Goal: Task Accomplishment & Management: Manage account settings

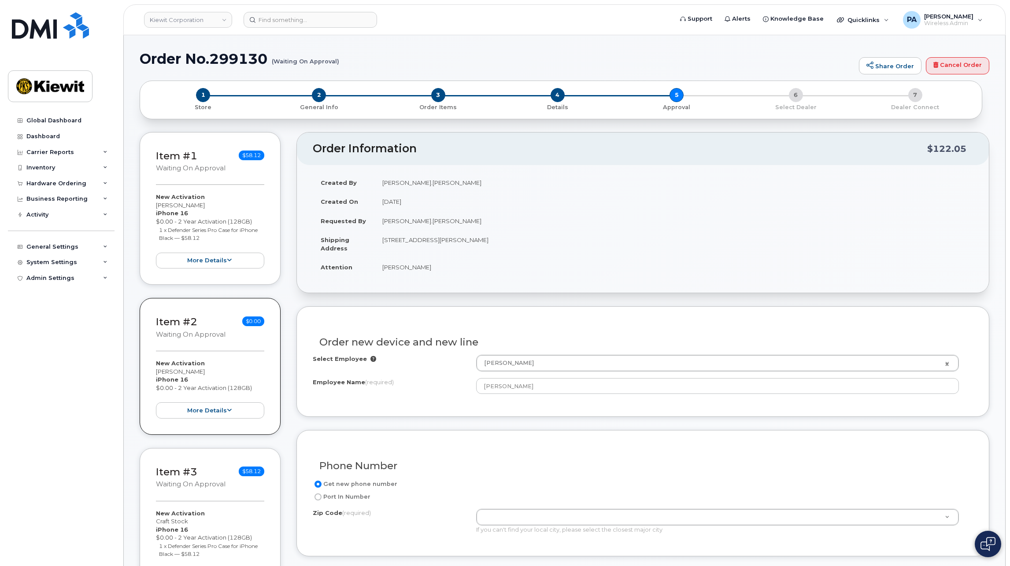
select select "None"
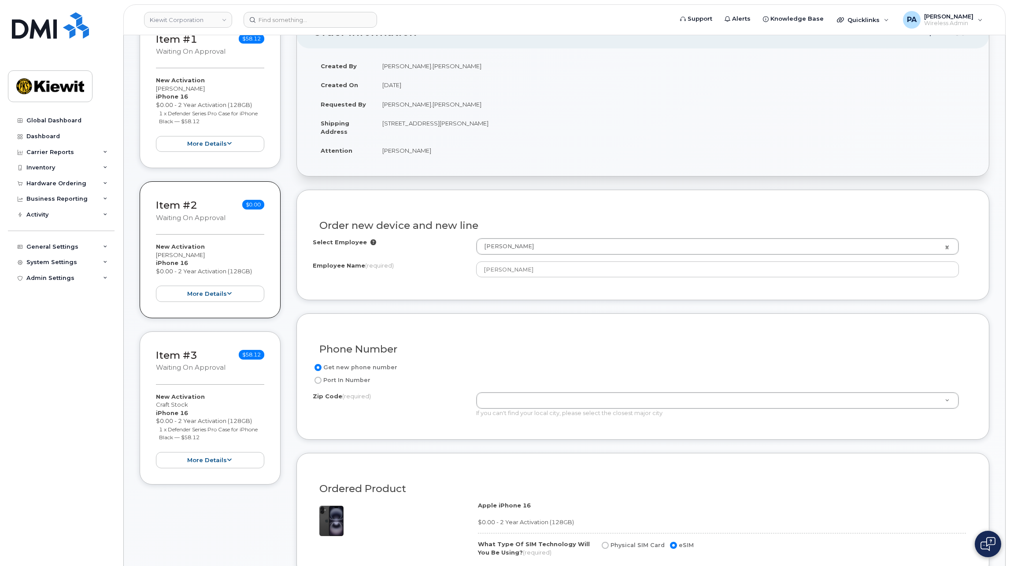
scroll to position [117, 0]
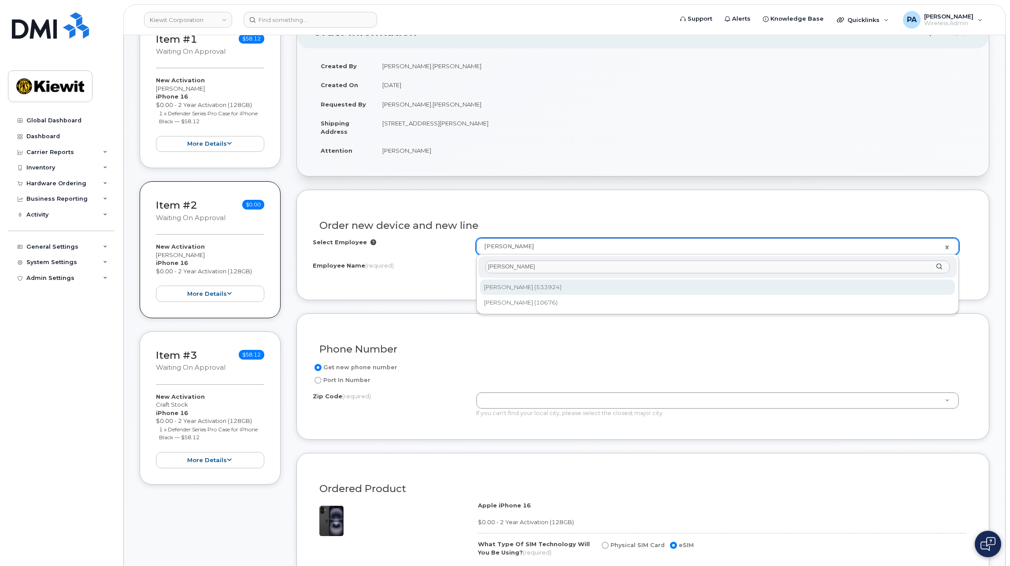
type input "michael joyner"
type input "2167727"
type input "Michael Joyner"
type input "25-1 West Bay St"
select select
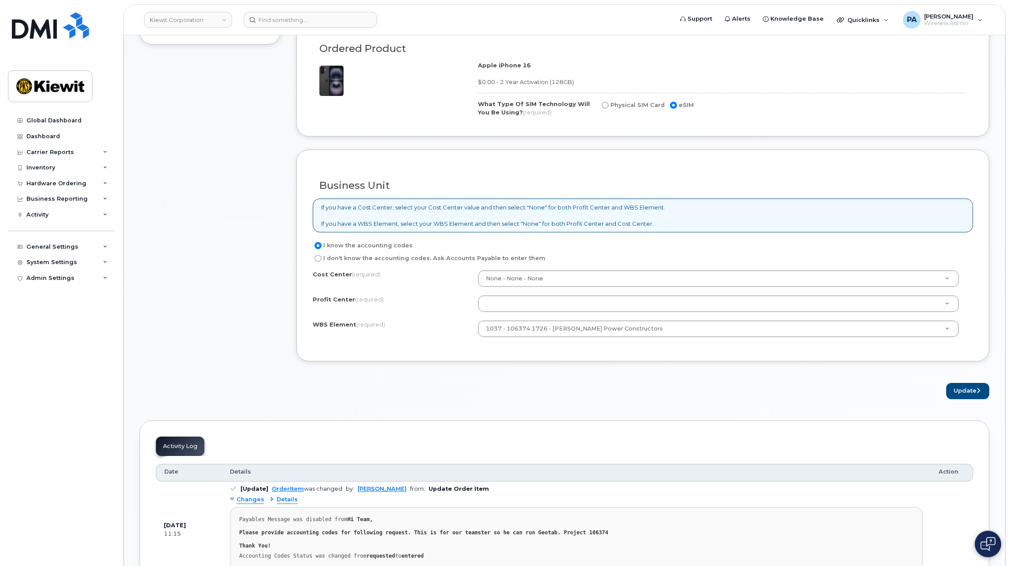
scroll to position [601, 0]
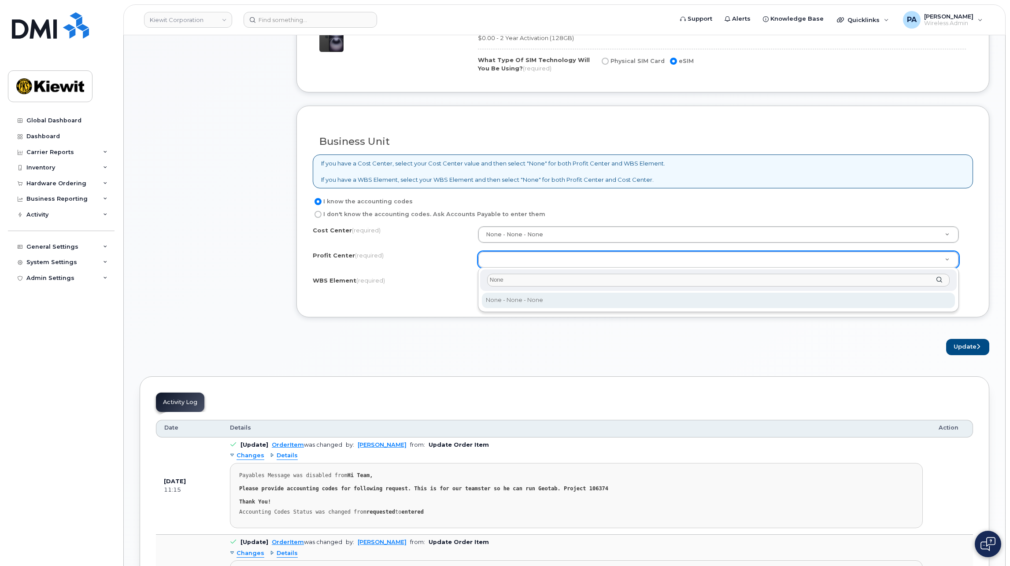
type input "None"
select select "None"
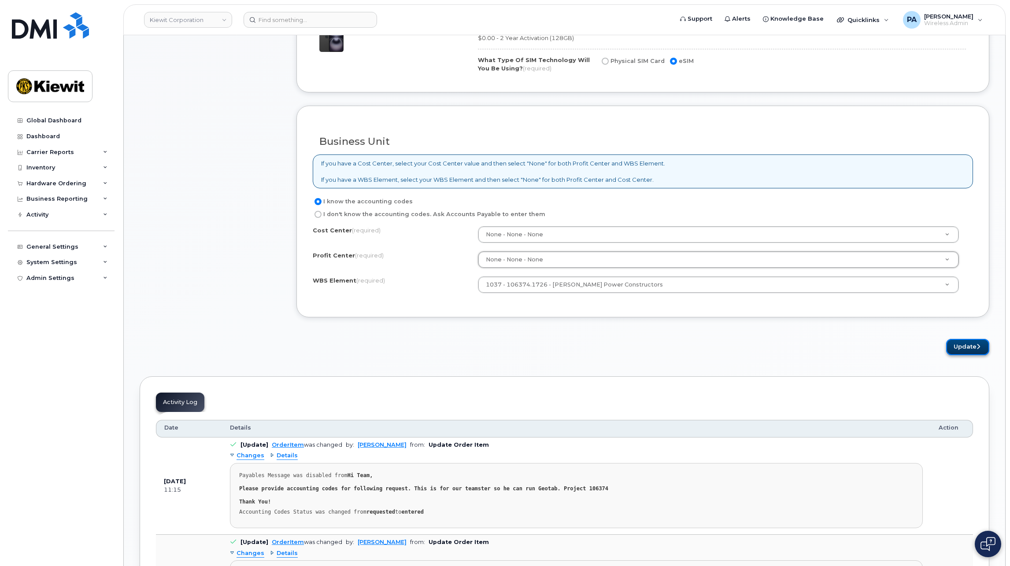
click at [979, 346] on icon "submit" at bounding box center [978, 347] width 4 height 6
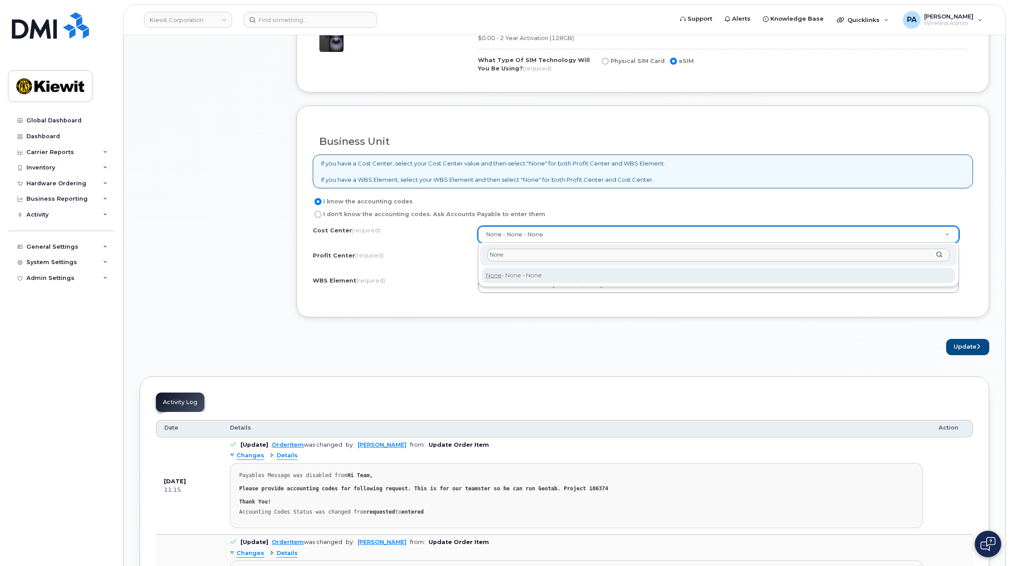
type input "None"
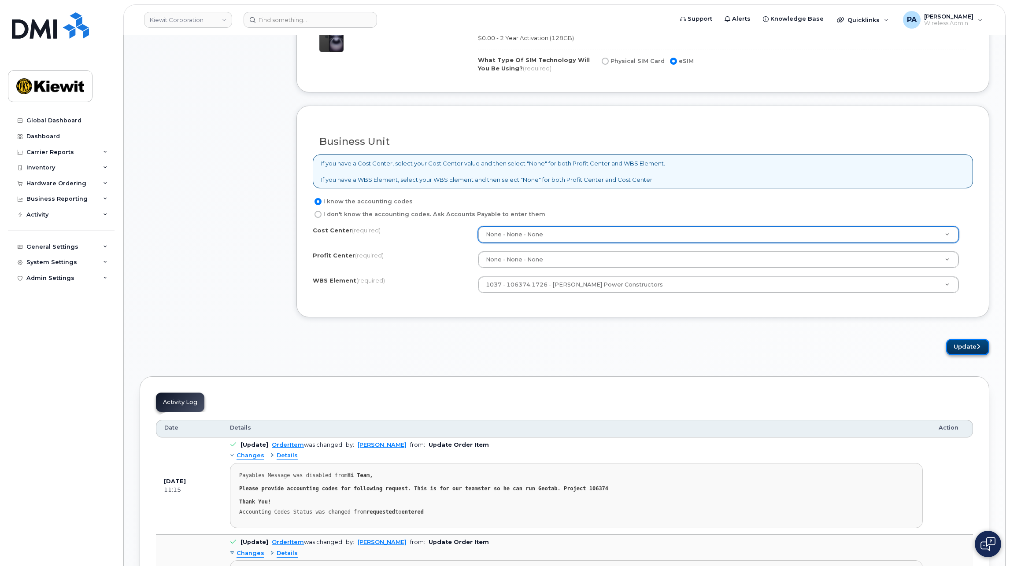
click at [962, 352] on button "Update" at bounding box center [967, 347] width 43 height 16
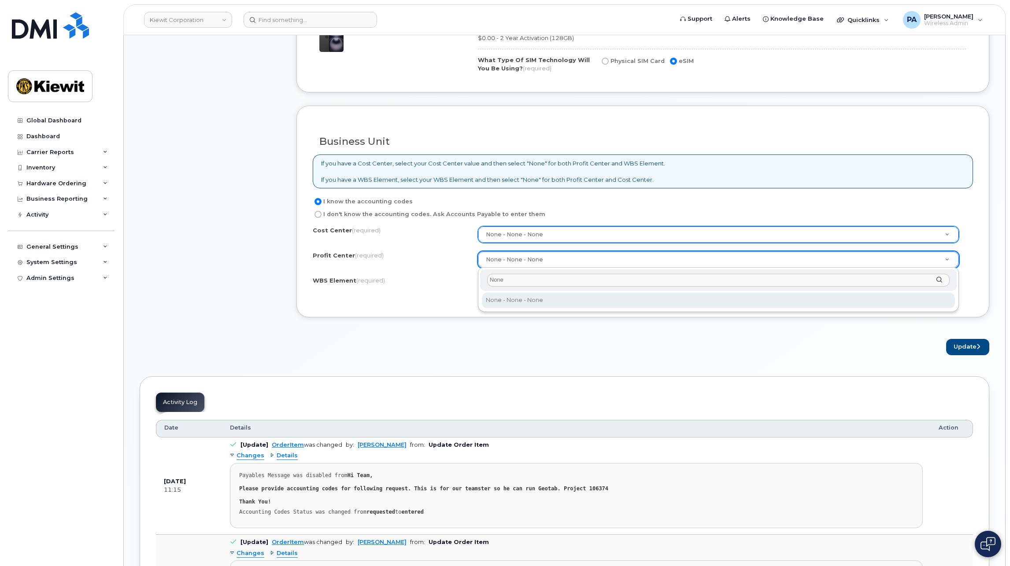
type input "None"
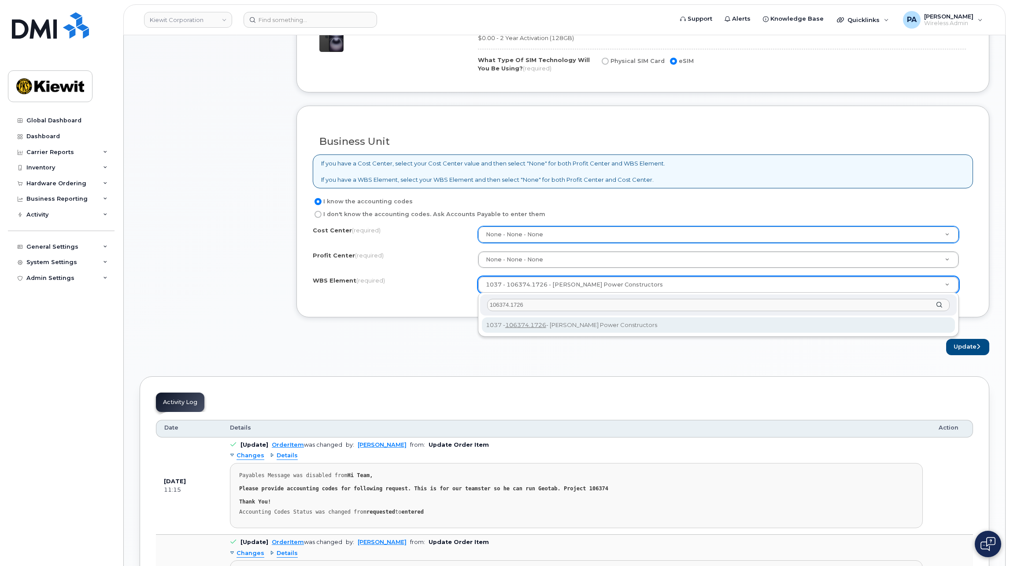
type input "106374.1726"
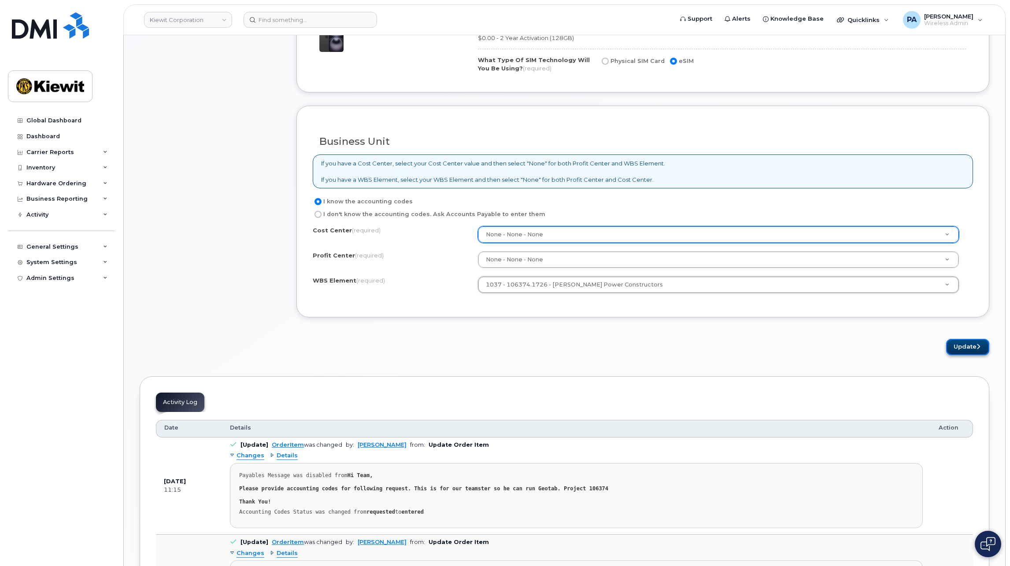
click at [962, 347] on button "Update" at bounding box center [967, 347] width 43 height 16
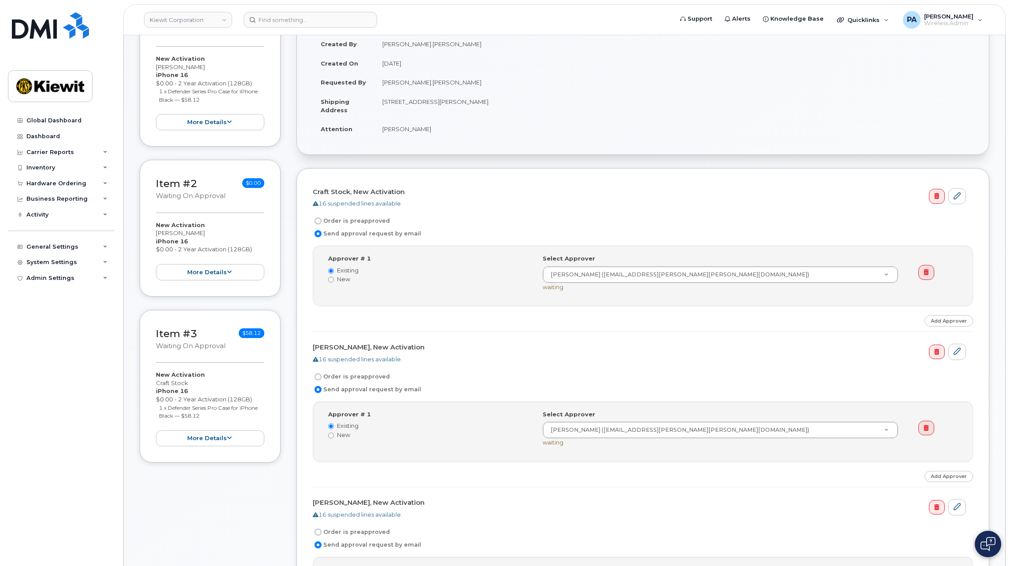
scroll to position [396, 0]
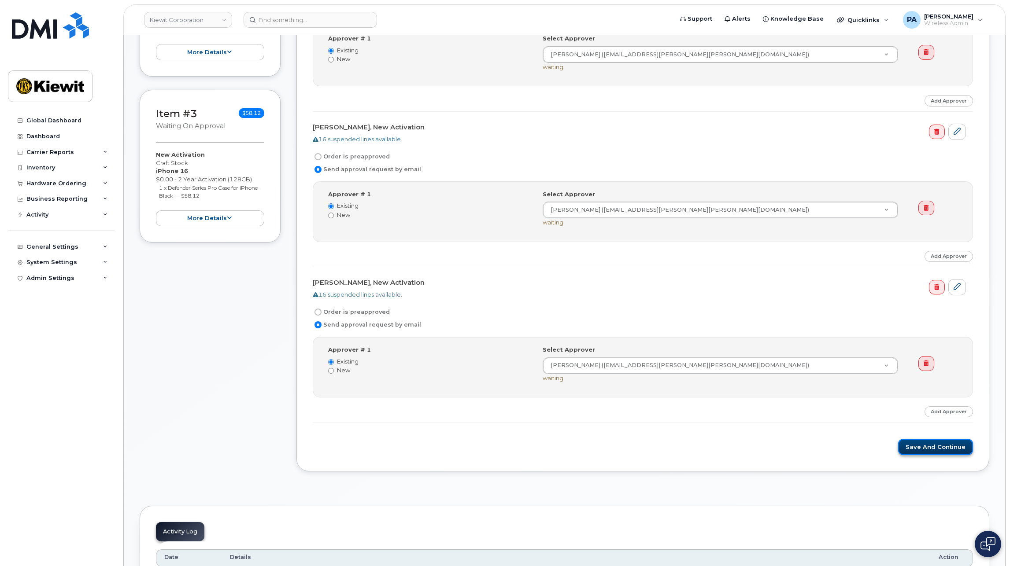
click at [940, 448] on button "Save and Continue" at bounding box center [935, 447] width 75 height 16
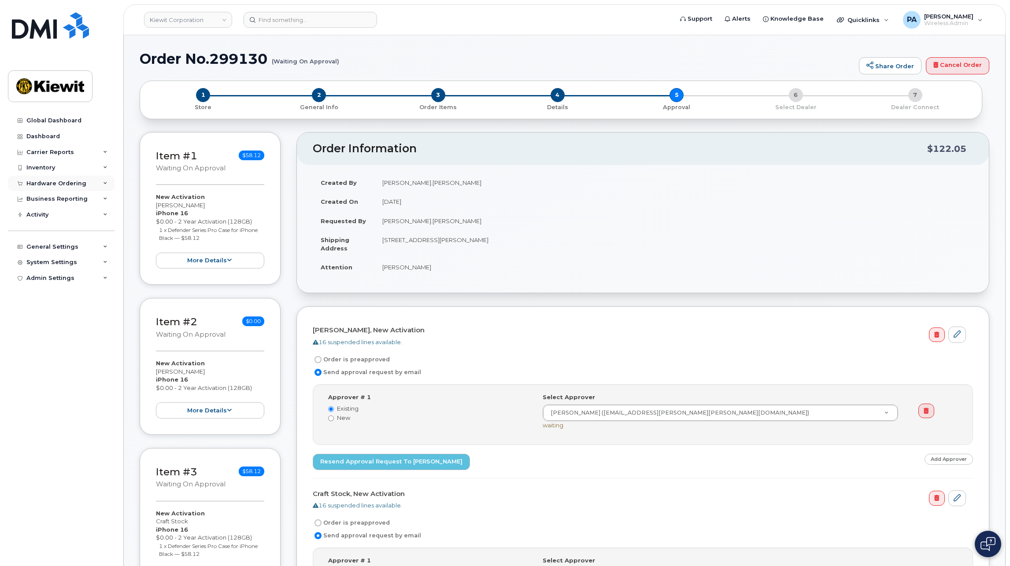
click at [70, 176] on div "Hardware Ordering" at bounding box center [61, 184] width 107 height 16
click at [56, 219] on link "Orders" at bounding box center [68, 216] width 91 height 17
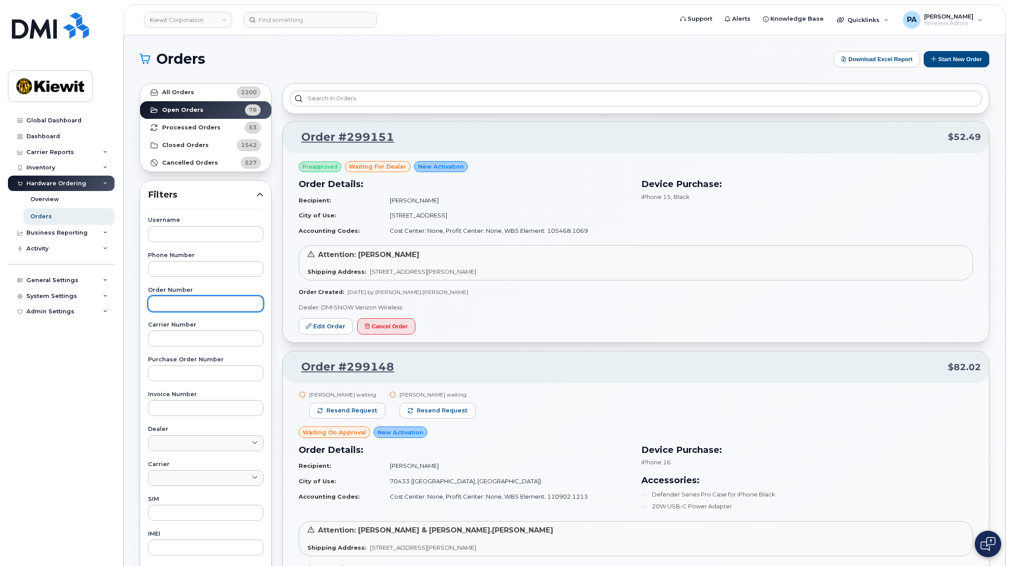
click at [164, 297] on input "text" at bounding box center [205, 304] width 115 height 16
type input "299131"
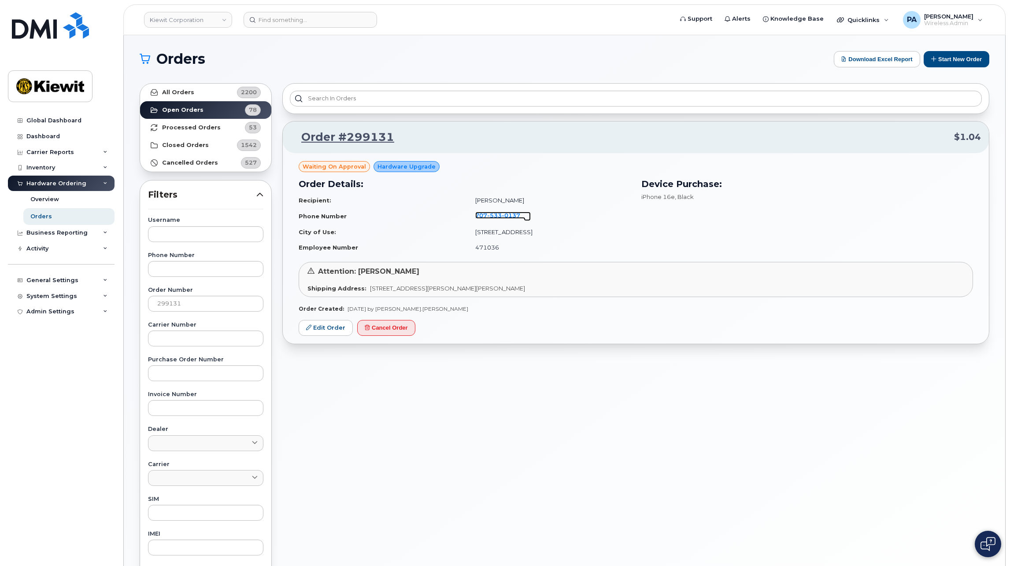
click at [502, 216] on span "533" at bounding box center [511, 215] width 18 height 7
click at [331, 331] on link "Edit Order" at bounding box center [326, 328] width 54 height 16
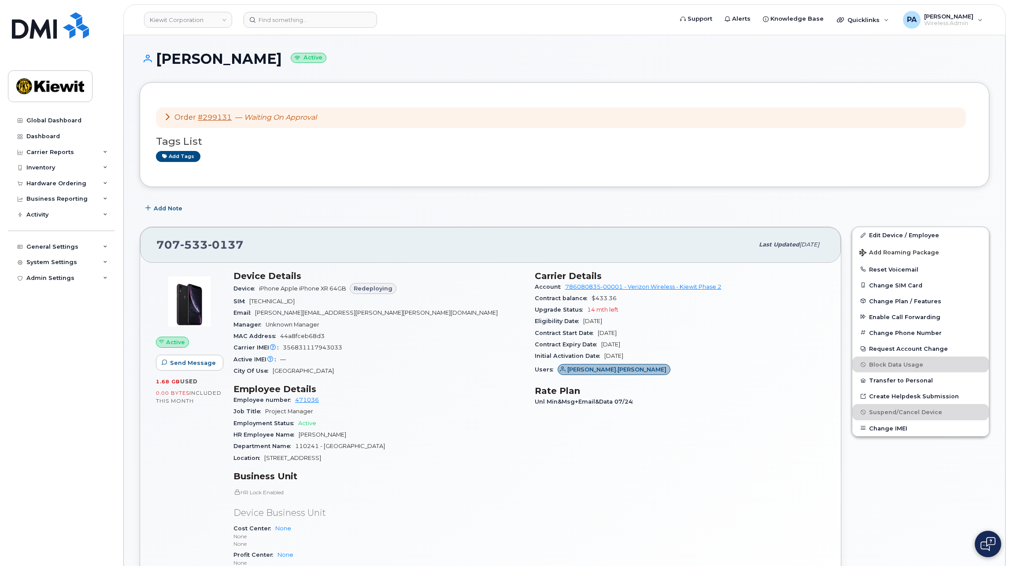
scroll to position [176, 0]
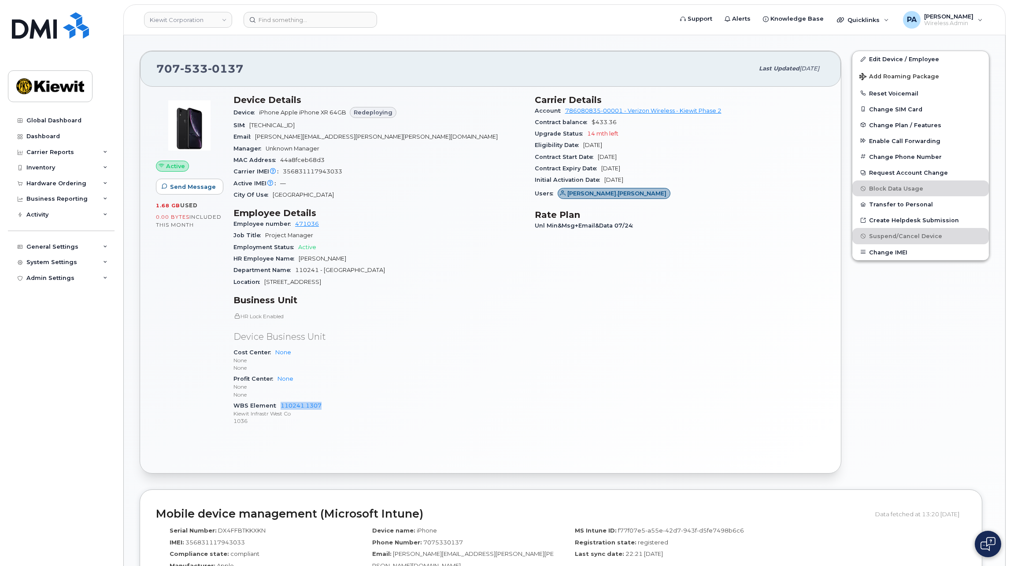
drag, startPoint x: 330, startPoint y: 406, endPoint x: 279, endPoint y: 401, distance: 50.9
click at [279, 401] on div "WBS Element 110241.1307 [PERSON_NAME] Infrastr West Co 1036" at bounding box center [378, 413] width 291 height 27
copy link "110241.1307"
click at [216, 19] on link "Kiewit Corporation" at bounding box center [188, 20] width 88 height 16
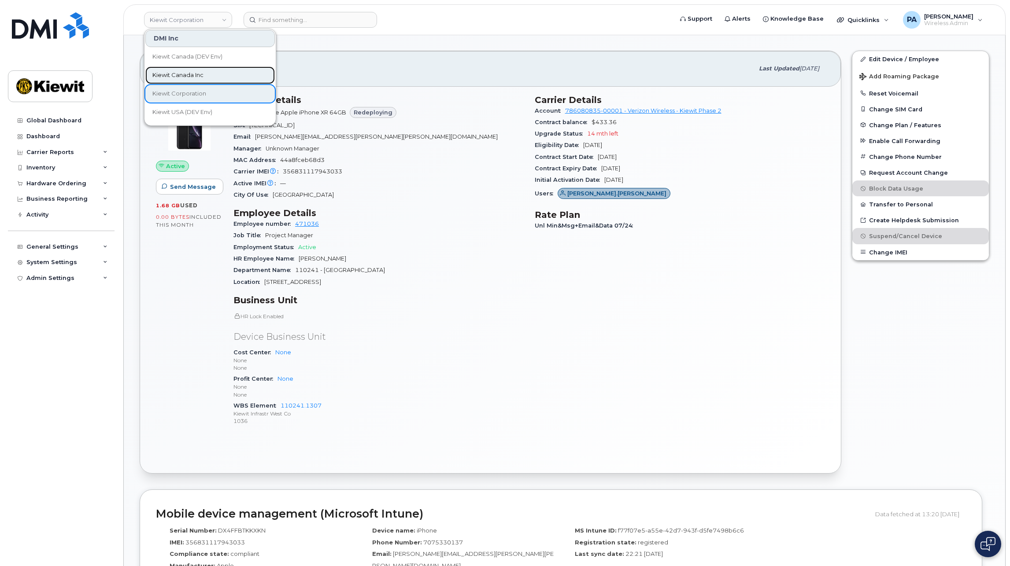
click at [182, 68] on link "Kiewit Canada Inc" at bounding box center [209, 76] width 129 height 18
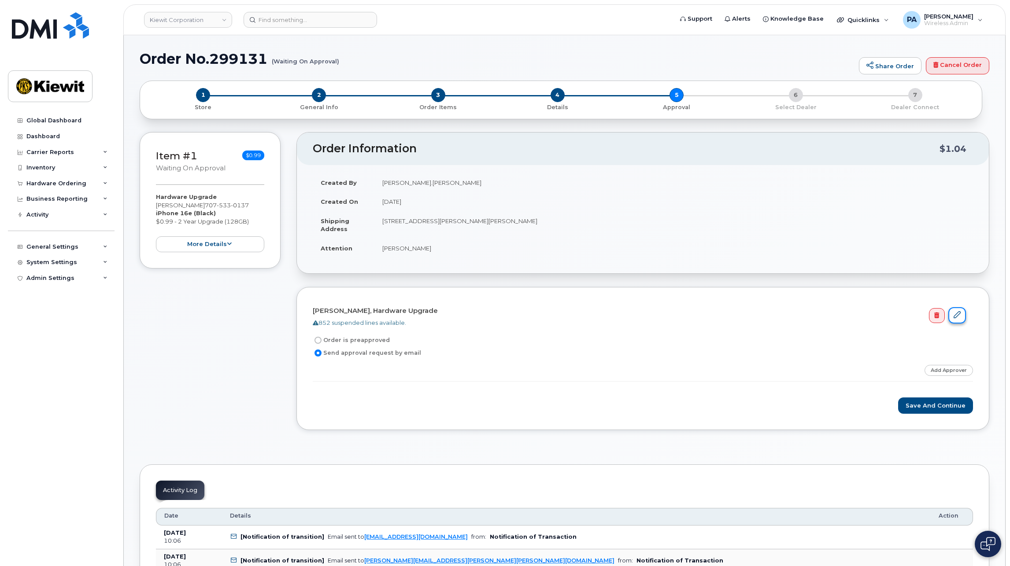
click at [965, 317] on link at bounding box center [957, 315] width 18 height 16
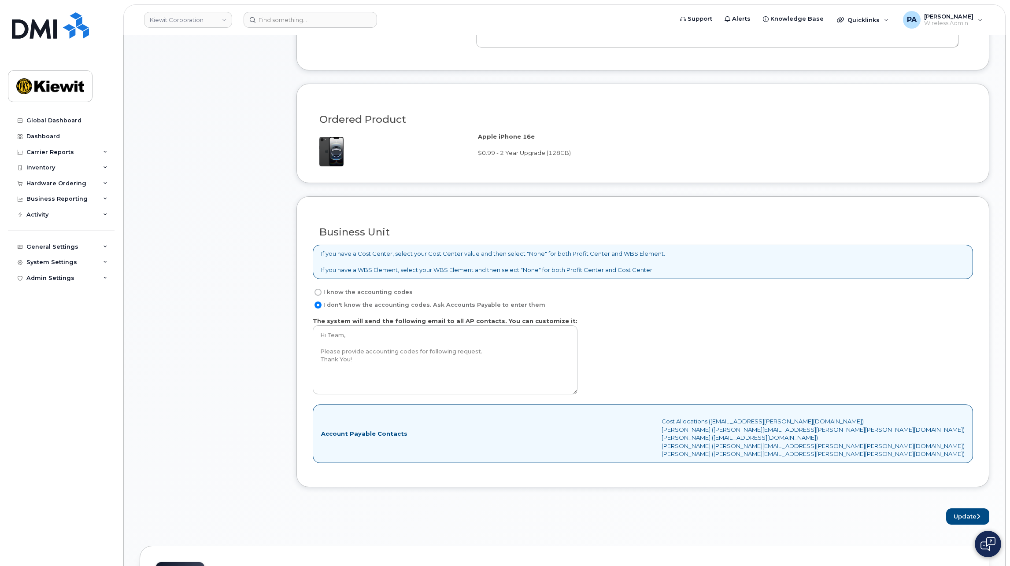
scroll to position [573, 0]
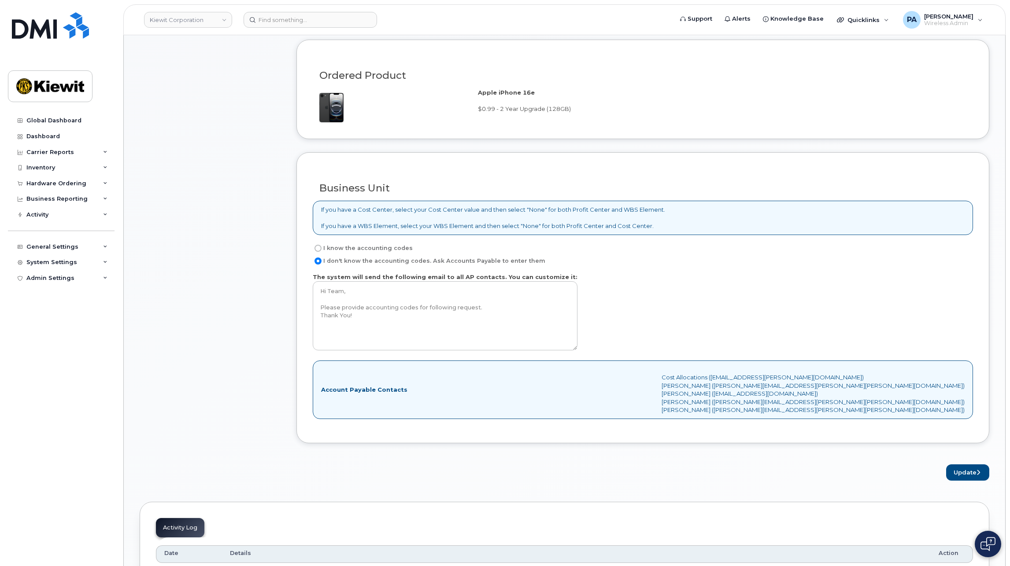
click at [349, 251] on label "I know the accounting codes" at bounding box center [363, 248] width 100 height 11
click at [322, 251] on input "I know the accounting codes" at bounding box center [317, 248] width 7 height 7
radio input "true"
select select
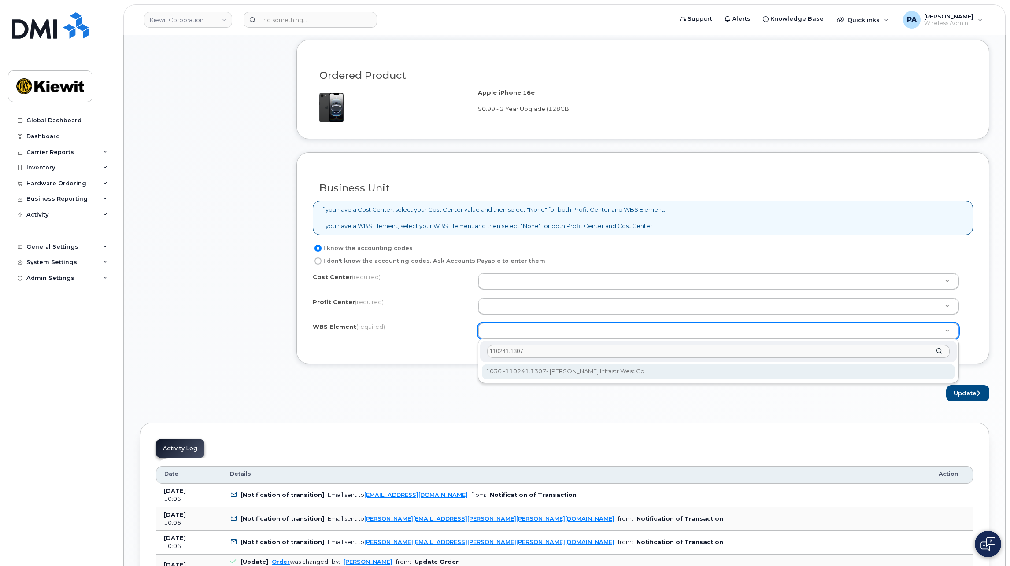
type input "110241.1307"
drag, startPoint x: 532, startPoint y: 362, endPoint x: 525, endPoint y: 329, distance: 32.7
type input "110241.1307"
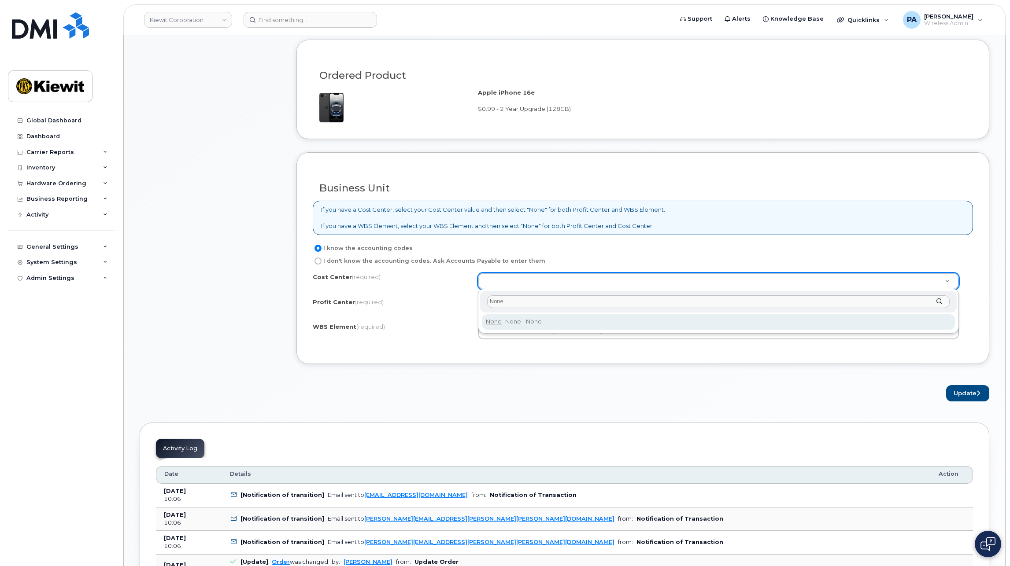
type input "None"
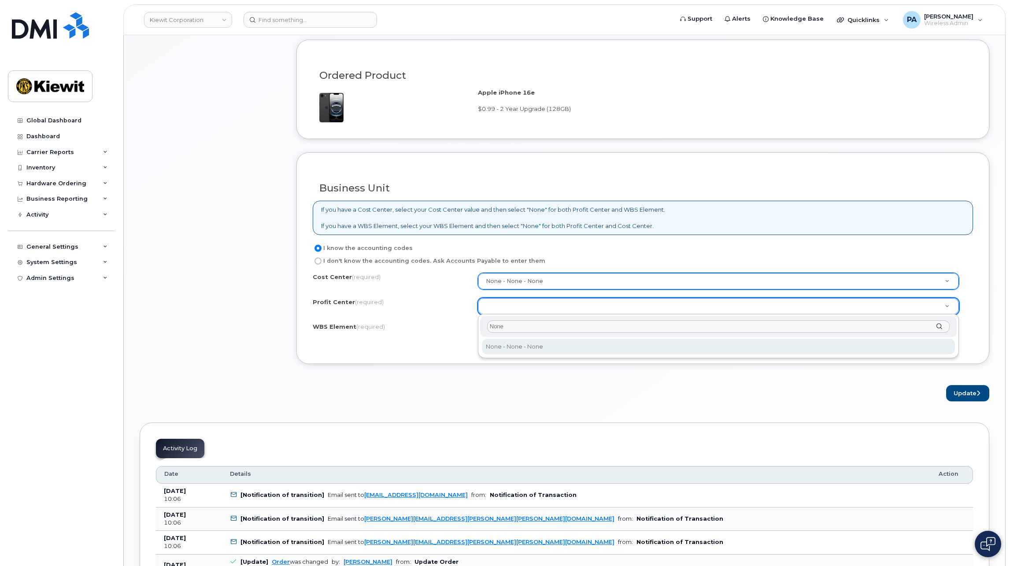
type input "None"
select select "None"
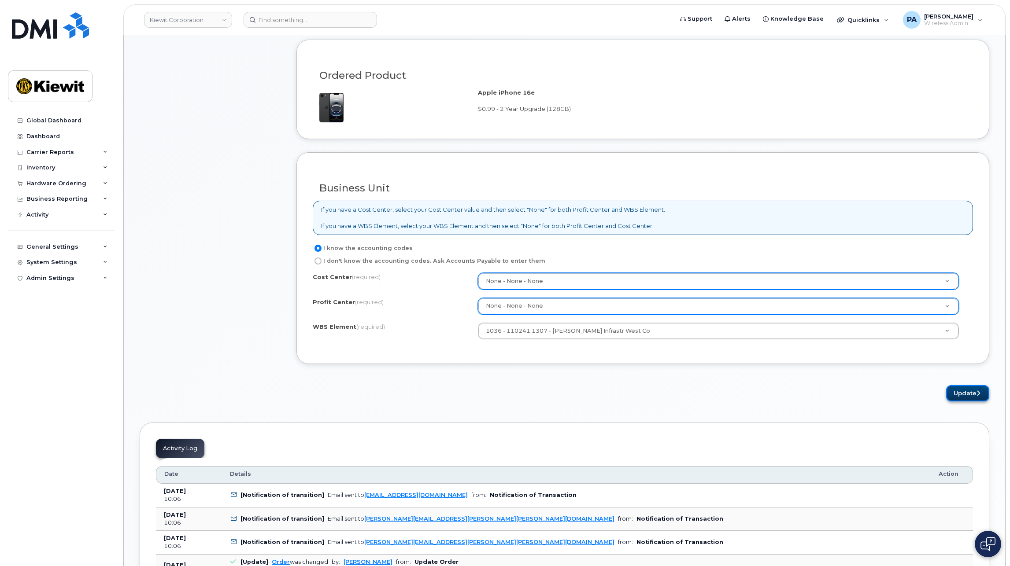
click at [963, 390] on button "Update" at bounding box center [967, 393] width 43 height 16
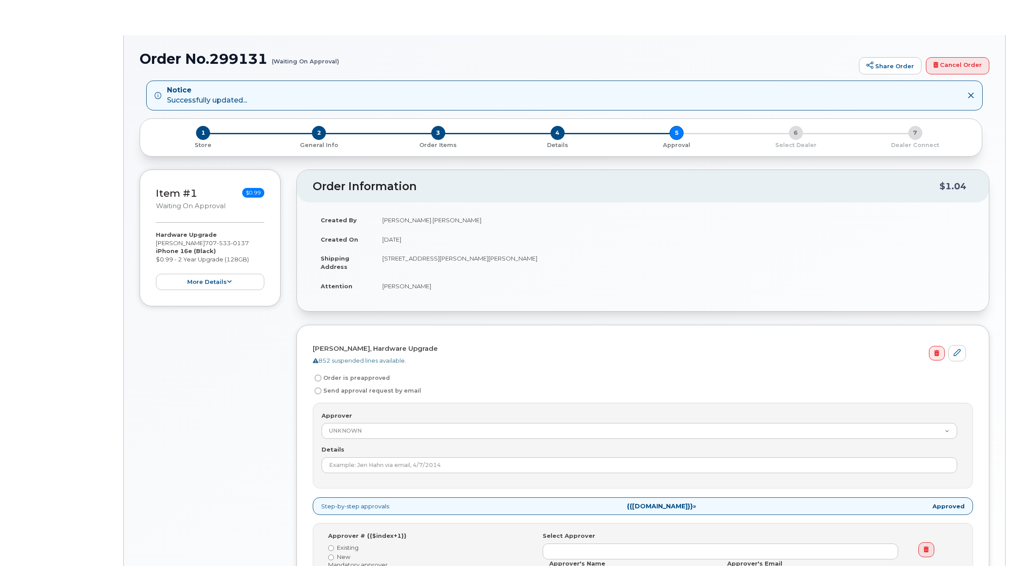
radio input "true"
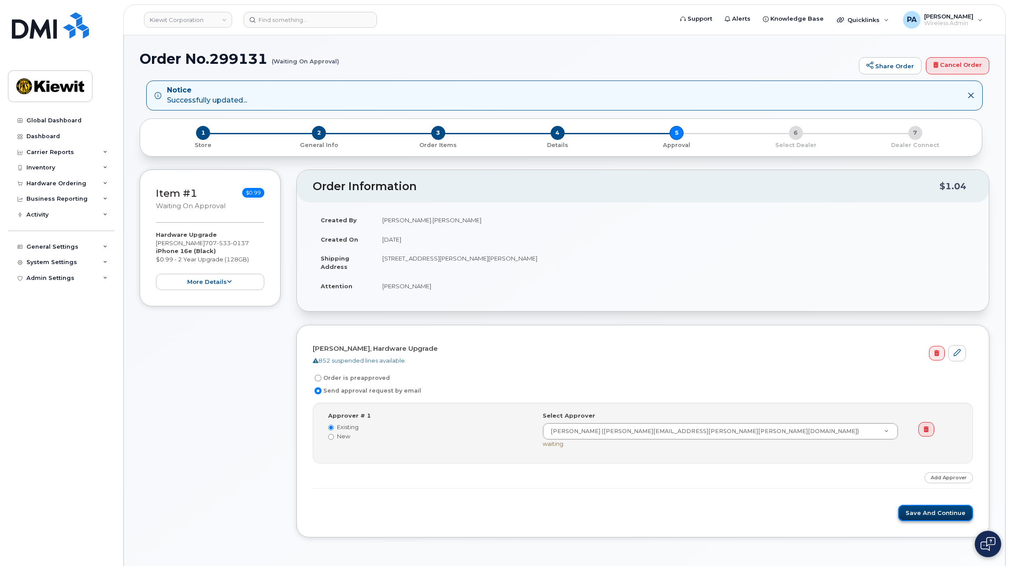
click at [927, 517] on button "Save and Continue" at bounding box center [935, 513] width 75 height 16
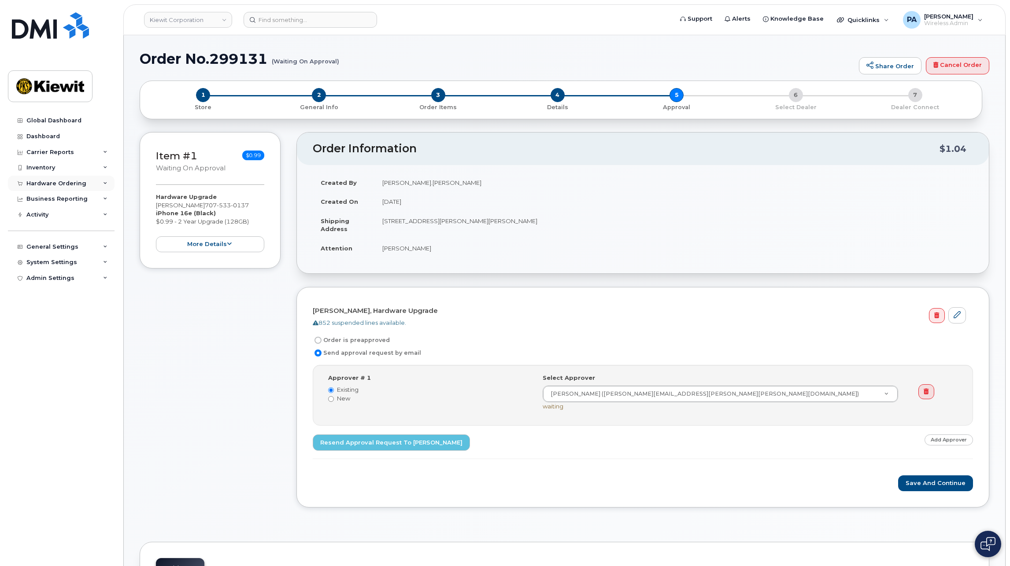
click at [73, 182] on div "Hardware Ordering" at bounding box center [56, 183] width 60 height 7
click at [51, 216] on link "Orders" at bounding box center [68, 216] width 91 height 17
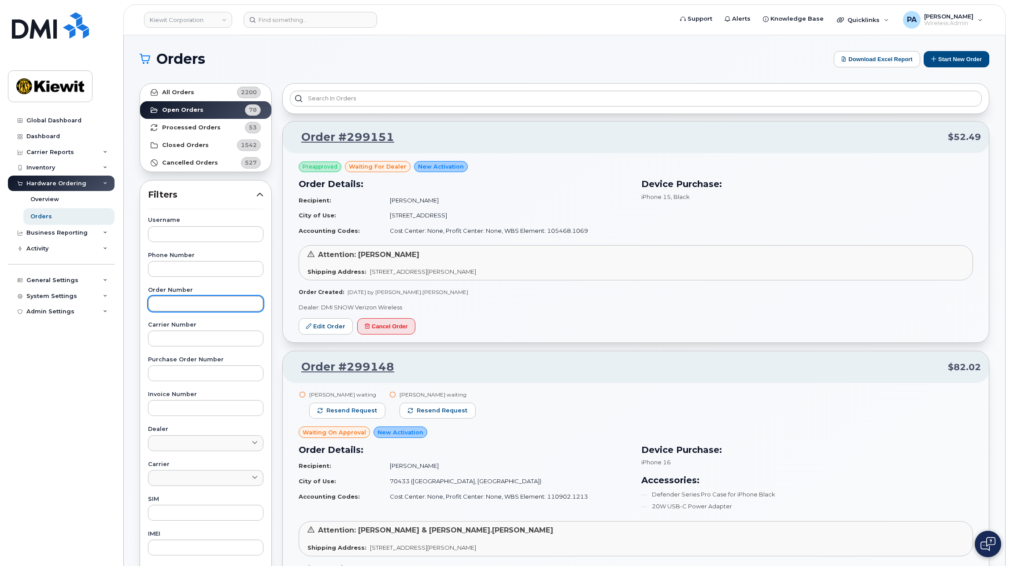
click at [199, 302] on input "text" at bounding box center [205, 304] width 115 height 16
type input "298350"
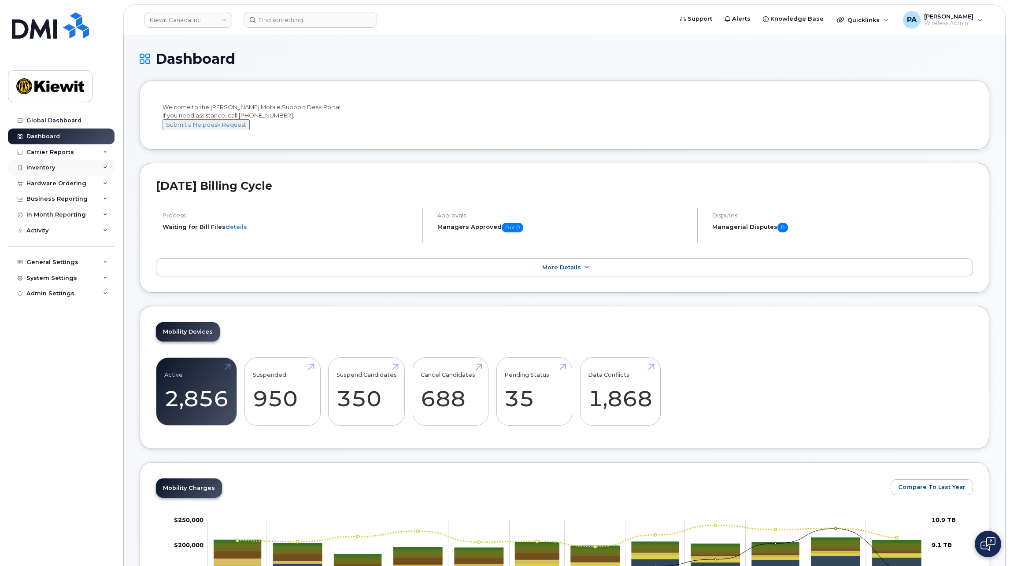
click at [40, 169] on div "Inventory" at bounding box center [40, 167] width 29 height 7
click at [47, 267] on div "Hardware Ordering" at bounding box center [56, 267] width 60 height 7
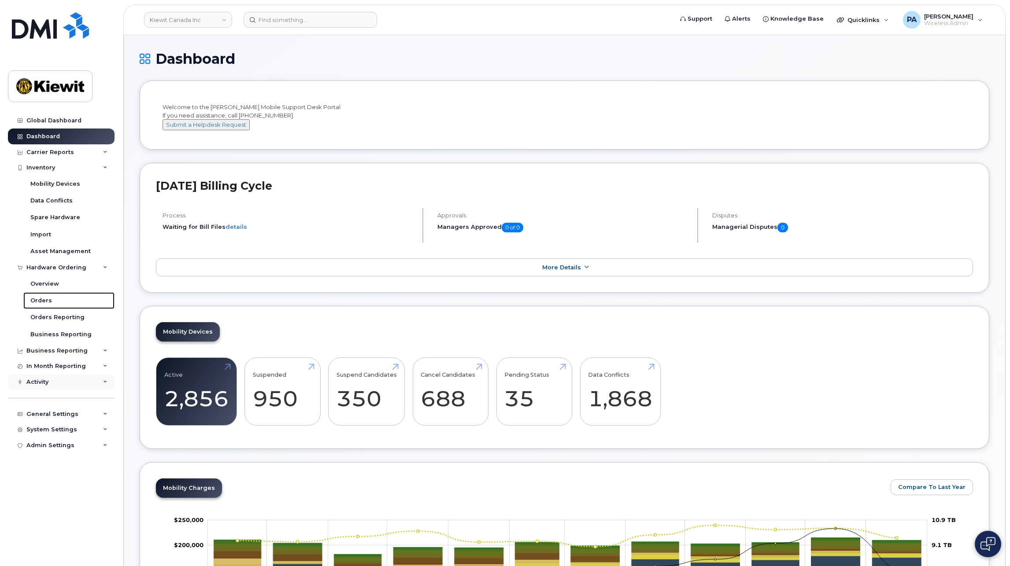
drag, startPoint x: 42, startPoint y: 301, endPoint x: 52, endPoint y: 295, distance: 11.3
click at [42, 301] on div "Orders" at bounding box center [41, 301] width 22 height 8
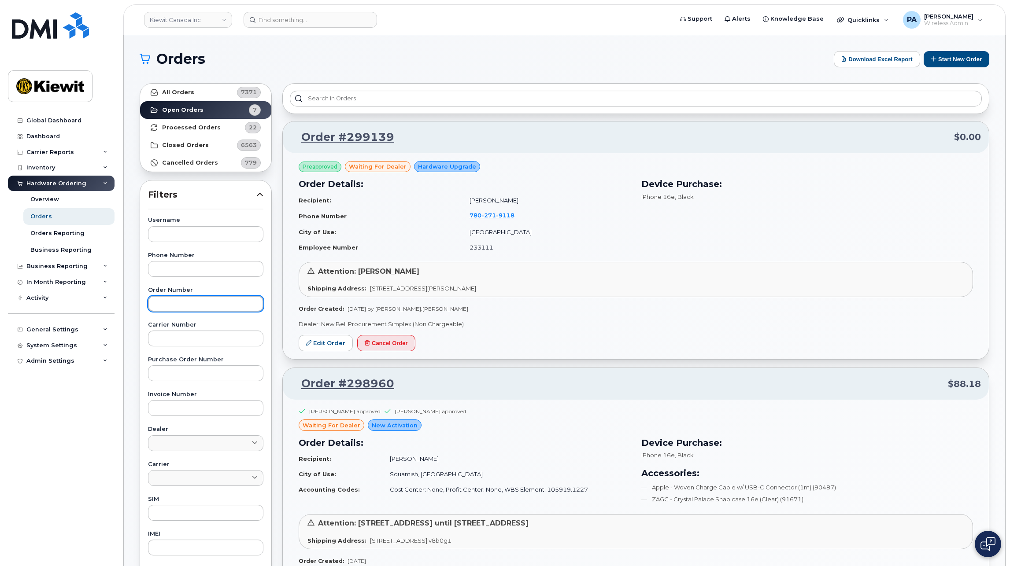
click at [176, 307] on input "text" at bounding box center [205, 304] width 115 height 16
type input "298350"
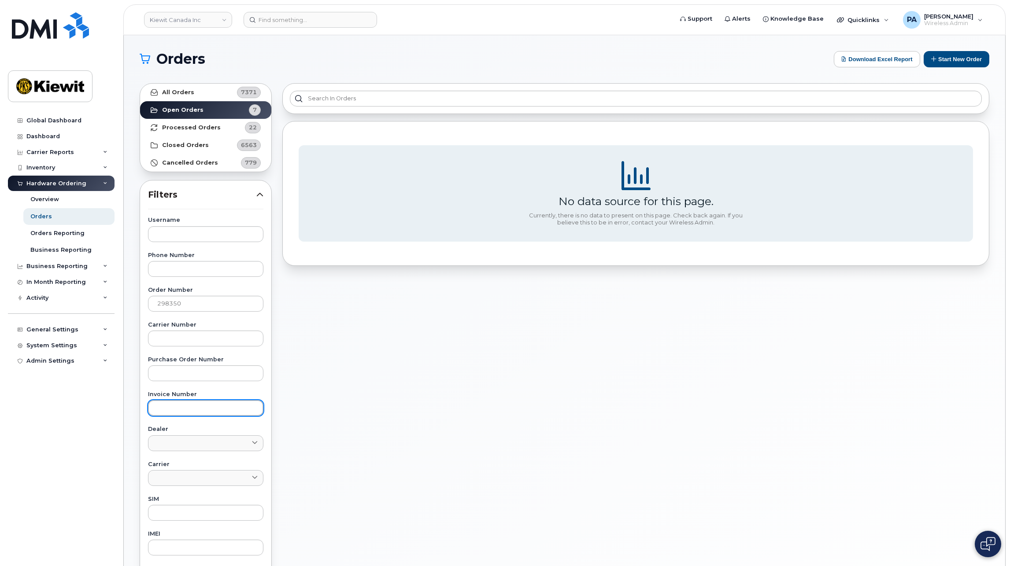
click at [227, 411] on input "text" at bounding box center [205, 408] width 115 height 16
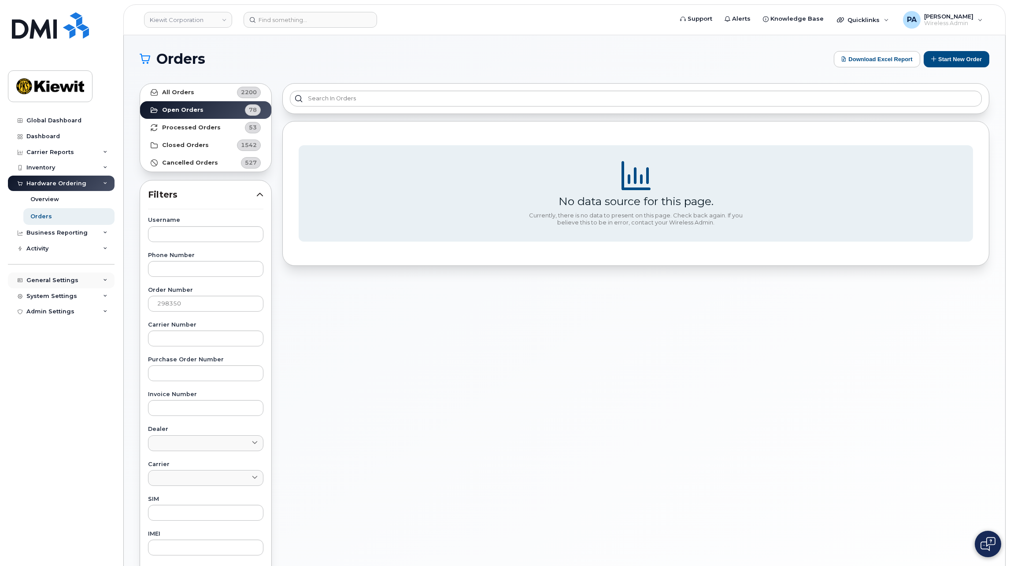
click at [72, 284] on div "General Settings" at bounding box center [52, 280] width 52 height 7
click at [67, 314] on div "Approval Mapping" at bounding box center [58, 314] width 56 height 8
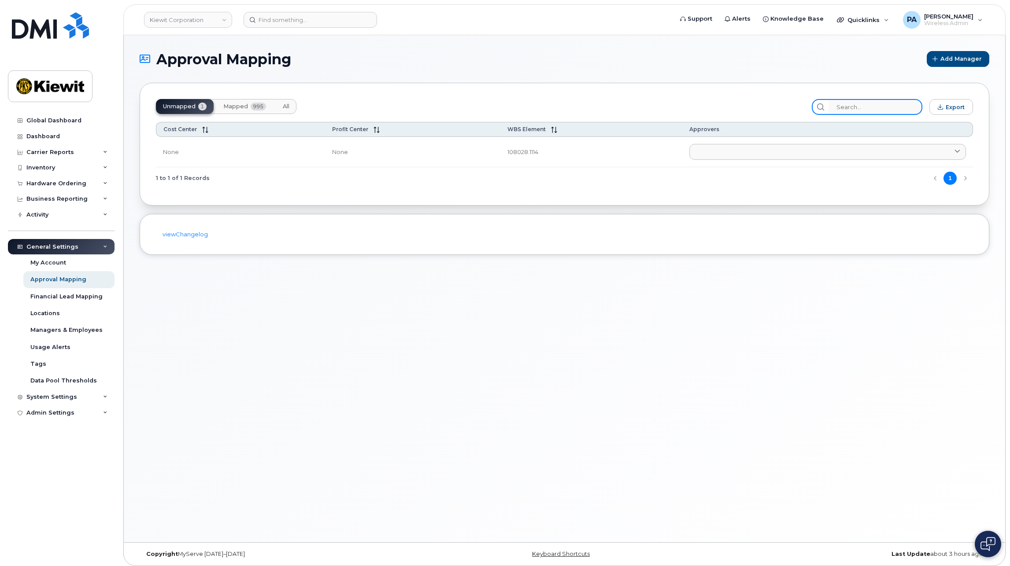
click at [880, 107] on input "search" at bounding box center [875, 107] width 94 height 16
type input "108028"
click at [291, 107] on button "All" at bounding box center [286, 106] width 21 height 15
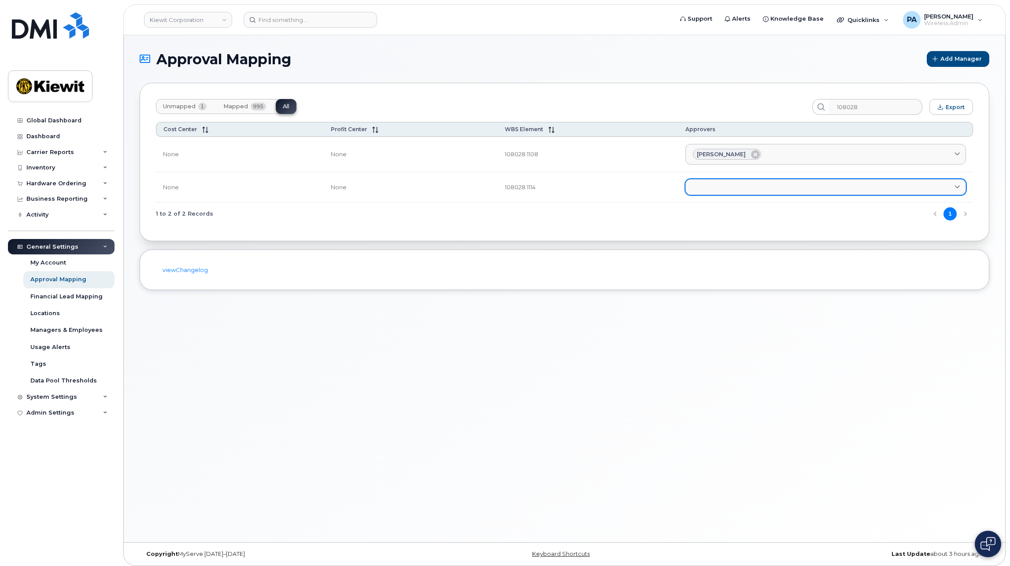
click at [724, 187] on link at bounding box center [825, 187] width 281 height 16
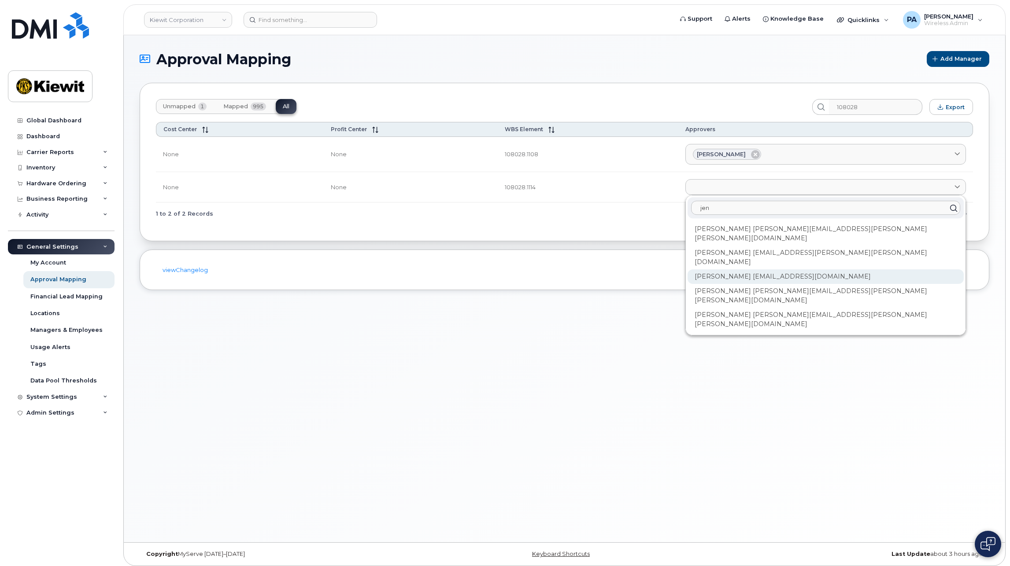
type input "jen"
click at [714, 308] on div "Jennifer Brisolara JCBRISOLARA@WEEKSMARINE.COM" at bounding box center [826, 320] width 276 height 24
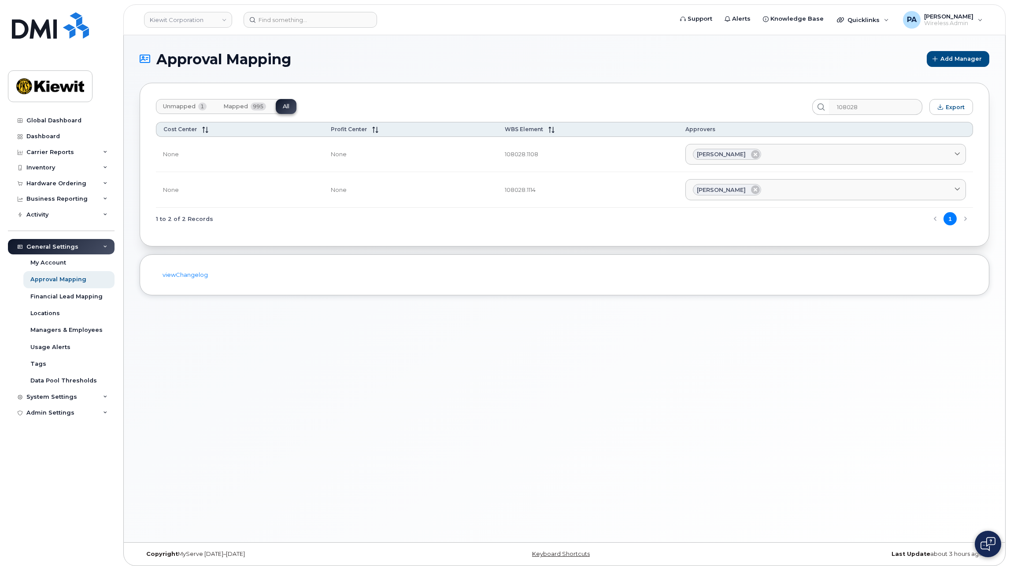
click at [174, 107] on span "Unmapped" at bounding box center [179, 106] width 33 height 7
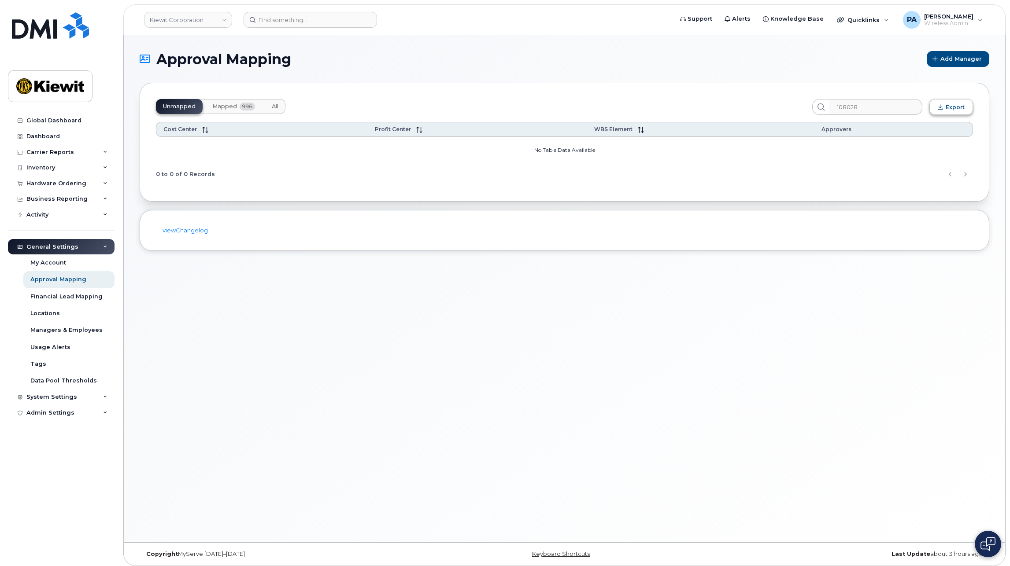
click at [952, 109] on span "Export" at bounding box center [955, 107] width 19 height 7
drag, startPoint x: 239, startPoint y: 108, endPoint x: 282, endPoint y: 113, distance: 43.0
click at [240, 108] on span "996" at bounding box center [247, 107] width 15 height 8
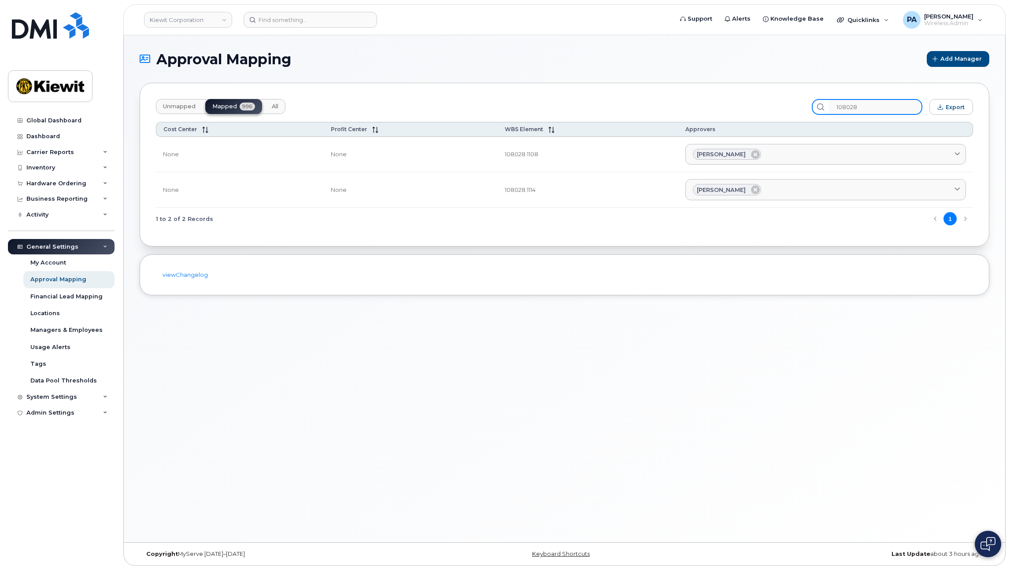
drag, startPoint x: 884, startPoint y: 111, endPoint x: 718, endPoint y: 111, distance: 166.1
click at [718, 111] on div "Unmapped Mapped 996 All 108028 Export" at bounding box center [564, 107] width 817 height 16
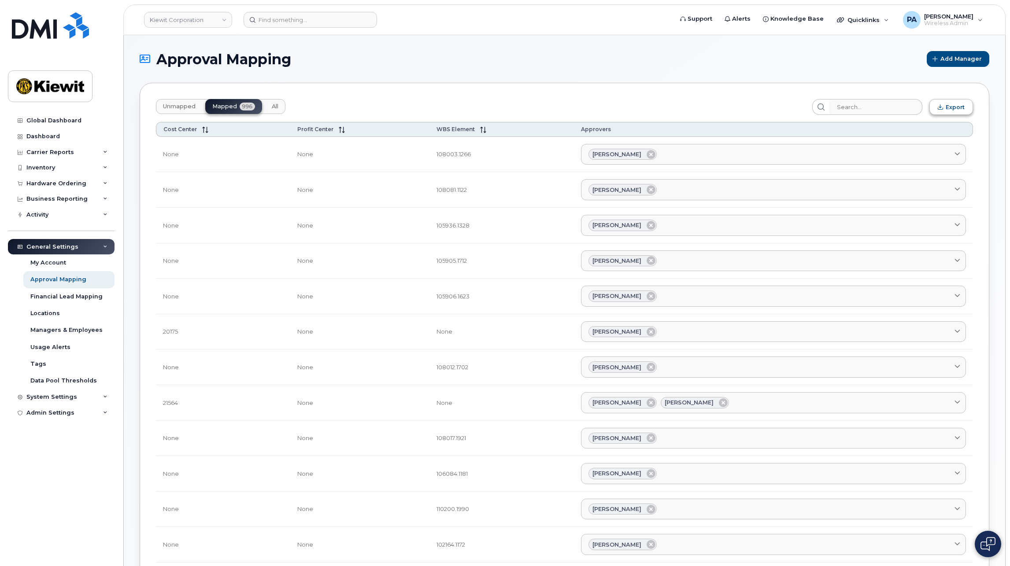
click at [958, 104] on span "Export" at bounding box center [955, 107] width 19 height 7
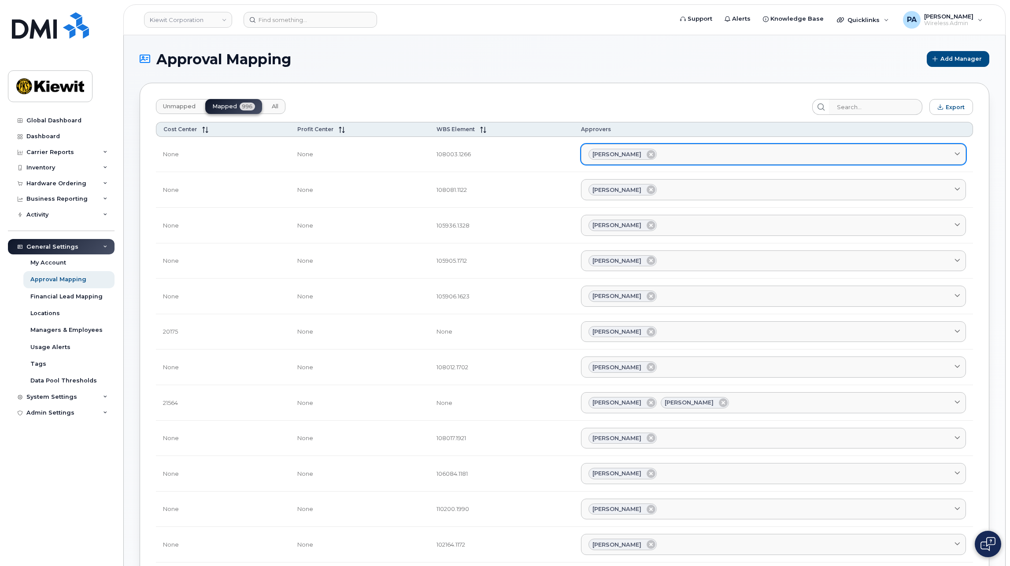
click at [704, 156] on div "Jack Doody" at bounding box center [773, 154] width 370 height 11
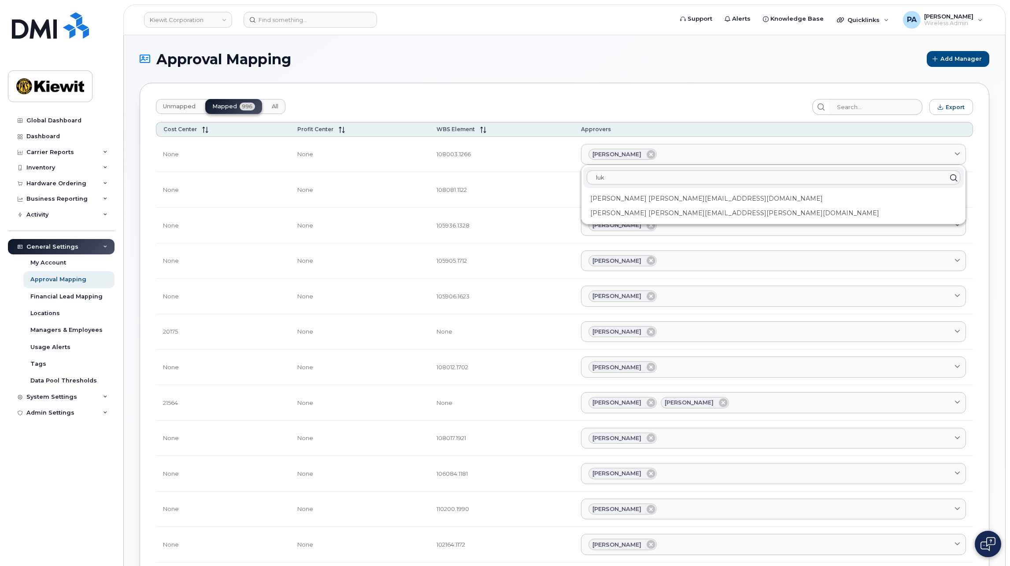
drag, startPoint x: 624, startPoint y: 179, endPoint x: 471, endPoint y: 175, distance: 153.3
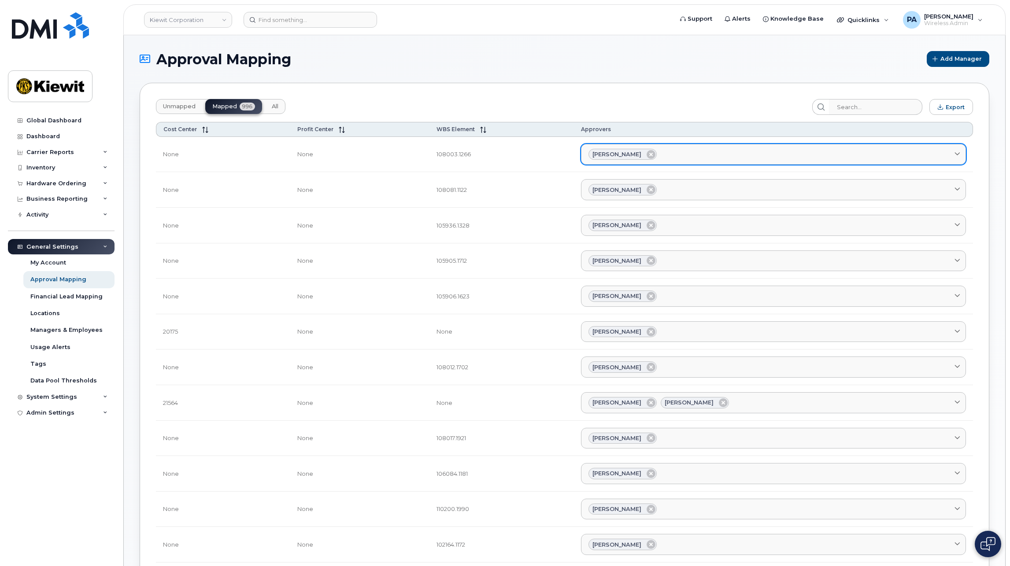
click at [751, 159] on div "Jack Doody" at bounding box center [773, 154] width 370 height 11
type input "m"
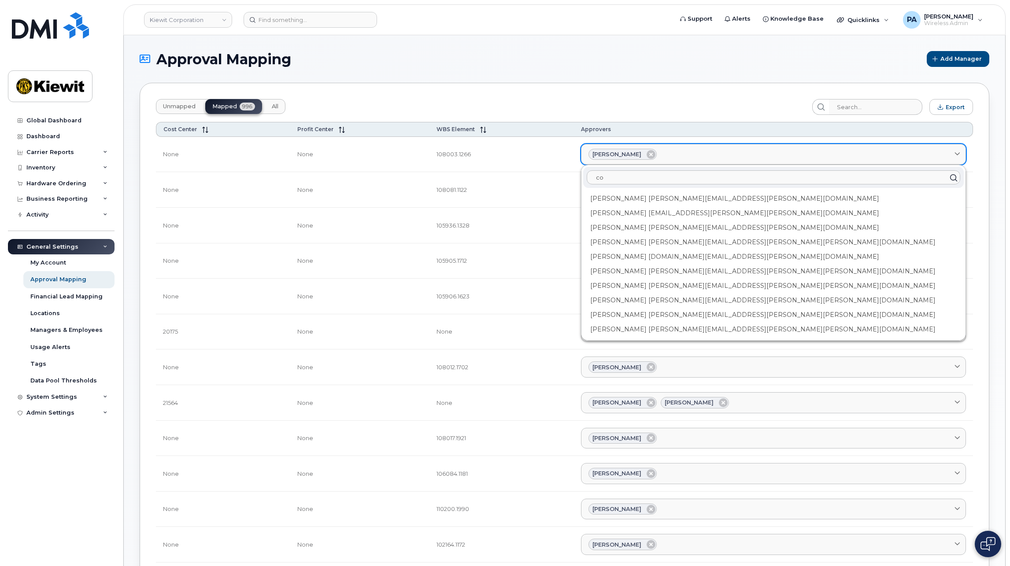
type input "c"
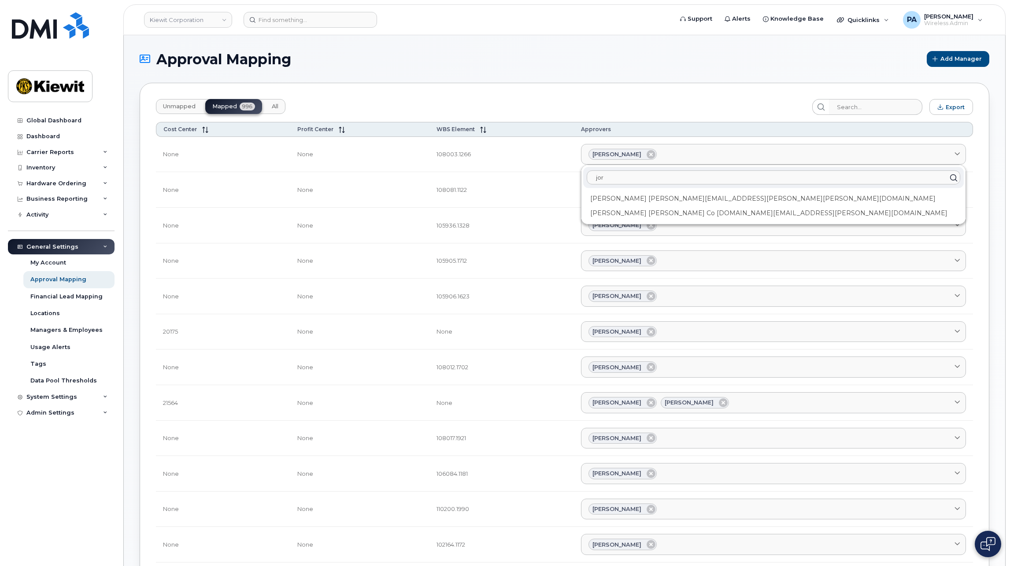
drag, startPoint x: 592, startPoint y: 178, endPoint x: 599, endPoint y: 178, distance: 7.0
click at [592, 178] on input "jor" at bounding box center [774, 177] width 374 height 14
drag, startPoint x: 604, startPoint y: 178, endPoint x: 528, endPoint y: 183, distance: 75.9
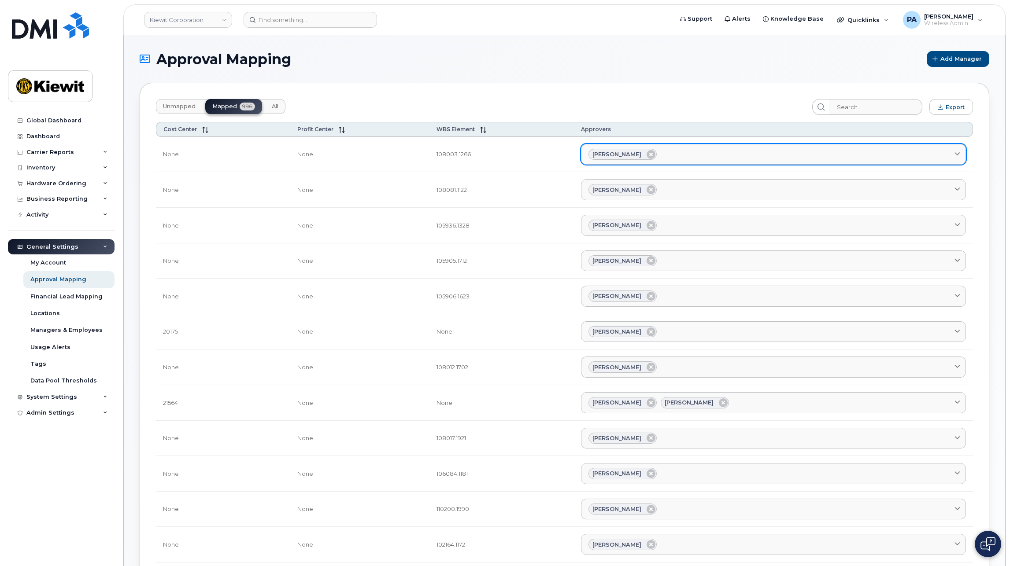
click at [738, 161] on link "Jack Doody" at bounding box center [773, 154] width 385 height 21
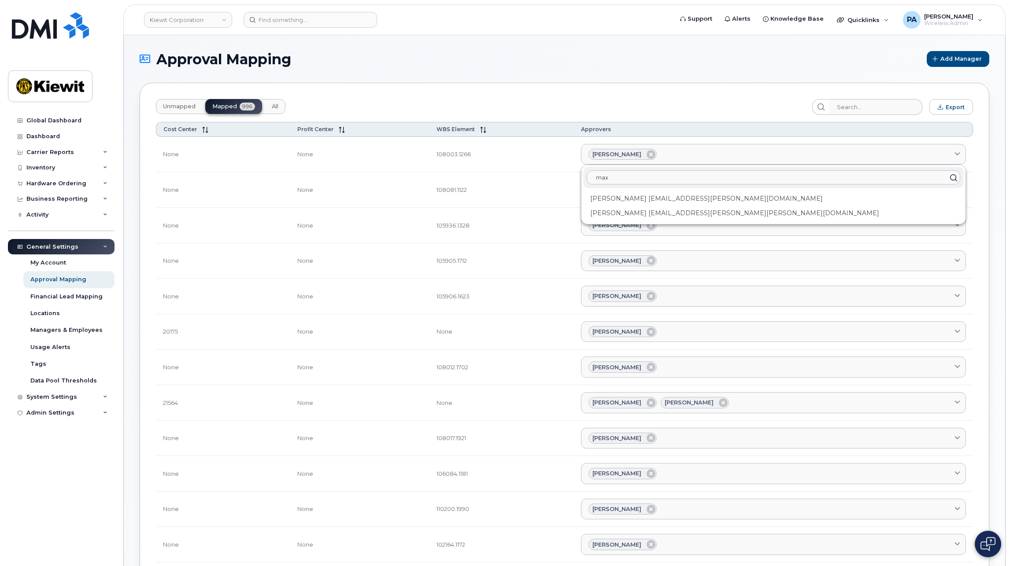
click at [600, 175] on input "max" at bounding box center [774, 177] width 374 height 14
drag, startPoint x: 607, startPoint y: 177, endPoint x: 506, endPoint y: 173, distance: 100.9
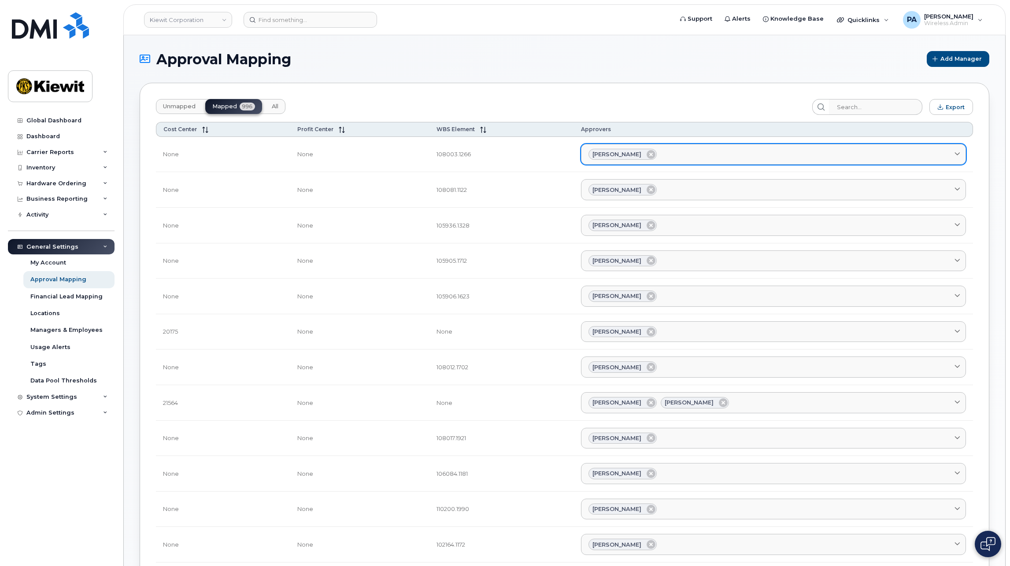
click at [729, 156] on div "Jack Doody" at bounding box center [773, 154] width 370 height 11
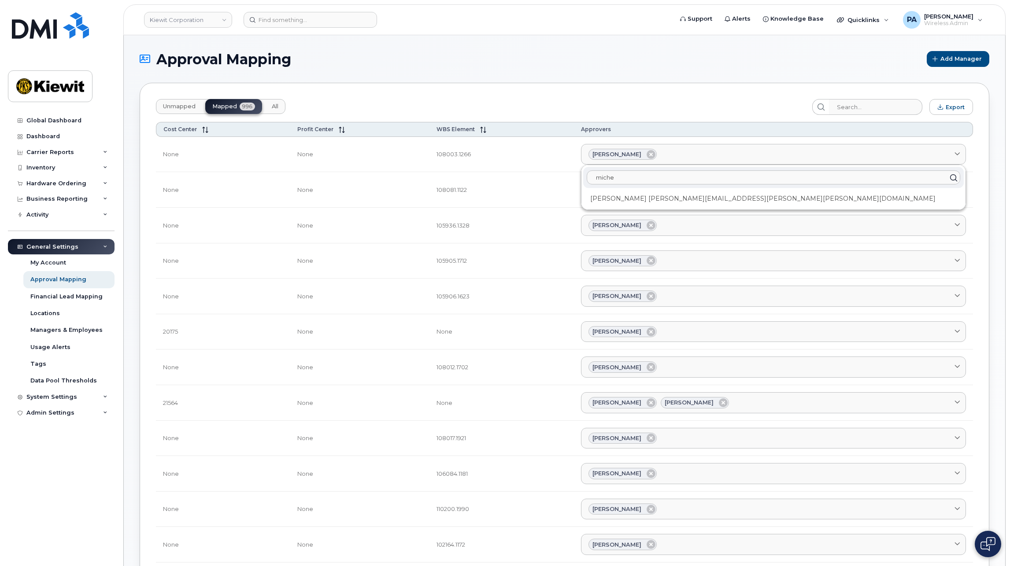
type input "miche"
click at [883, 110] on input "search" at bounding box center [875, 107] width 94 height 16
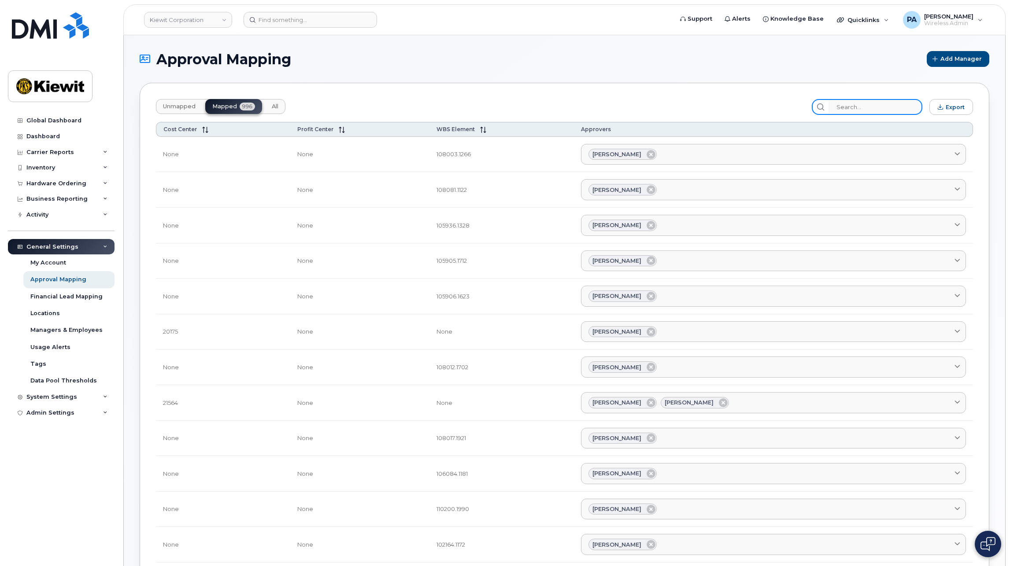
click at [869, 106] on input "search" at bounding box center [875, 107] width 94 height 16
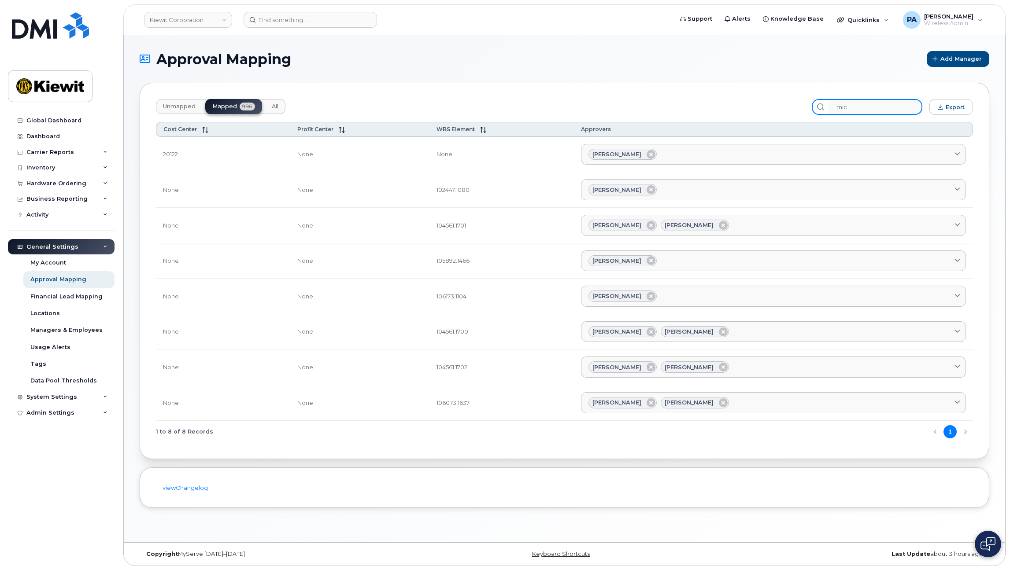
type input "mic"
click at [57, 168] on div "Inventory" at bounding box center [61, 168] width 107 height 16
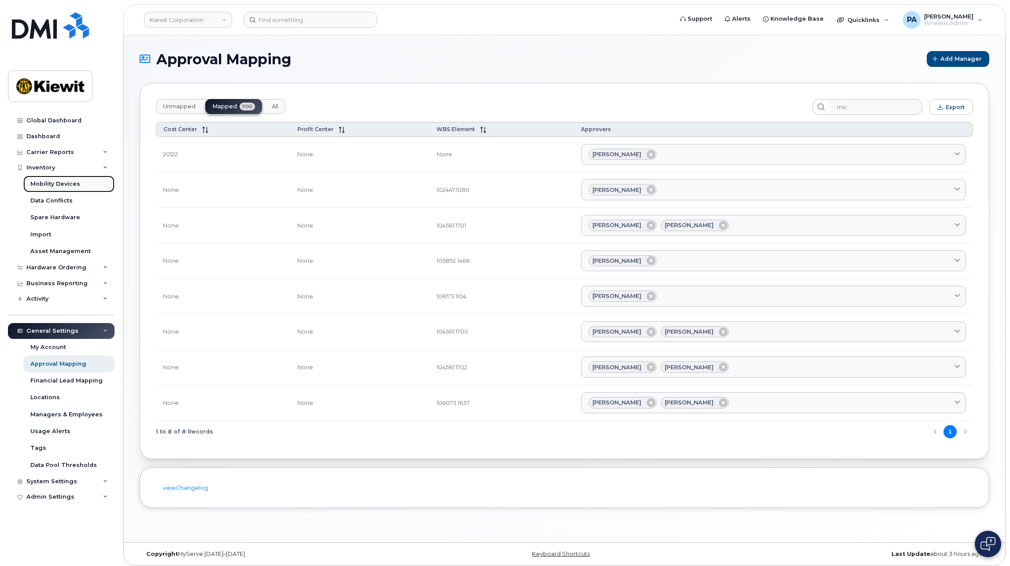
click at [59, 184] on div "Mobility Devices" at bounding box center [55, 184] width 50 height 8
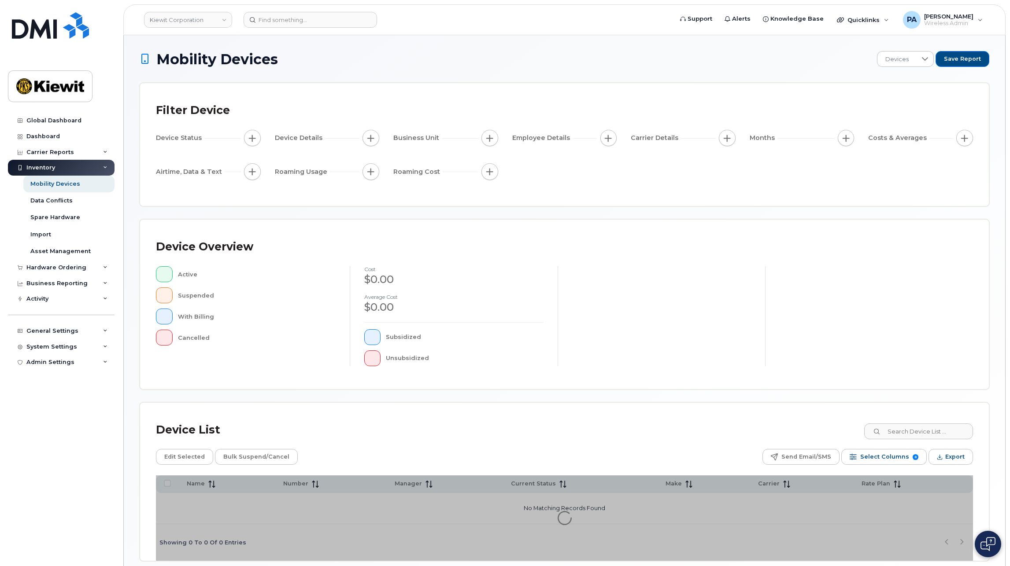
click at [913, 422] on div "Device List" at bounding box center [564, 430] width 817 height 23
click at [916, 427] on input at bounding box center [918, 432] width 110 height 16
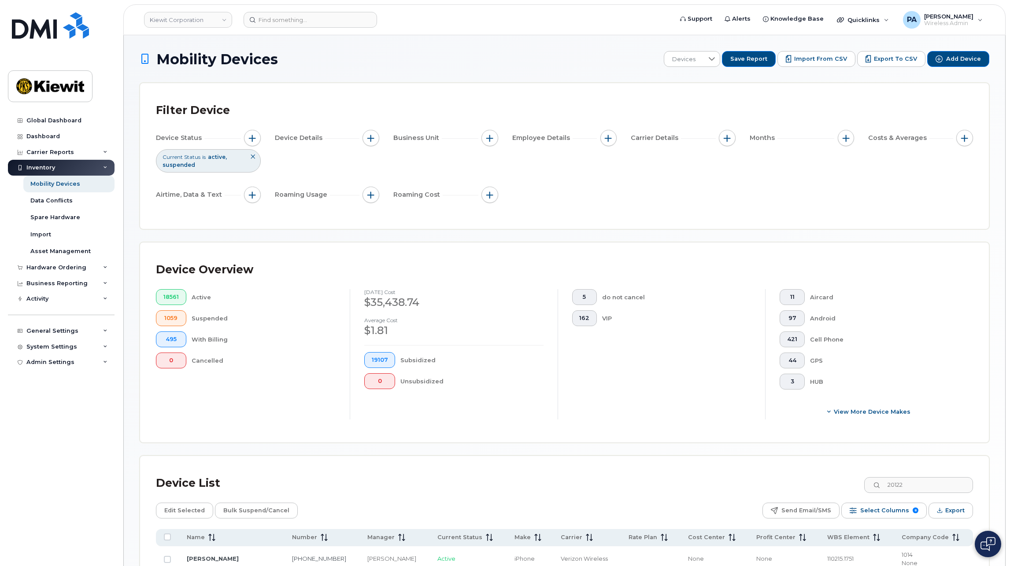
scroll to position [138, 0]
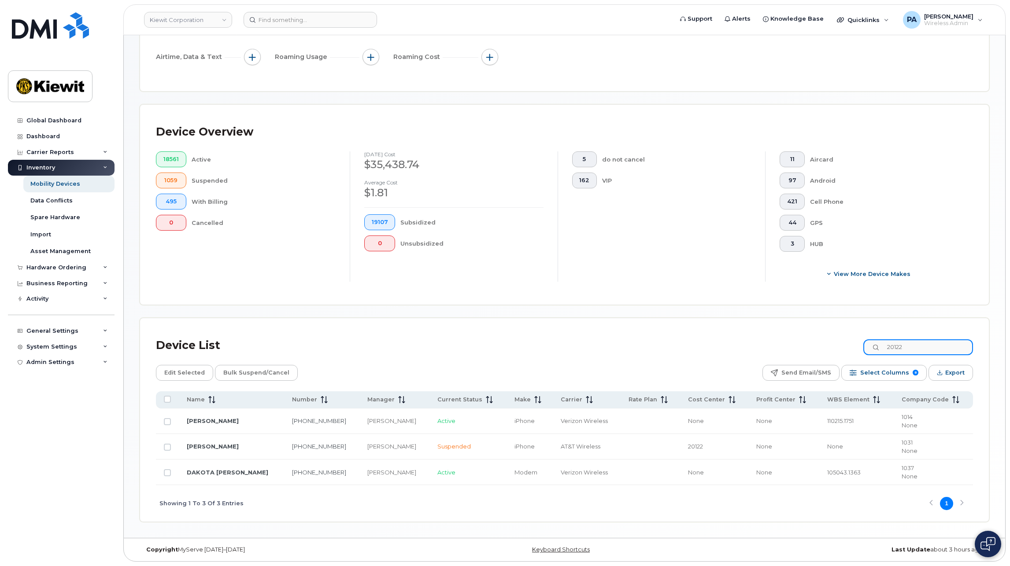
click at [922, 348] on input "20122" at bounding box center [918, 348] width 110 height 16
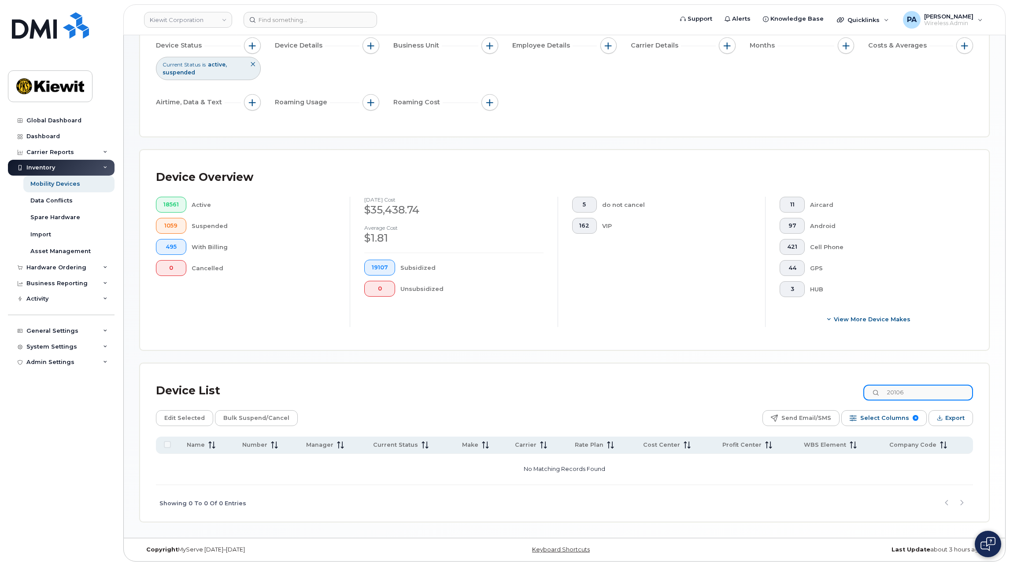
scroll to position [92, 0]
type input "20106"
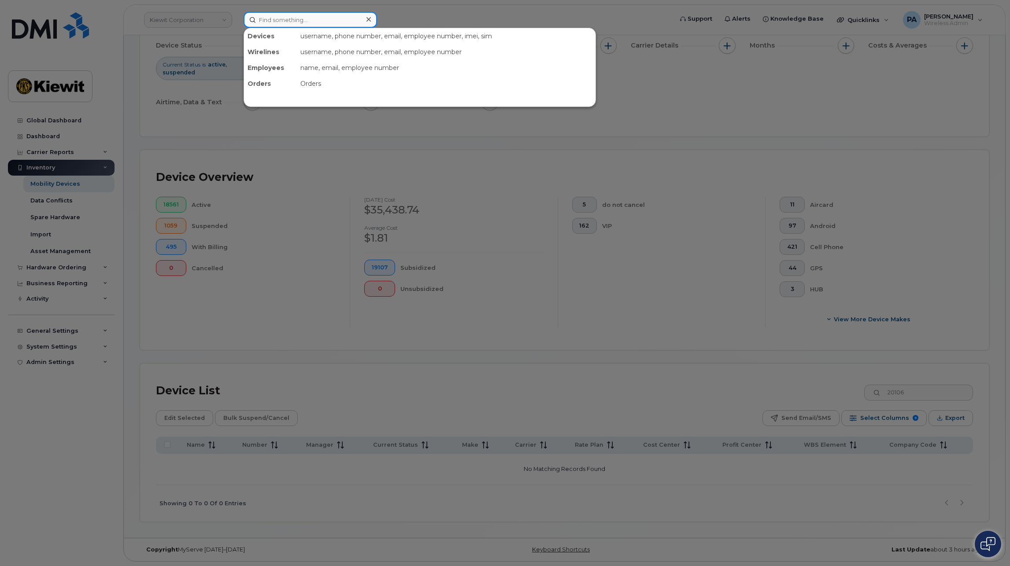
click at [288, 15] on input at bounding box center [310, 20] width 133 height 16
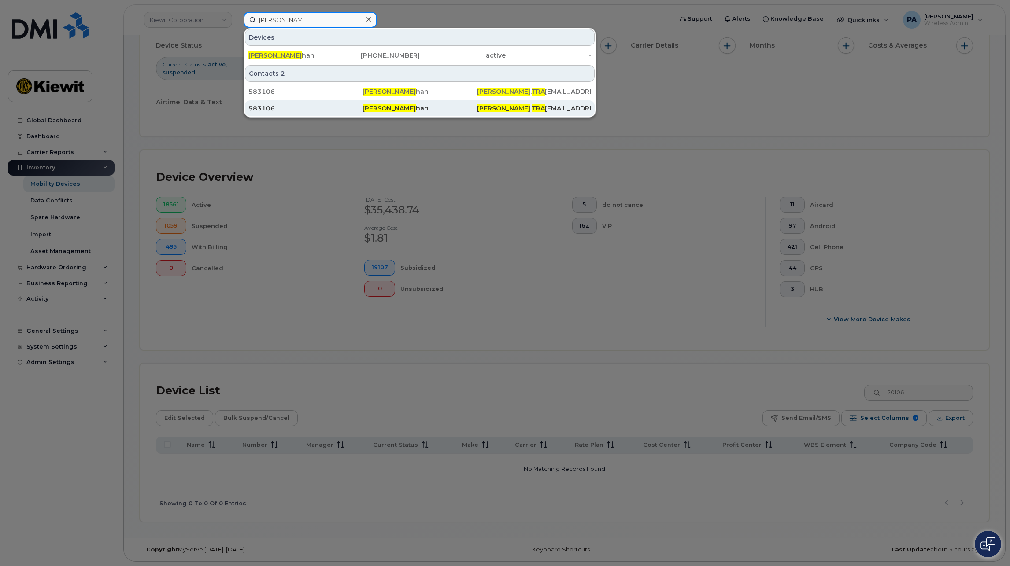
type input "courtney tra"
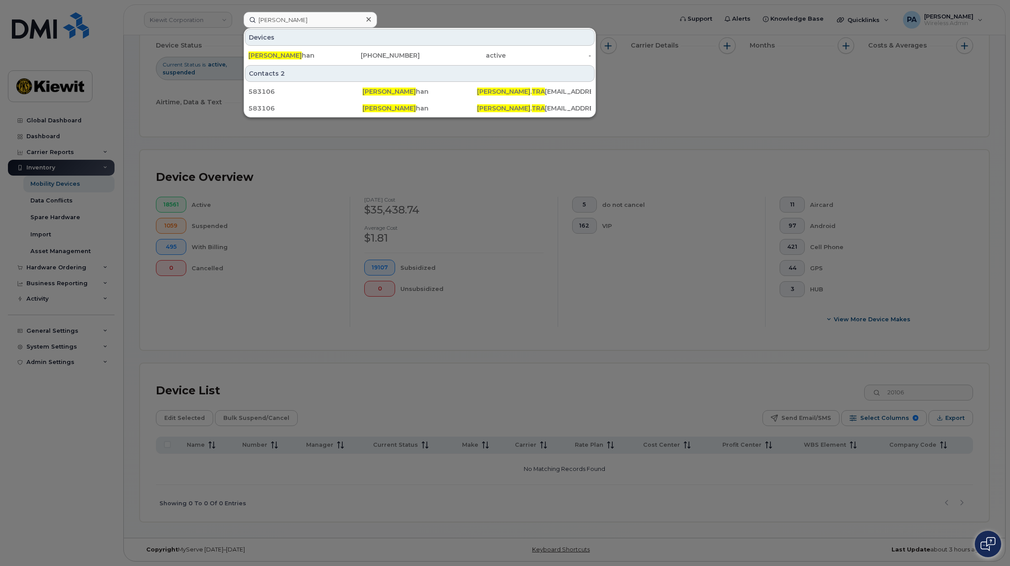
click at [48, 329] on div at bounding box center [505, 283] width 1010 height 566
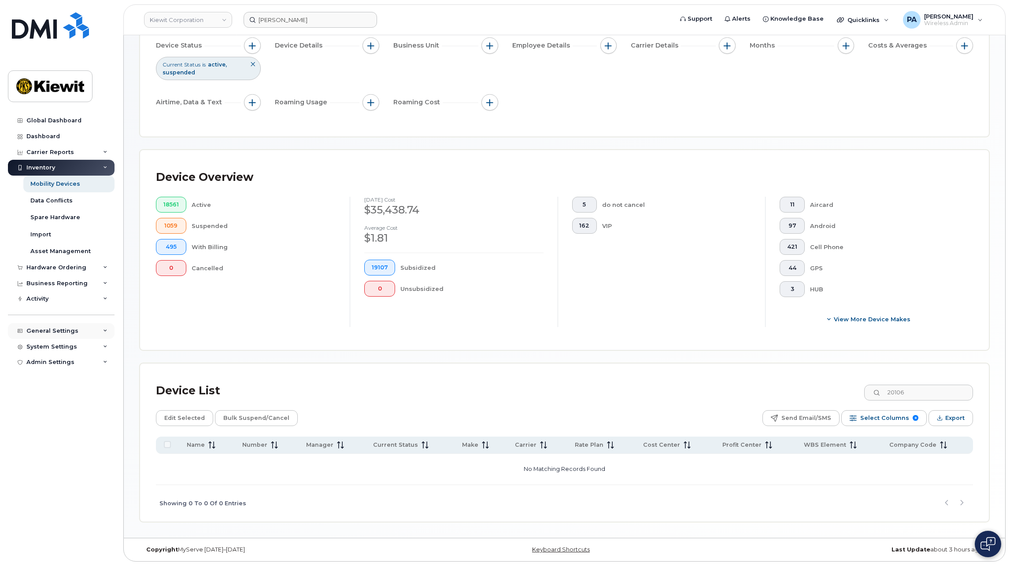
click at [44, 333] on div "General Settings" at bounding box center [52, 331] width 52 height 7
click at [50, 359] on link "Approval Mapping" at bounding box center [68, 364] width 91 height 17
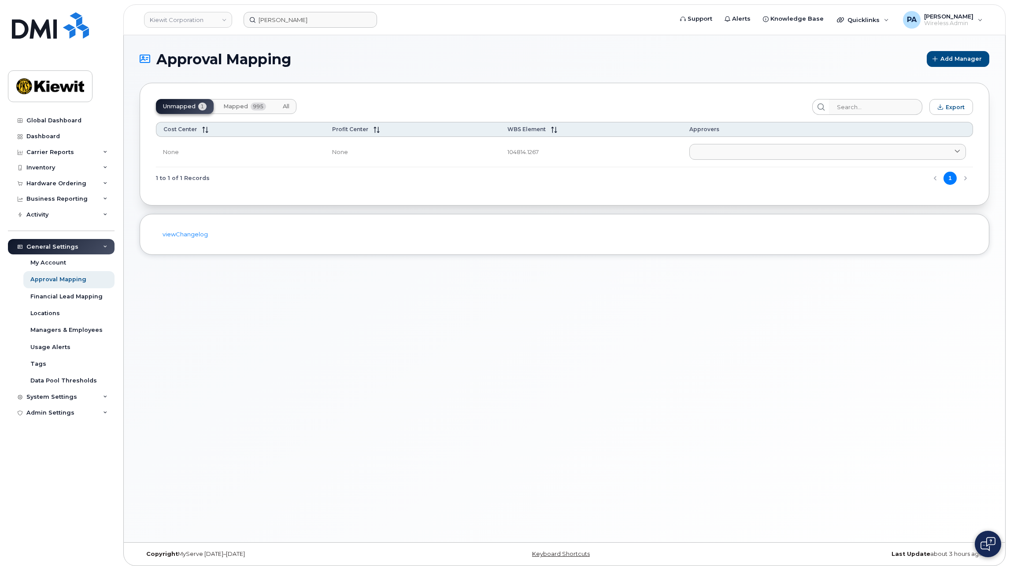
click at [284, 106] on span "All" at bounding box center [286, 106] width 7 height 7
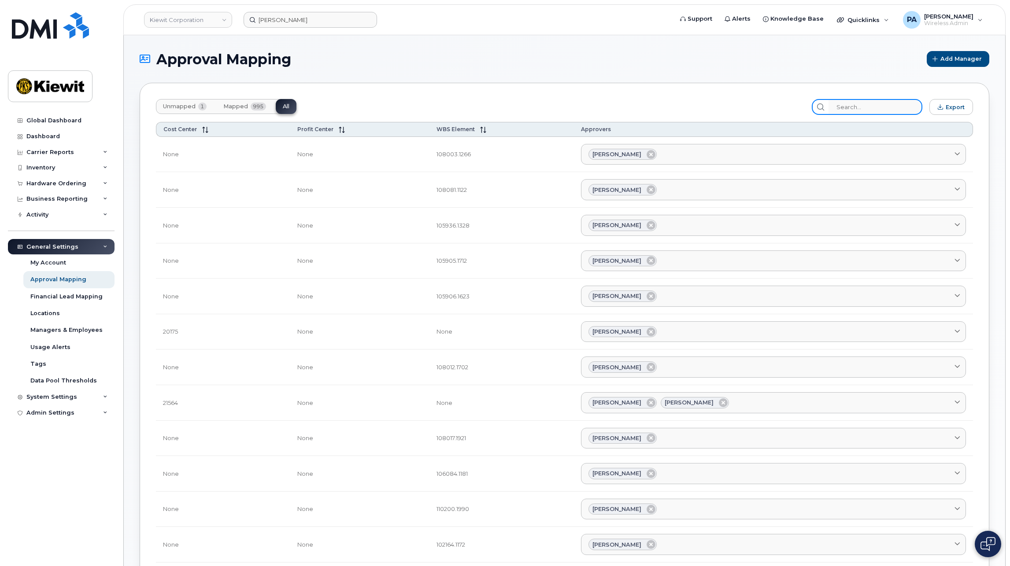
click at [859, 106] on input "search" at bounding box center [875, 107] width 94 height 16
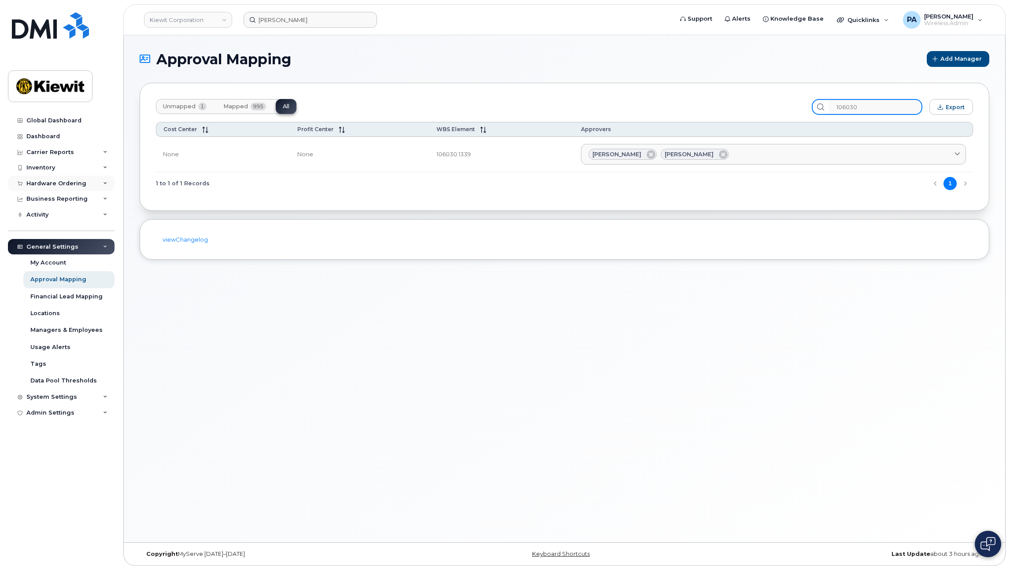
type input "106030"
click at [71, 185] on div "Hardware Ordering" at bounding box center [56, 183] width 60 height 7
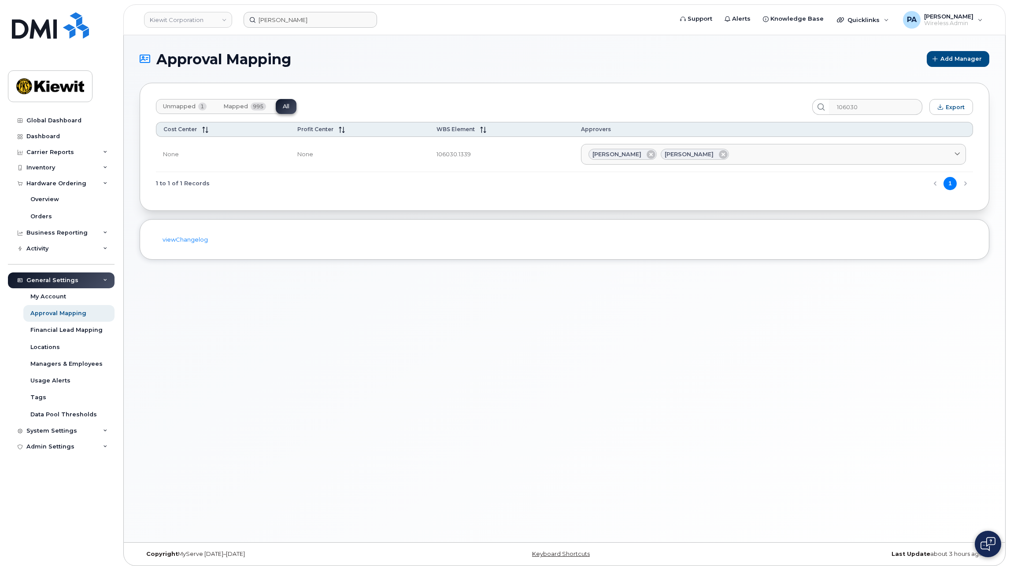
click at [162, 107] on button "Unmapped 1" at bounding box center [185, 106] width 58 height 15
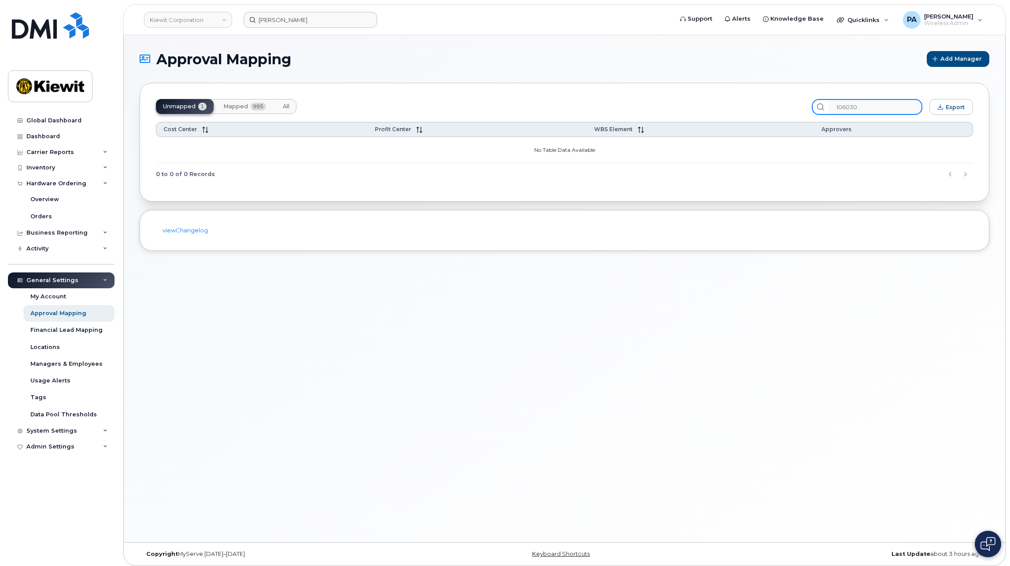
drag, startPoint x: 868, startPoint y: 110, endPoint x: 667, endPoint y: 88, distance: 202.0
click at [667, 88] on div "Unmapped 1 Mapped 995 All 106030 Export Cost Center Profit Center WBS Element A…" at bounding box center [565, 142] width 850 height 119
type input "104814"
click at [288, 105] on span "All" at bounding box center [286, 106] width 7 height 7
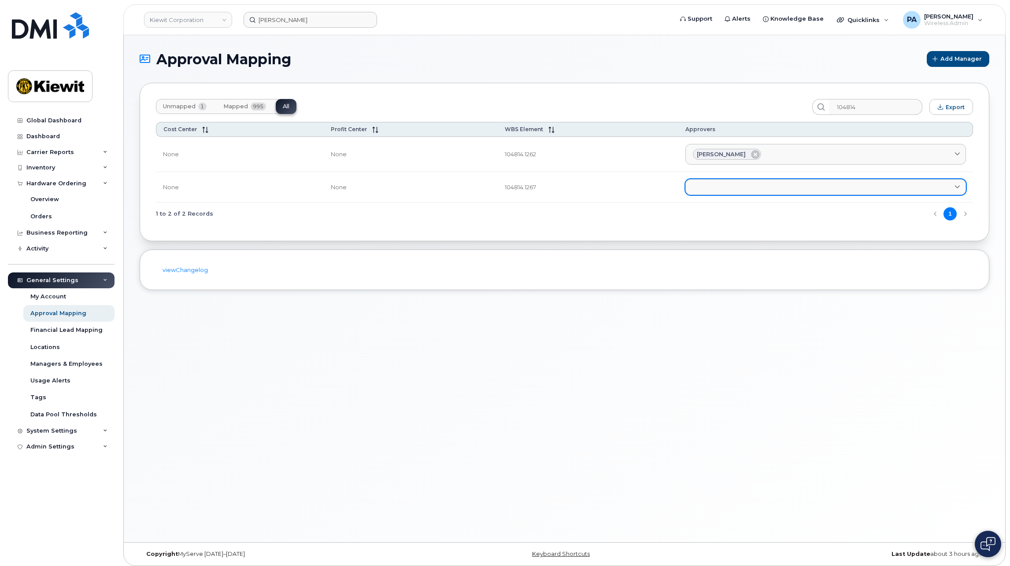
click at [715, 186] on link at bounding box center [825, 187] width 281 height 16
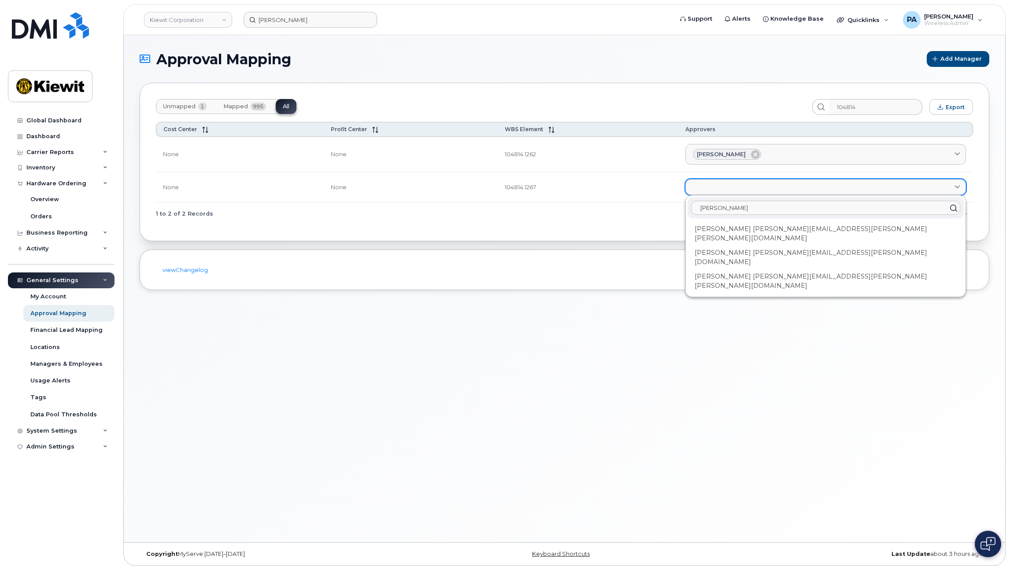
type input "jessi"
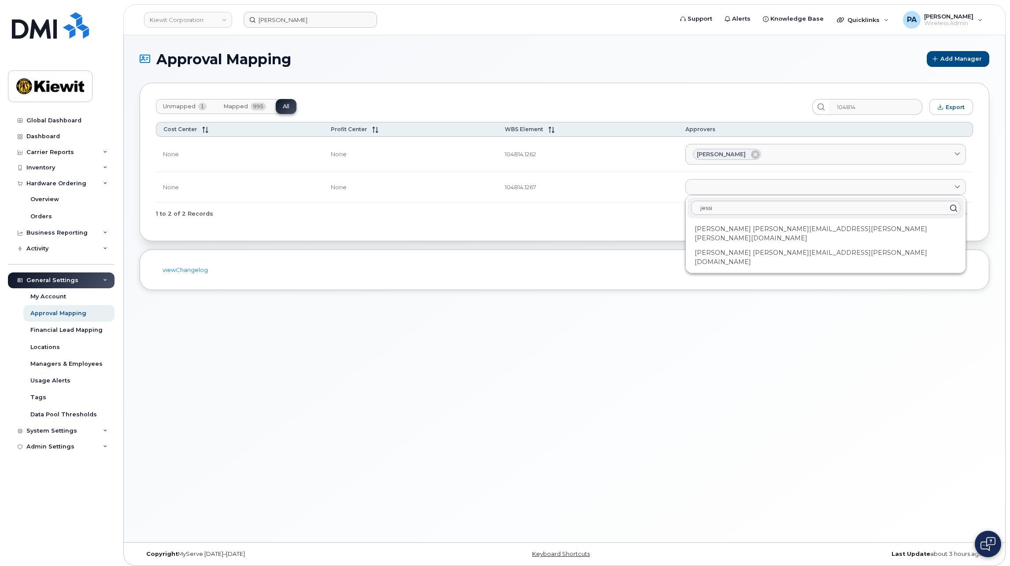
click at [742, 228] on div "Jessica Bussen JESSICA.BUSSEN@KIEWIT.COM" at bounding box center [826, 234] width 276 height 24
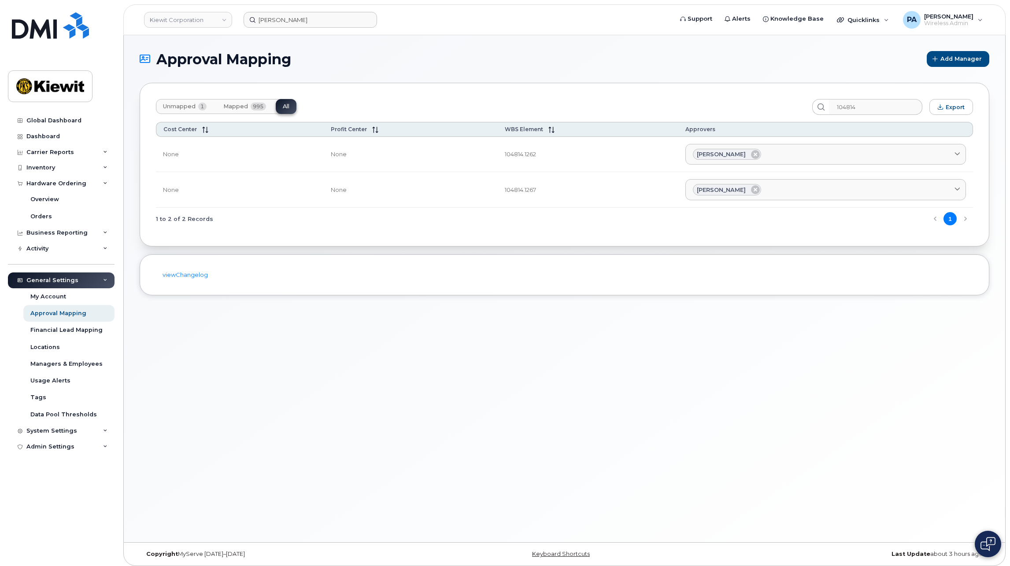
click at [187, 110] on span "Unmapped" at bounding box center [179, 106] width 33 height 7
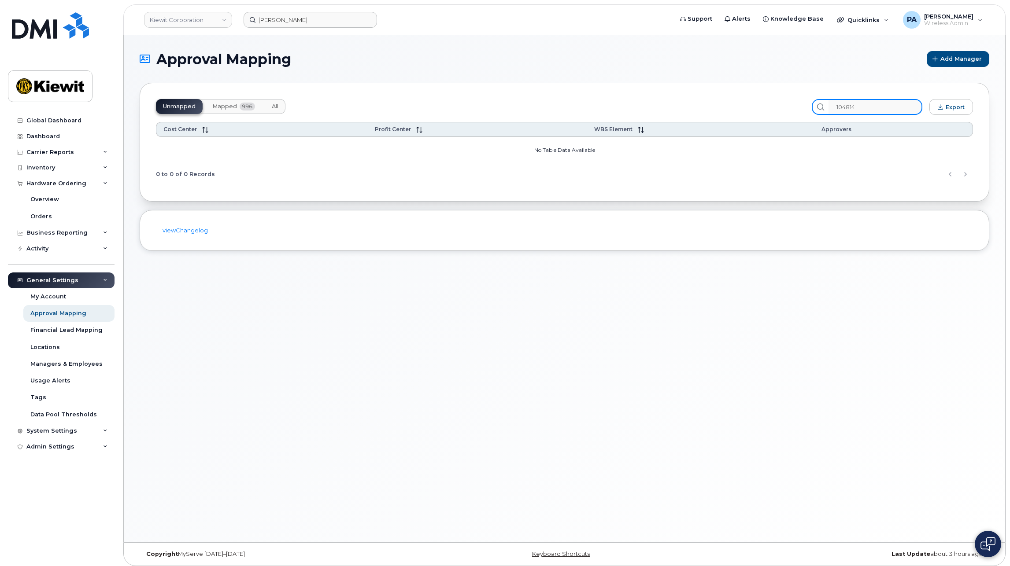
drag, startPoint x: 884, startPoint y: 105, endPoint x: 562, endPoint y: 103, distance: 321.5
click at [569, 105] on div "Unmapped Mapped 996 All 104814 Export" at bounding box center [564, 107] width 817 height 16
click at [38, 213] on div "Orders" at bounding box center [41, 217] width 22 height 8
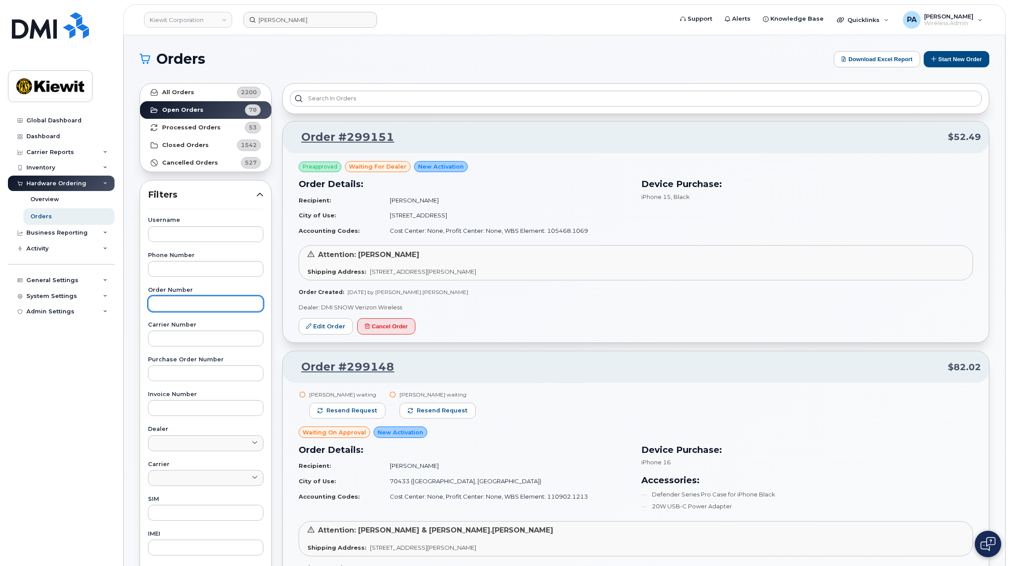
click at [172, 306] on input "text" at bounding box center [205, 304] width 115 height 16
type input "298984"
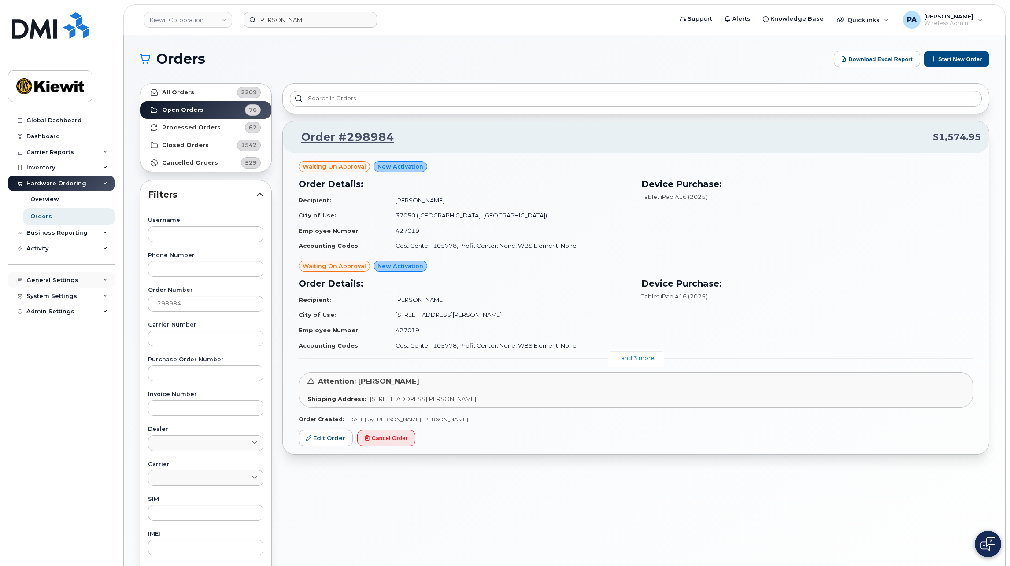
click at [51, 279] on div "General Settings" at bounding box center [52, 280] width 52 height 7
click at [48, 314] on div "Approval Mapping" at bounding box center [58, 314] width 56 height 8
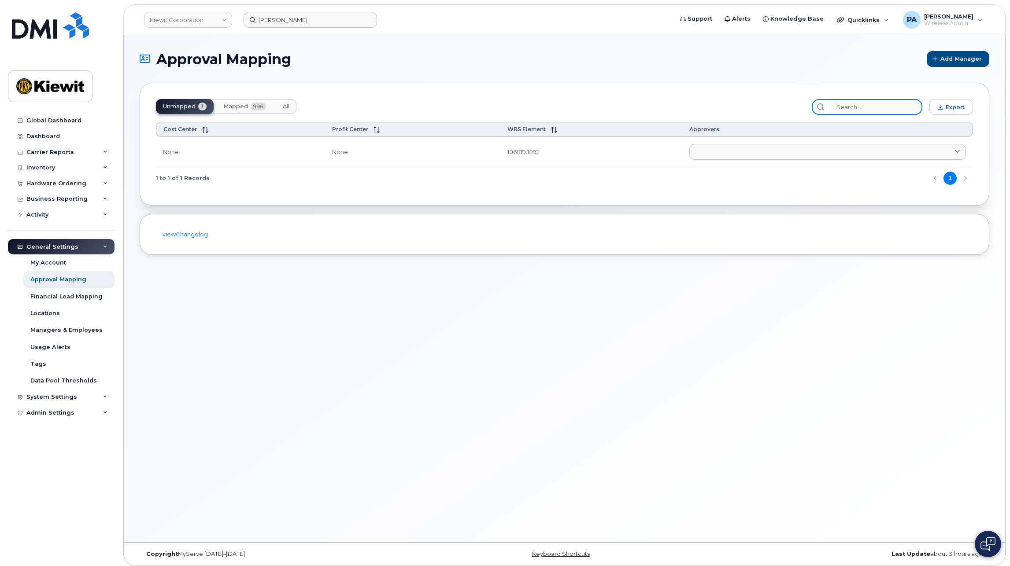
click at [853, 102] on input "search" at bounding box center [875, 107] width 94 height 16
type input "sarah"
click at [241, 108] on span "Mapped" at bounding box center [235, 106] width 25 height 7
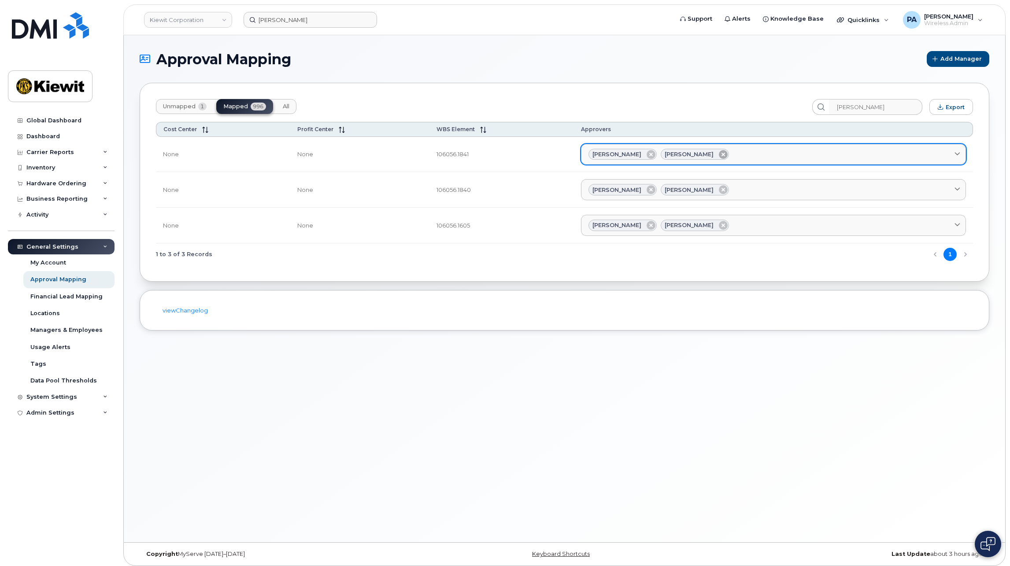
click at [728, 152] on icon at bounding box center [723, 154] width 9 height 9
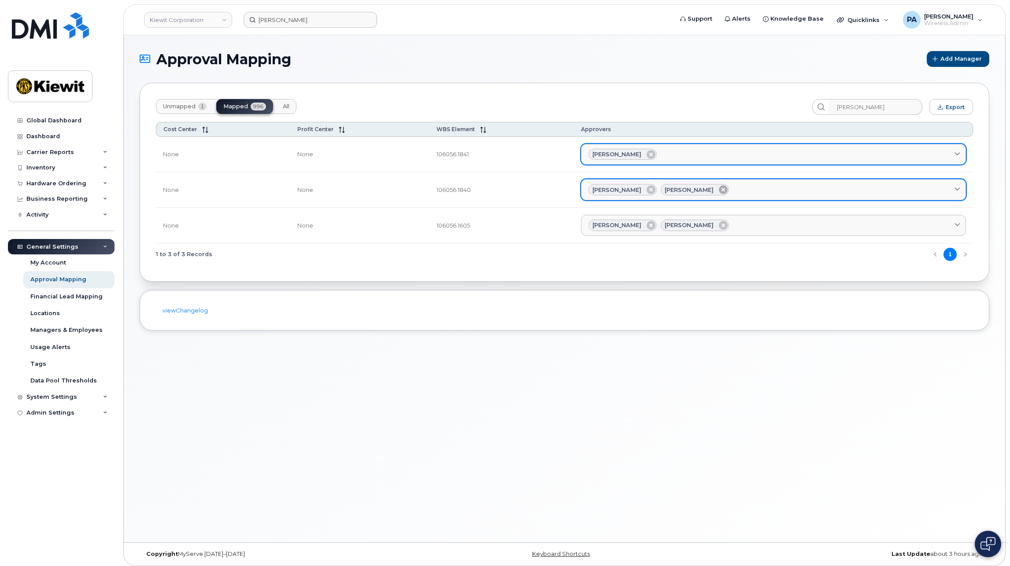
click at [728, 188] on icon at bounding box center [723, 189] width 9 height 9
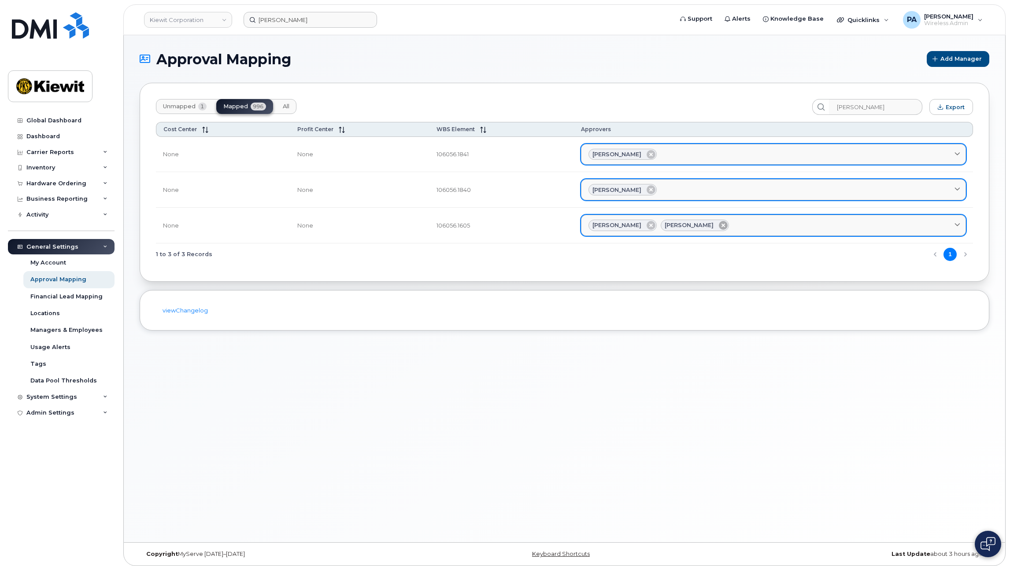
click at [728, 227] on icon at bounding box center [723, 225] width 9 height 9
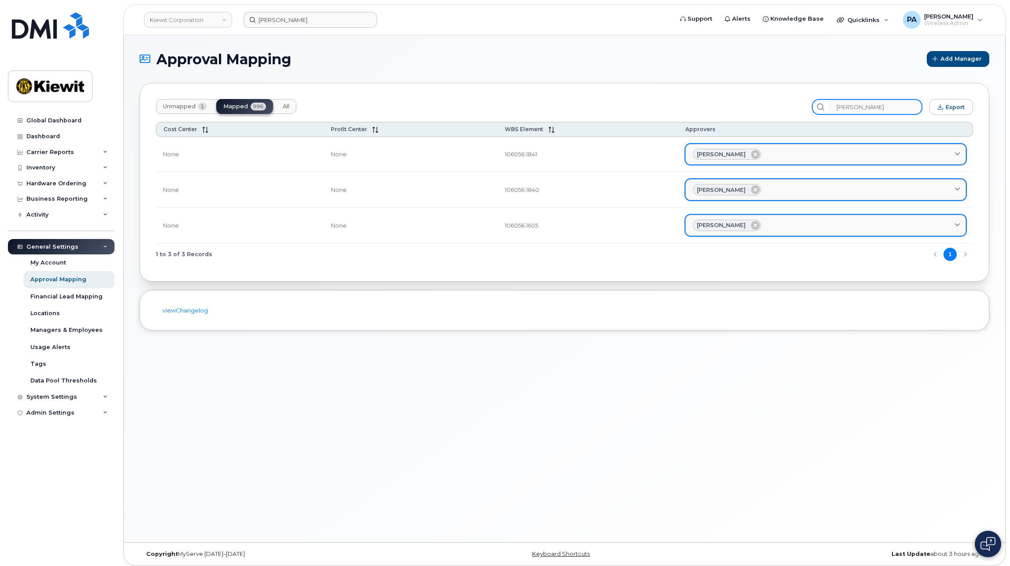
click at [892, 104] on input "sarah" at bounding box center [875, 107] width 94 height 16
drag, startPoint x: 892, startPoint y: 104, endPoint x: 696, endPoint y: 108, distance: 196.0
click at [728, 104] on div "Unmapped 1 Mapped 996 All sarah Export" at bounding box center [564, 107] width 817 height 16
drag, startPoint x: 898, startPoint y: 104, endPoint x: 887, endPoint y: 110, distance: 12.2
click at [898, 104] on input "sarah" at bounding box center [875, 107] width 94 height 16
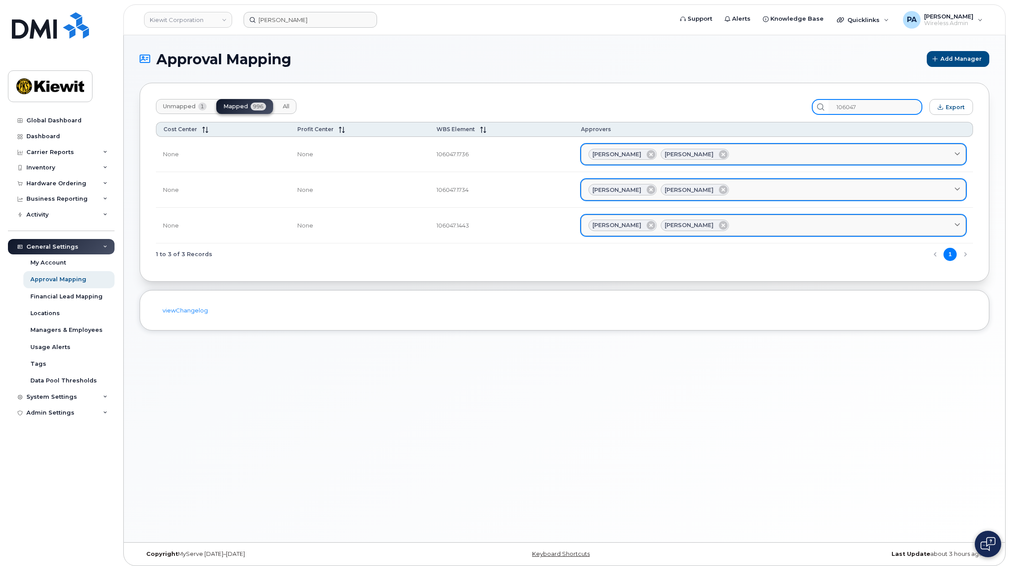
drag, startPoint x: 887, startPoint y: 110, endPoint x: 767, endPoint y: 122, distance: 120.8
click at [767, 122] on div "Unmapped 1 Mapped 996 All 106047 Export Cost Center Profit Center WBS Element A…" at bounding box center [565, 182] width 850 height 199
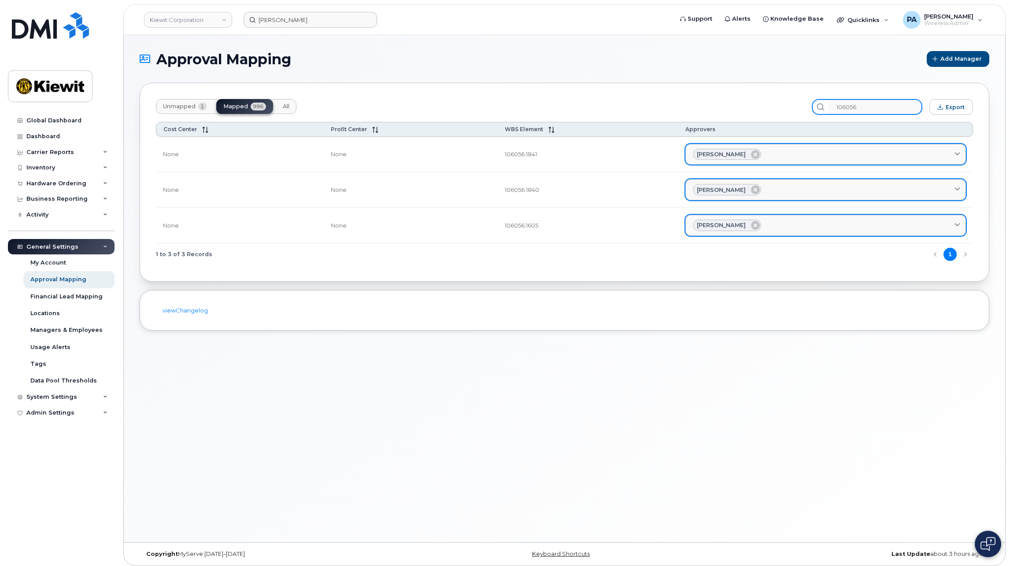
drag, startPoint x: 681, startPoint y: 96, endPoint x: 651, endPoint y: 92, distance: 31.1
click at [651, 92] on div "Unmapped 1 Mapped 996 All 106056 Export Cost Center Profit Center WBS Element A…" at bounding box center [565, 182] width 850 height 199
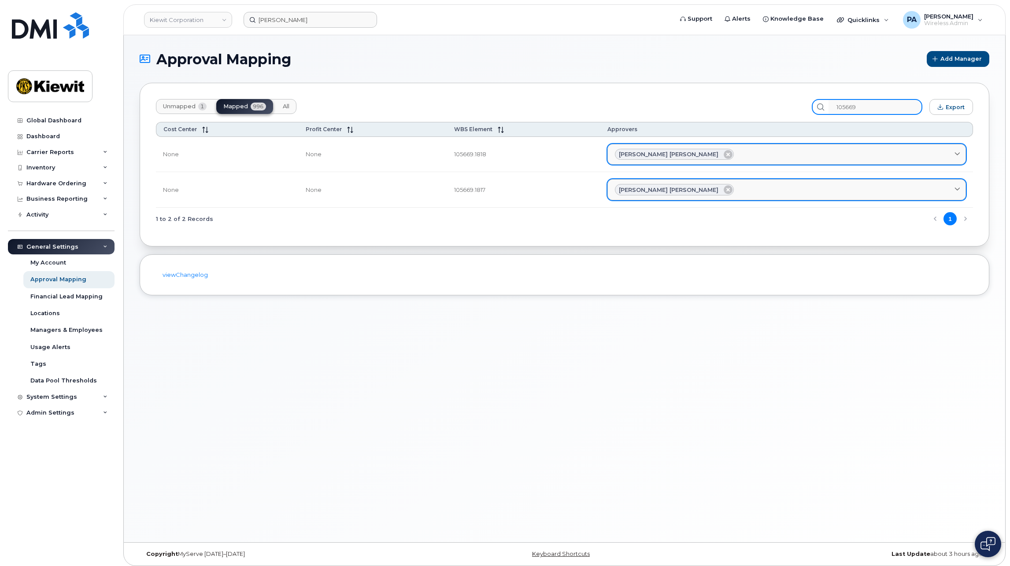
drag, startPoint x: 889, startPoint y: 108, endPoint x: 713, endPoint y: 94, distance: 176.7
click at [714, 96] on div "Unmapped 1 Mapped 996 All 105669 Export Cost Center Profit Center WBS Element A…" at bounding box center [565, 165] width 850 height 164
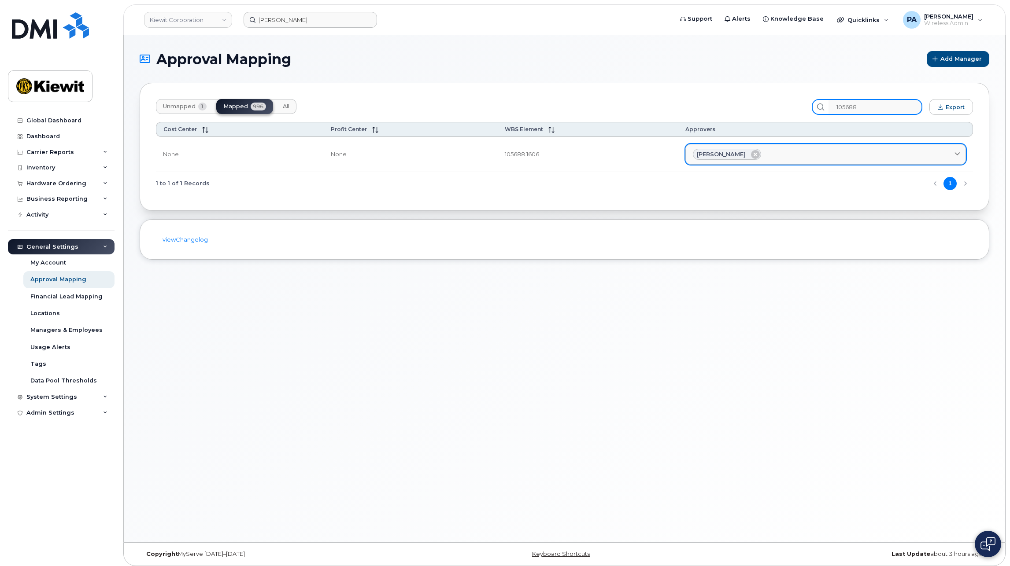
drag, startPoint x: 866, startPoint y: 105, endPoint x: 651, endPoint y: 93, distance: 214.9
click at [666, 94] on div "Unmapped 1 Mapped 996 All 105688 Export Cost Center Profit Center WBS Element A…" at bounding box center [565, 147] width 850 height 128
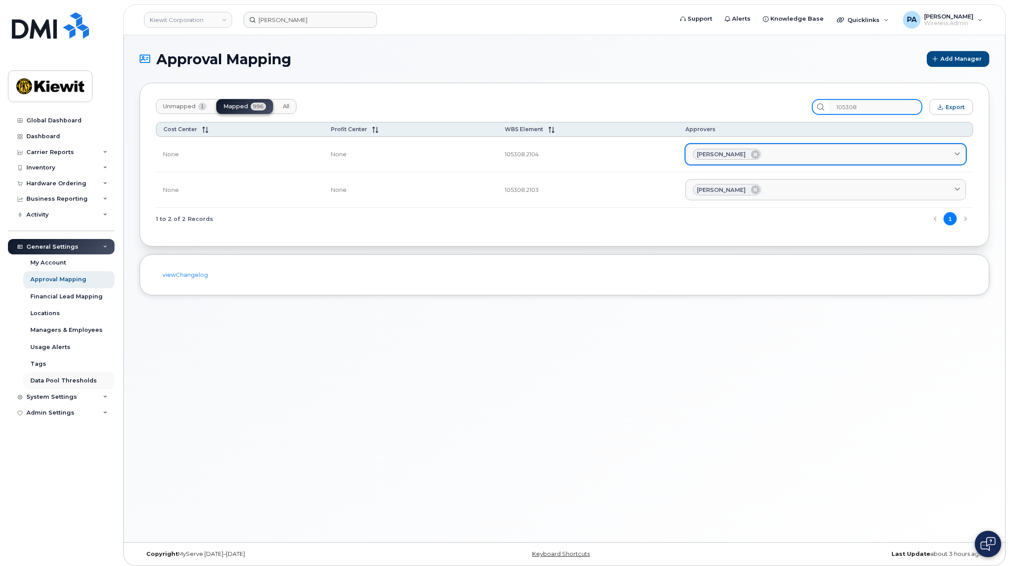
type input "105308"
click at [186, 105] on span "Unmapped" at bounding box center [179, 106] width 33 height 7
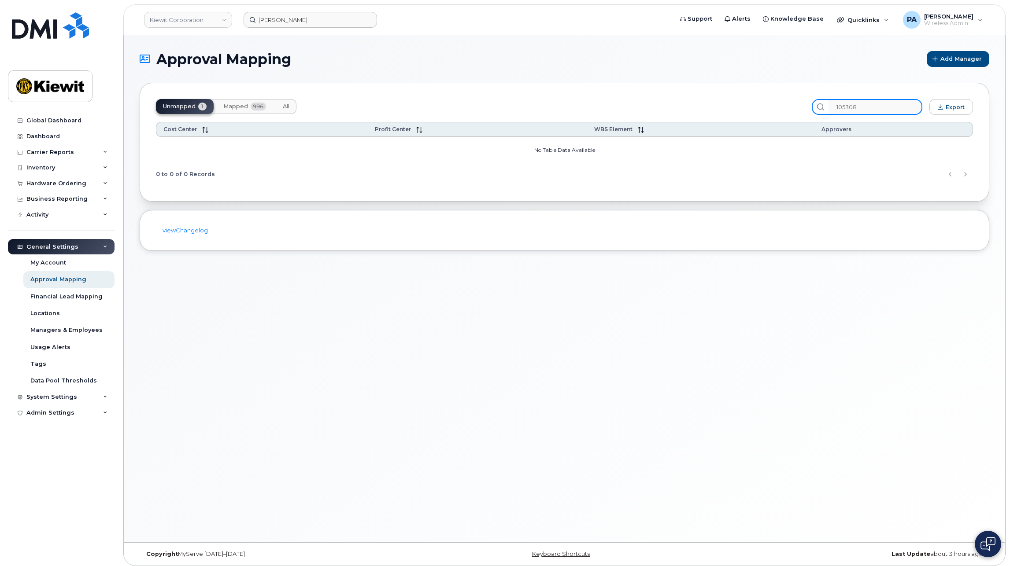
drag, startPoint x: 884, startPoint y: 111, endPoint x: 683, endPoint y: 104, distance: 201.8
click at [683, 104] on div "Unmapped 1 Mapped 996 All 105308 Export" at bounding box center [564, 107] width 817 height 16
click at [237, 109] on span "Mapped" at bounding box center [235, 106] width 25 height 7
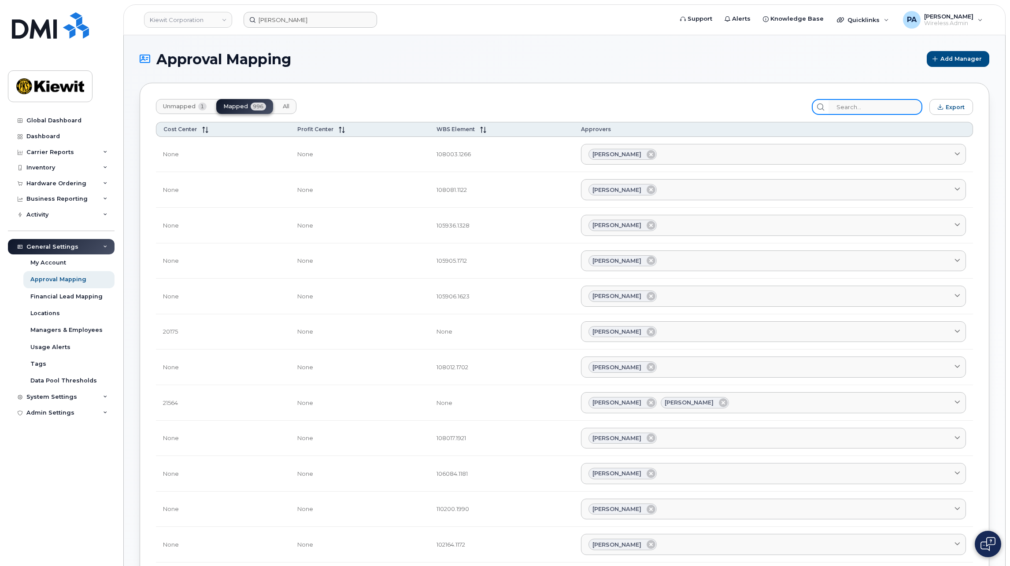
click at [869, 110] on input "search" at bounding box center [875, 107] width 94 height 16
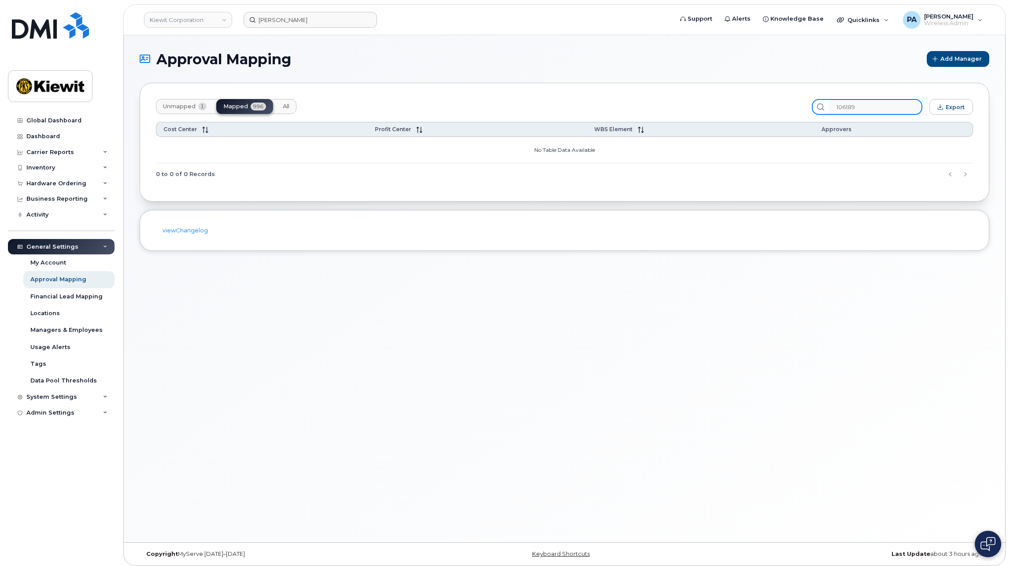
type input "106189"
click at [178, 106] on span "Unmapped" at bounding box center [179, 106] width 33 height 7
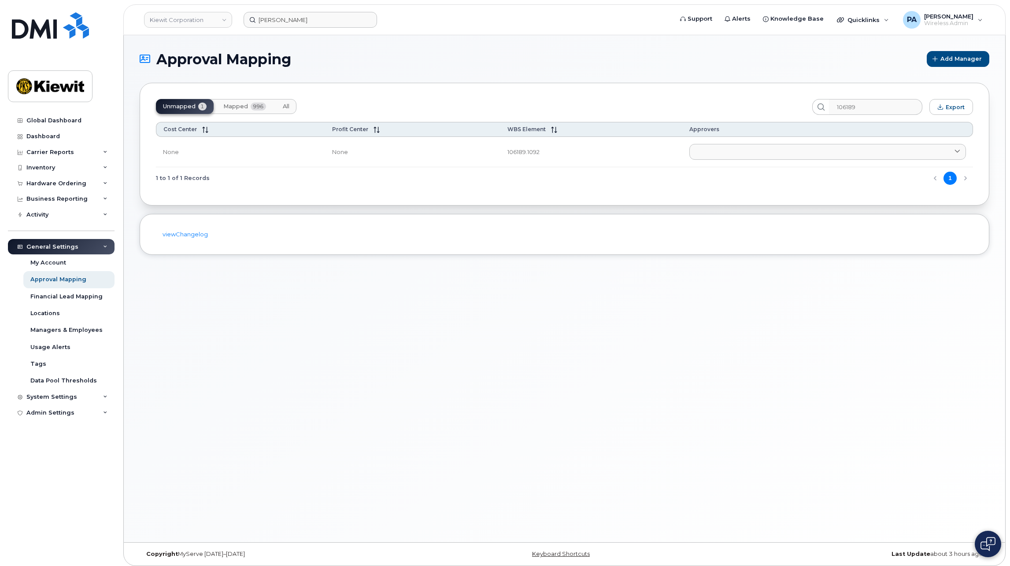
click at [290, 101] on button "All" at bounding box center [286, 106] width 21 height 15
click at [171, 100] on button "Unmapped 1" at bounding box center [185, 106] width 58 height 15
click at [727, 154] on link at bounding box center [827, 152] width 277 height 16
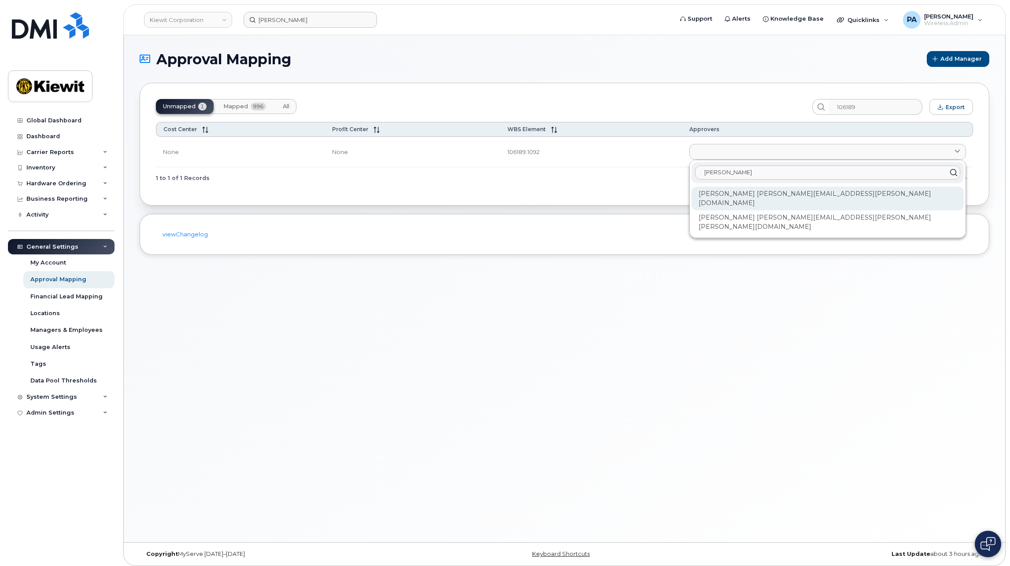
type input "mel"
click at [735, 193] on div "Melissa Arnsdorff MELISSA.ARNSDORFF@TICUS.COM" at bounding box center [828, 199] width 272 height 24
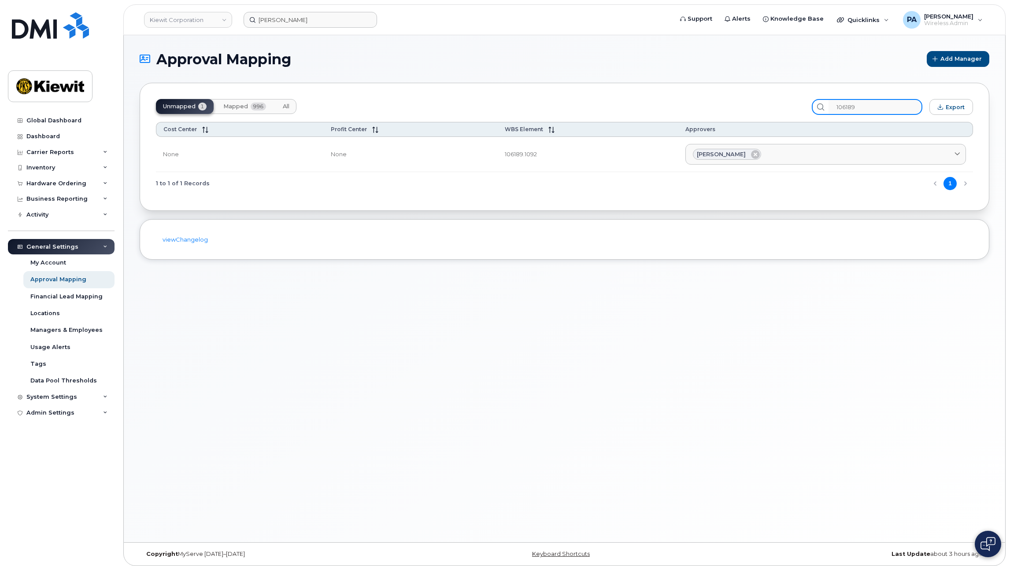
click at [881, 106] on input "106189" at bounding box center [875, 107] width 94 height 16
drag, startPoint x: 882, startPoint y: 106, endPoint x: 795, endPoint y: 107, distance: 87.2
click at [795, 107] on div "Unmapped 1 Mapped 996 All 106189 Export" at bounding box center [564, 107] width 817 height 16
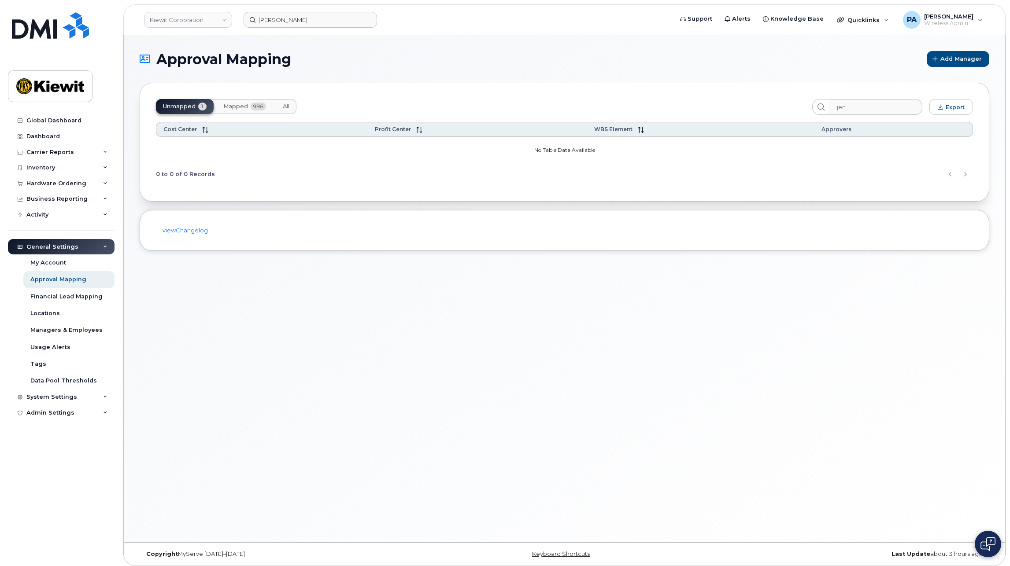
click at [255, 108] on span "996" at bounding box center [258, 107] width 15 height 8
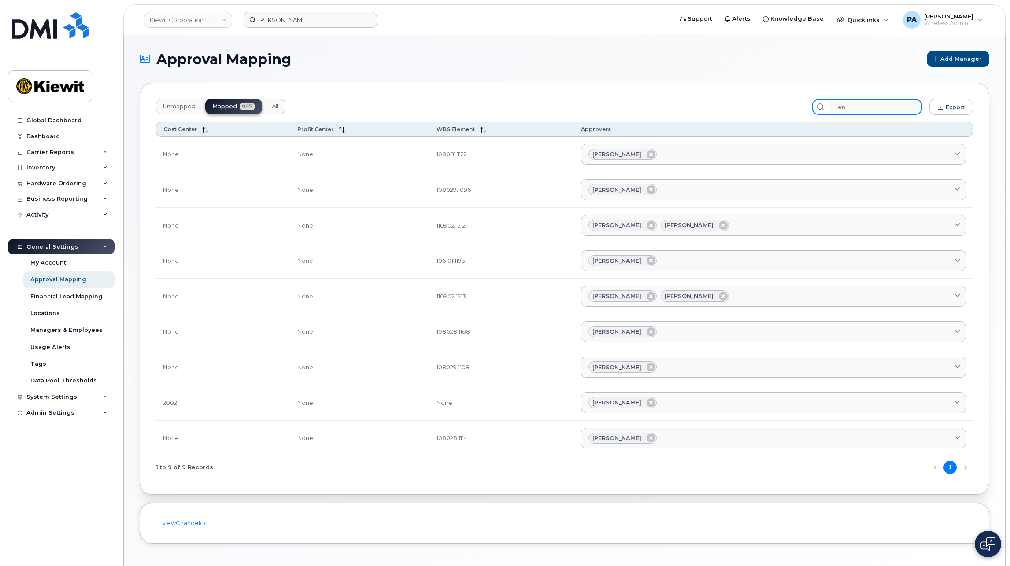
drag, startPoint x: 897, startPoint y: 109, endPoint x: 669, endPoint y: 109, distance: 228.2
click at [669, 109] on div "Unmapped Mapped 997 All jen Export" at bounding box center [564, 107] width 817 height 16
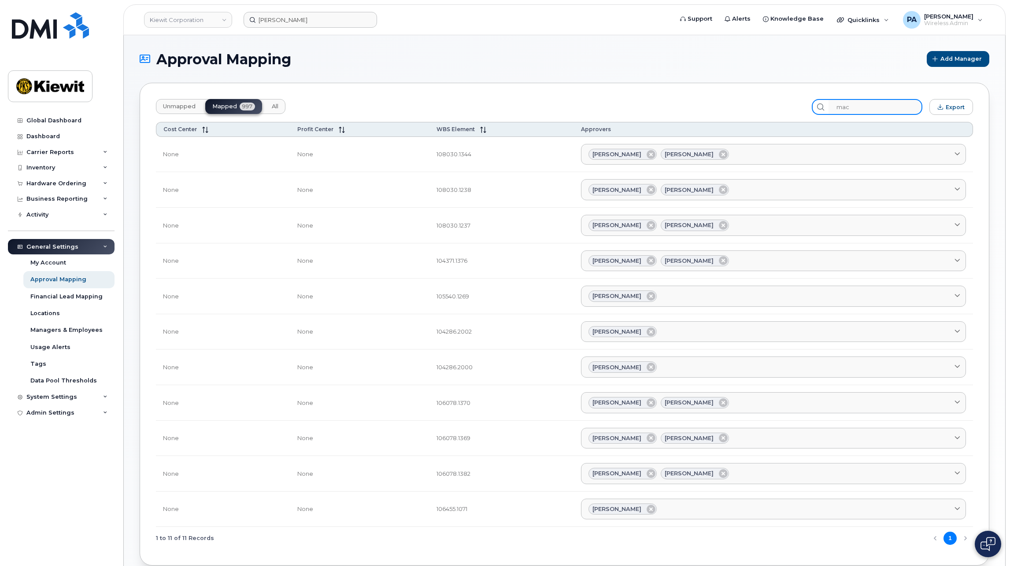
drag, startPoint x: 833, startPoint y: 103, endPoint x: 729, endPoint y: 98, distance: 103.6
click at [739, 98] on div "Unmapped Mapped 997 All mac Export Cost Center Profit Center WBS Element Approv…" at bounding box center [565, 324] width 850 height 483
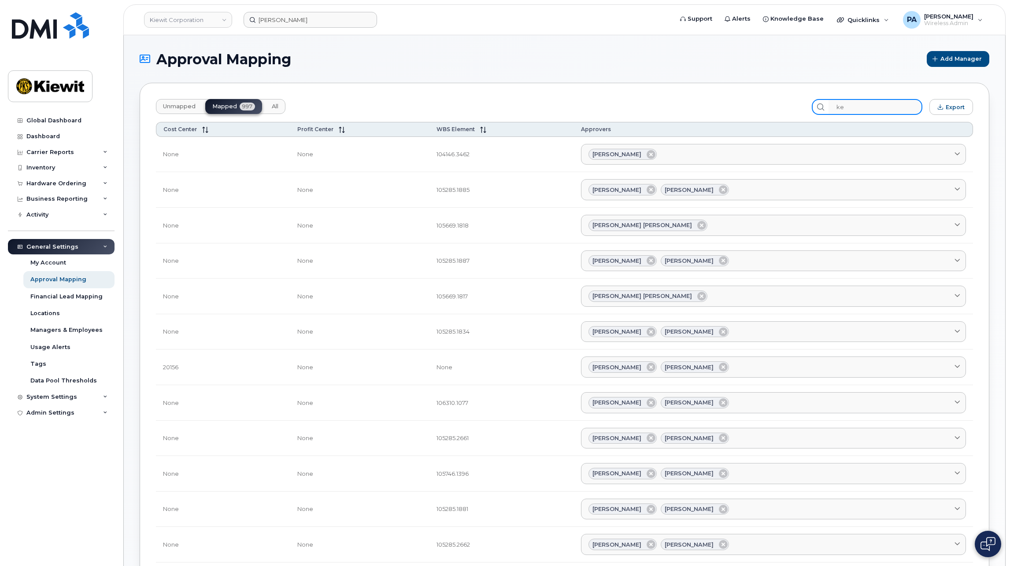
type input "k"
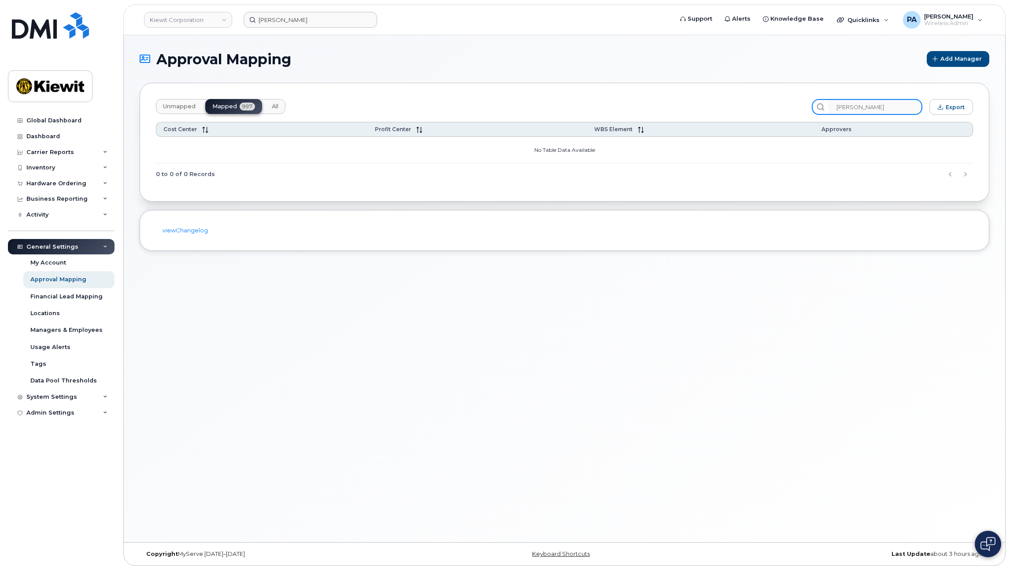
type input "ferko"
click at [274, 107] on span "All" at bounding box center [275, 106] width 7 height 7
click at [241, 107] on span "997" at bounding box center [247, 107] width 15 height 8
drag, startPoint x: 898, startPoint y: 108, endPoint x: 743, endPoint y: 105, distance: 155.1
click at [752, 107] on div "Unmapped Mapped 997 All ferko Export" at bounding box center [564, 107] width 817 height 16
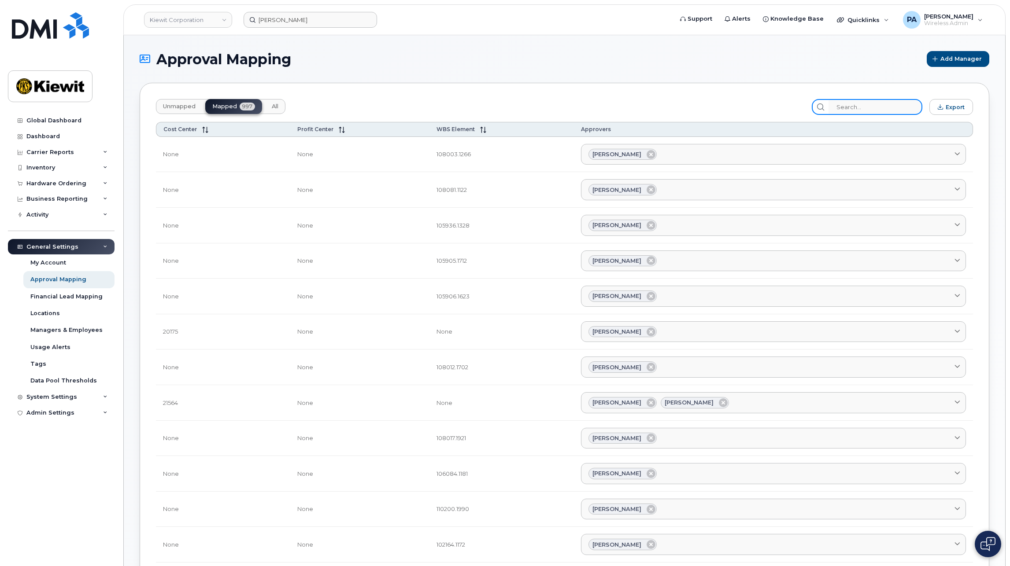
click at [884, 107] on input "search" at bounding box center [875, 107] width 94 height 16
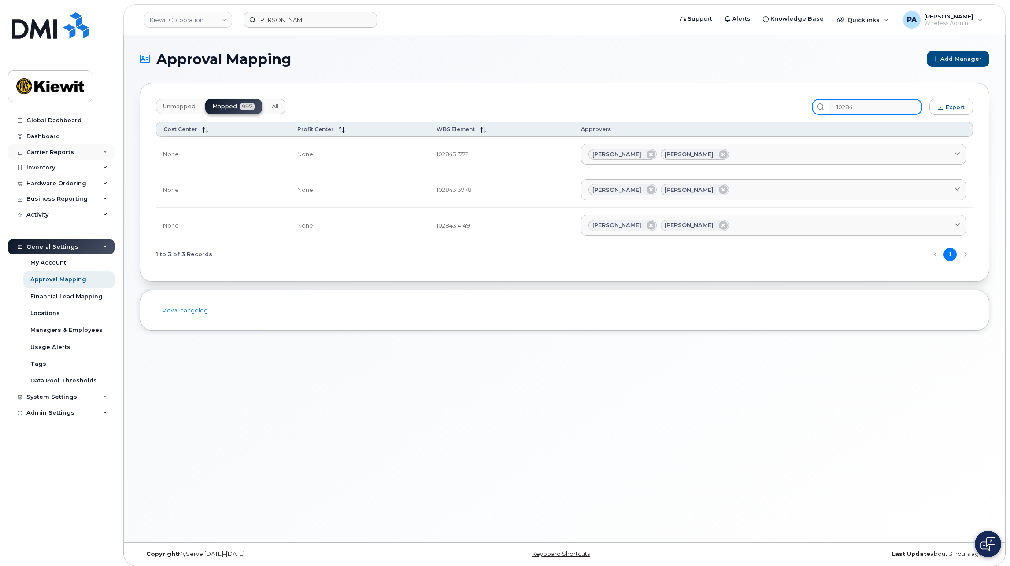
type input "10284"
click at [191, 105] on span "Unmapped" at bounding box center [179, 106] width 33 height 7
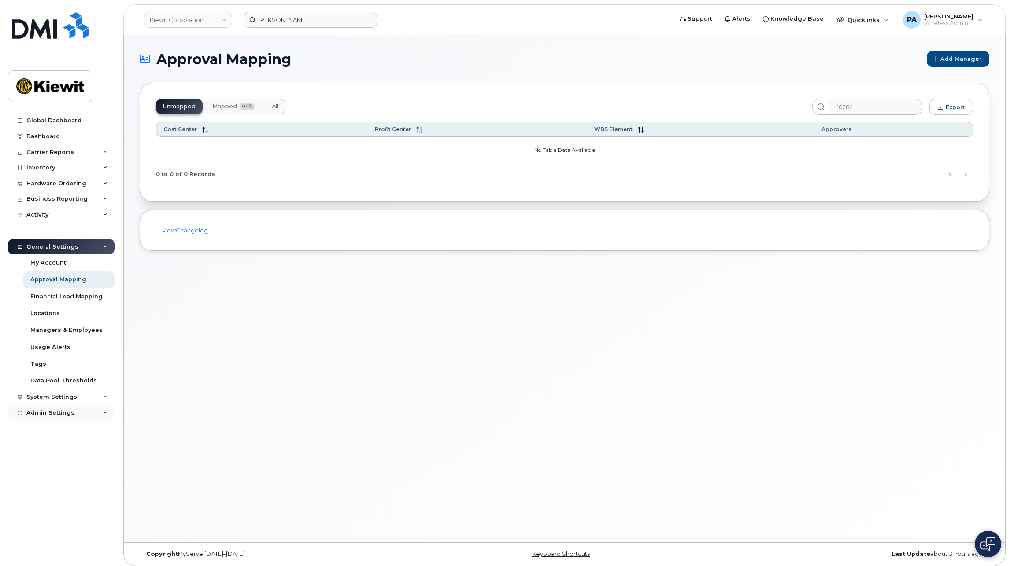
click at [53, 408] on div "Admin Settings" at bounding box center [61, 413] width 107 height 16
click at [50, 445] on div "Integrations" at bounding box center [48, 446] width 37 height 8
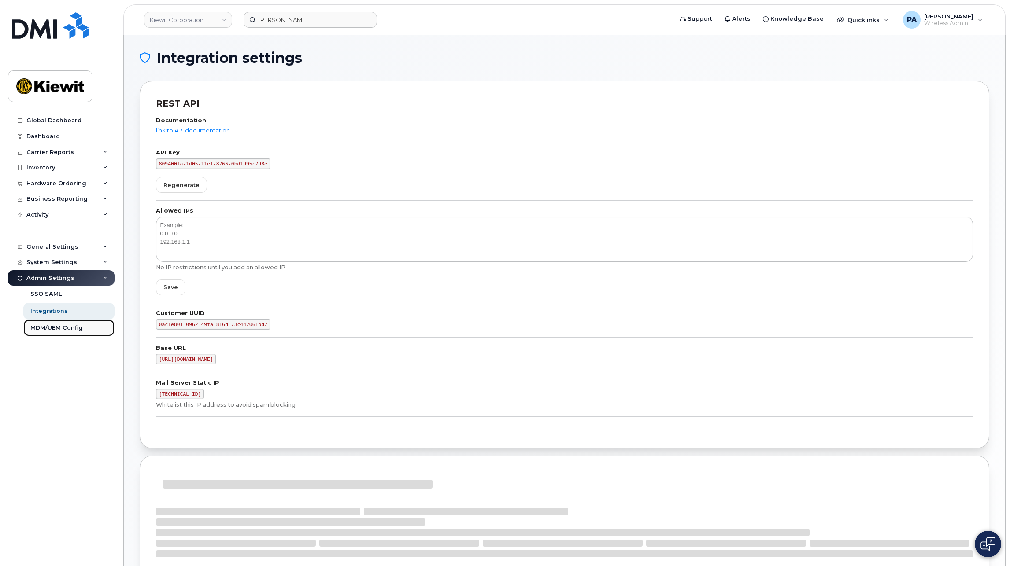
click at [56, 328] on div "MDM/UEM Config" at bounding box center [56, 328] width 52 height 8
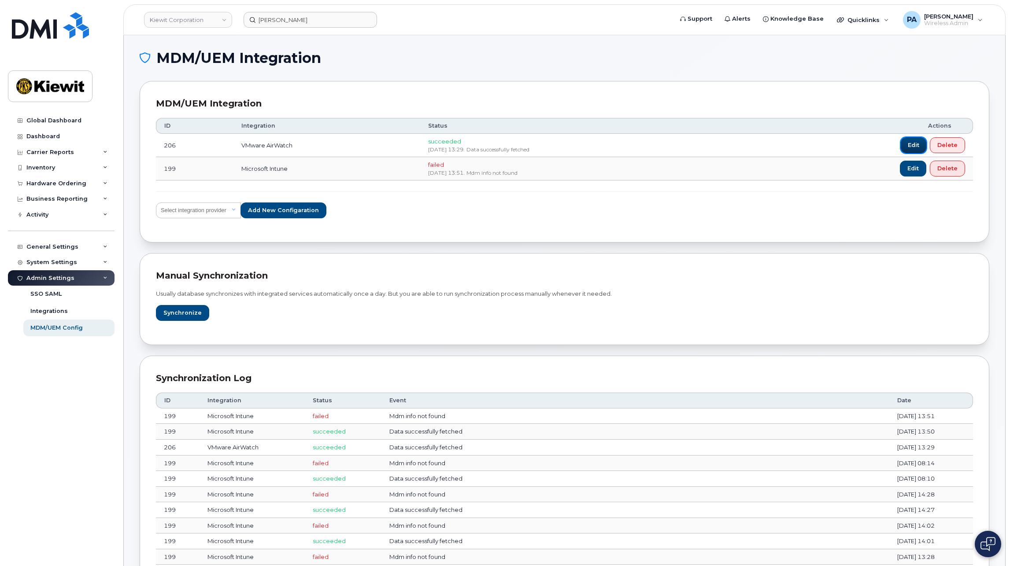
click at [915, 145] on span "Edit" at bounding box center [913, 145] width 11 height 8
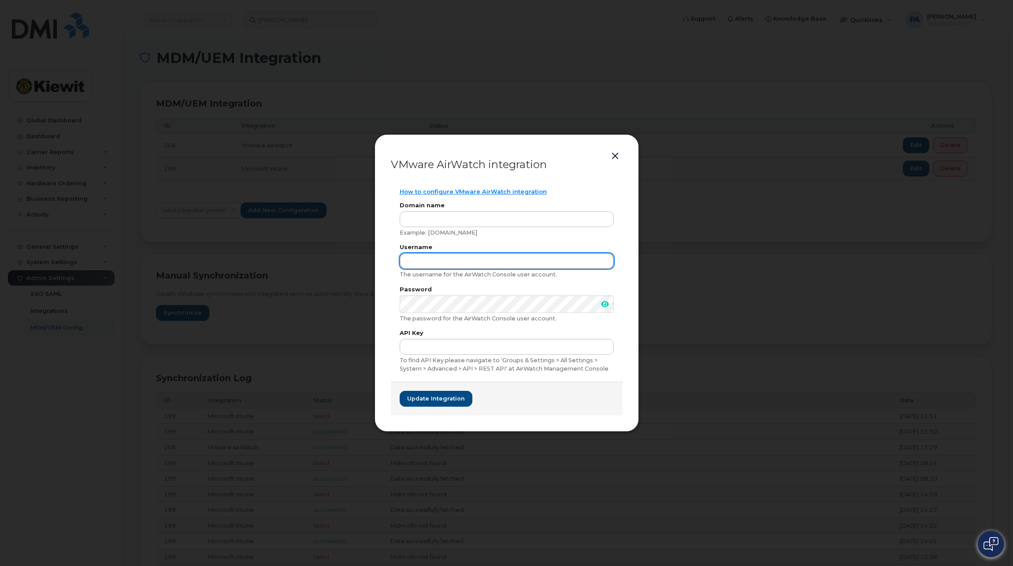
click at [429, 260] on input "text" at bounding box center [506, 261] width 214 height 16
type input "PaulE.Andrews"
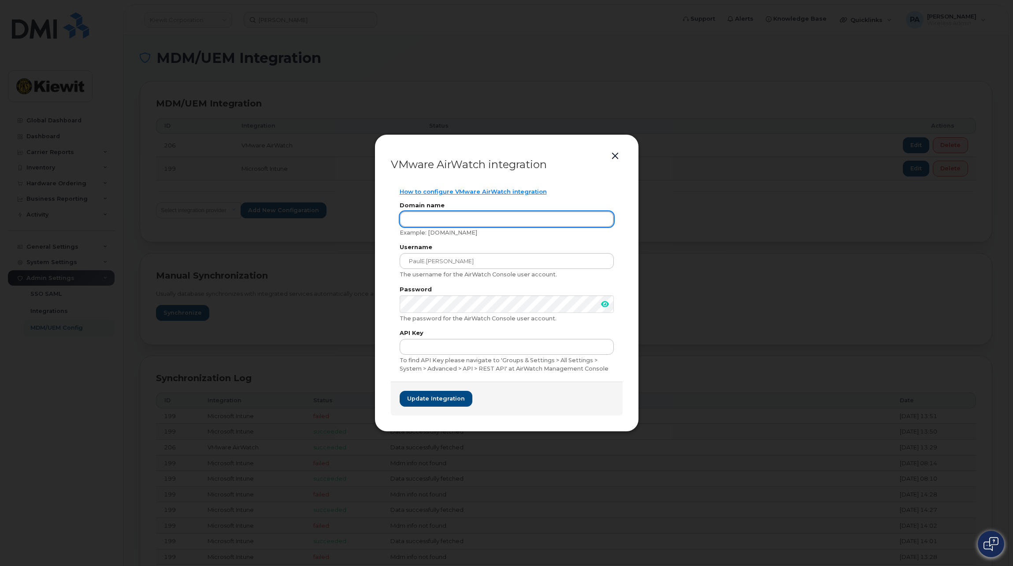
click at [446, 215] on input "text" at bounding box center [506, 219] width 214 height 16
paste input "cn927.awmdm.com"
type input "cn927.awmdm.com"
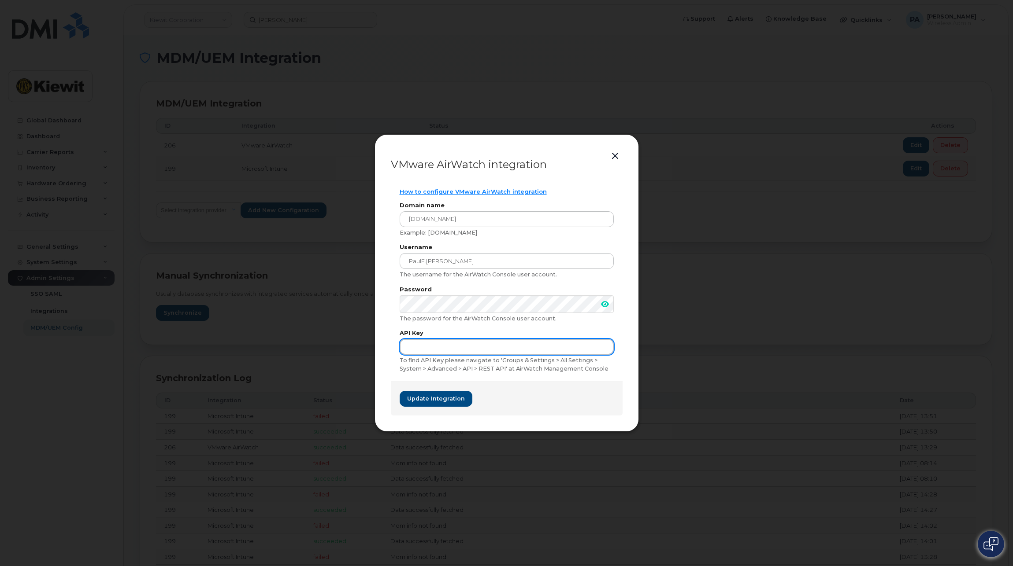
click at [450, 347] on input "text" at bounding box center [506, 347] width 214 height 16
paste input "XsLVbgbJuG63VIWx2YAi21ijWJaJn0iINO56BI7Zh74="
type input "XsLVbgbJuG63VIWx2YAi21ijWJaJn0iINO56BI7Zh74="
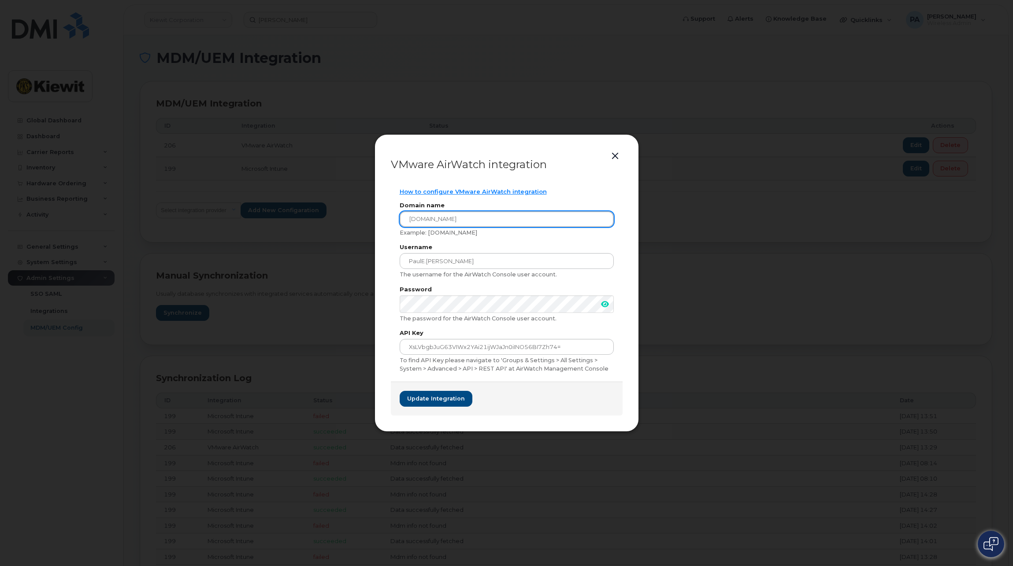
click at [413, 220] on input "cn927.awmdm.com" at bounding box center [506, 219] width 214 height 16
click at [480, 217] on input "AS927.awmdm.com" at bounding box center [506, 219] width 214 height 16
drag, startPoint x: 454, startPoint y: 220, endPoint x: 326, endPoint y: 213, distance: 127.5
click at [326, 213] on div "VMware AirWatch integration How to configure VMware AirWatch integration Domain…" at bounding box center [506, 283] width 1013 height 566
paste input "as"
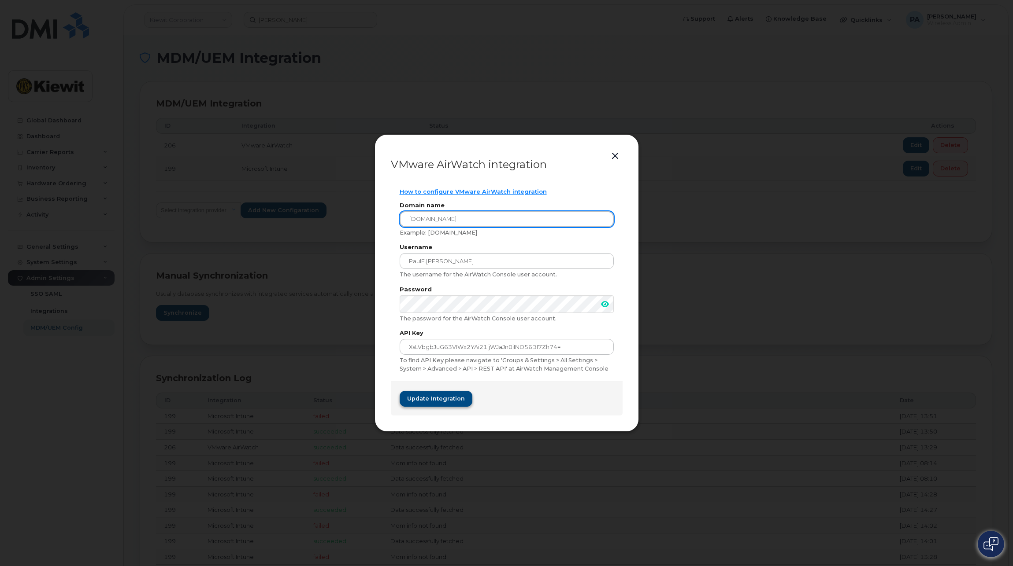
type input "as927.awmdm.com"
click at [449, 398] on span "Update integration" at bounding box center [436, 399] width 58 height 8
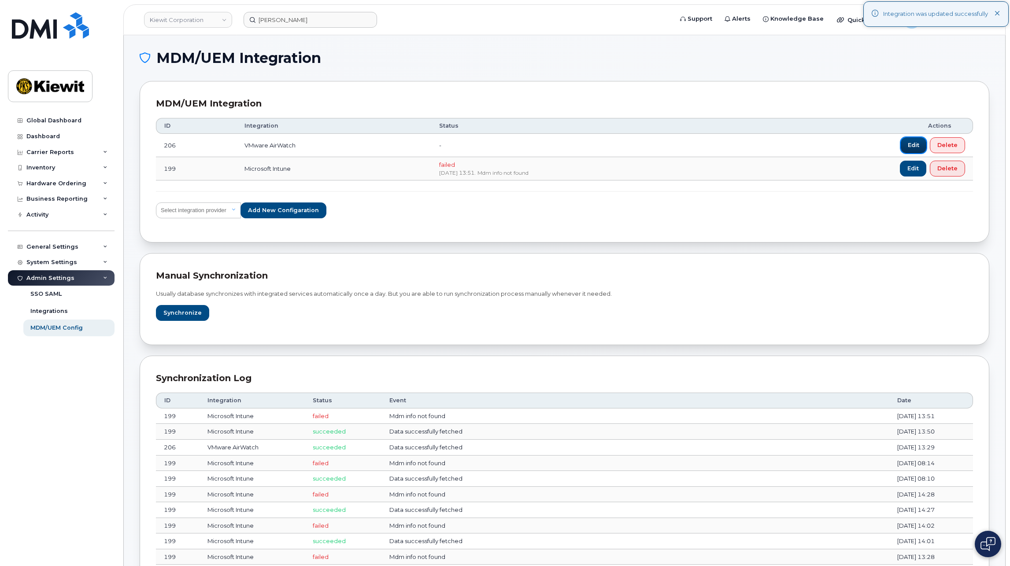
click at [914, 148] on span "Edit" at bounding box center [913, 145] width 11 height 8
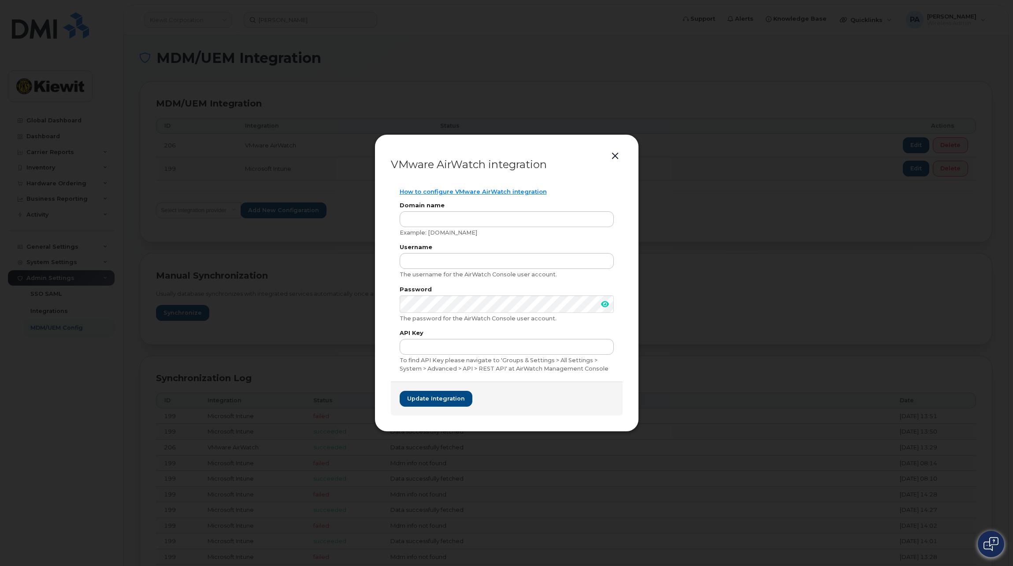
click at [612, 154] on button "button" at bounding box center [614, 156] width 13 height 12
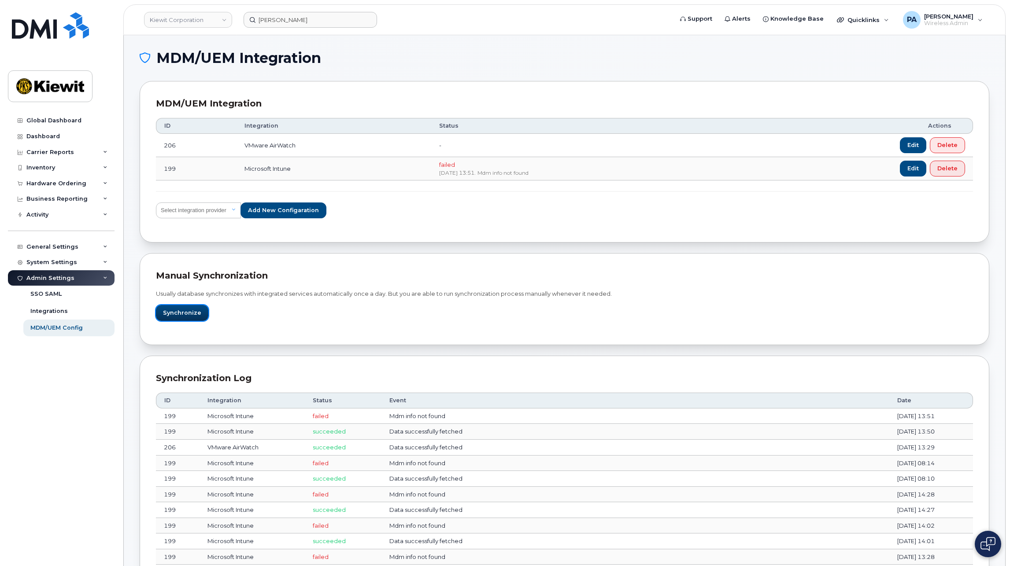
click at [182, 315] on span "Synchronize" at bounding box center [182, 313] width 38 height 8
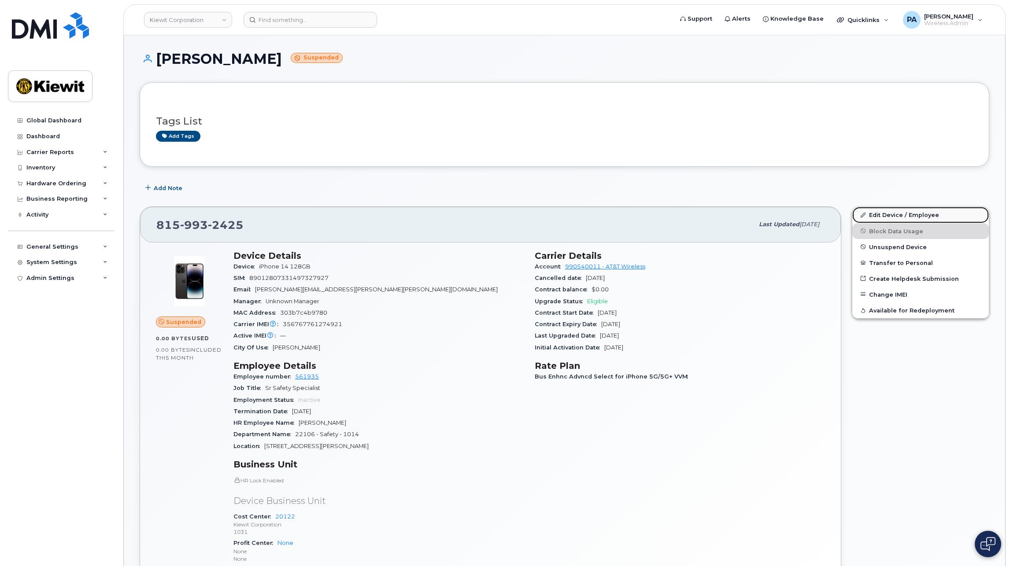
drag, startPoint x: 928, startPoint y: 216, endPoint x: 923, endPoint y: 220, distance: 6.3
click at [928, 216] on link "Edit Device / Employee" at bounding box center [920, 215] width 137 height 16
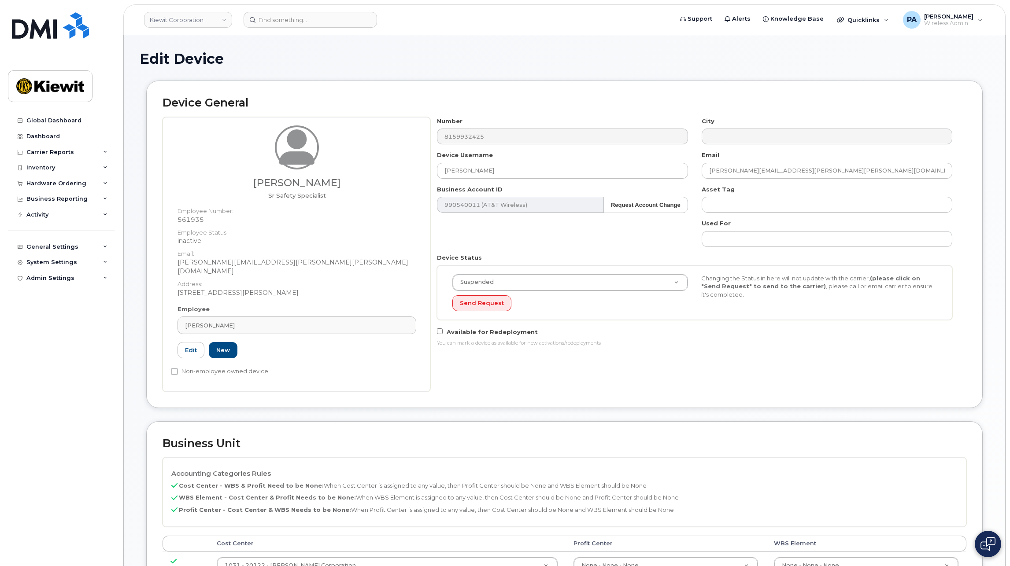
scroll to position [220, 0]
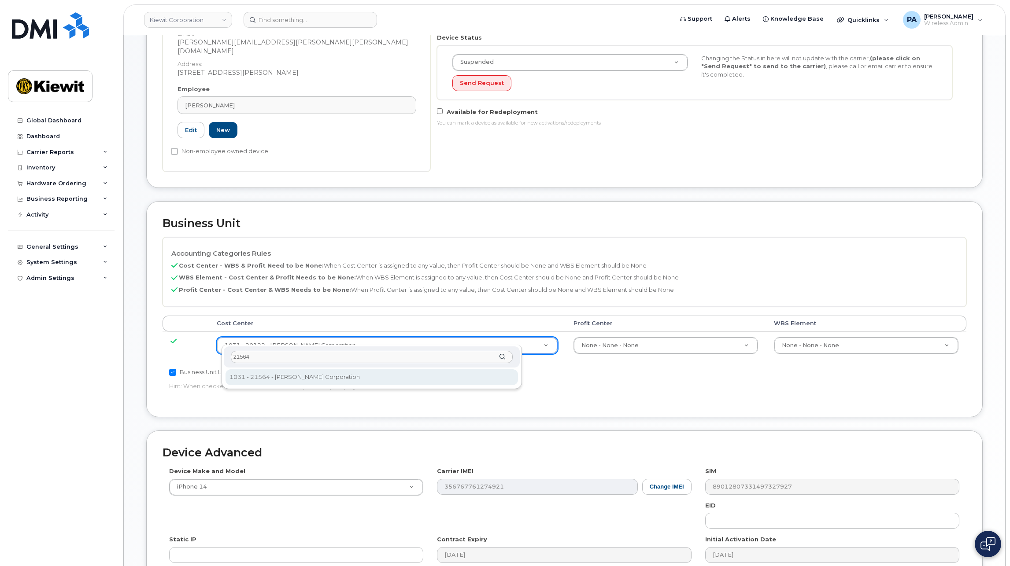
type input "21564"
type input "30347817"
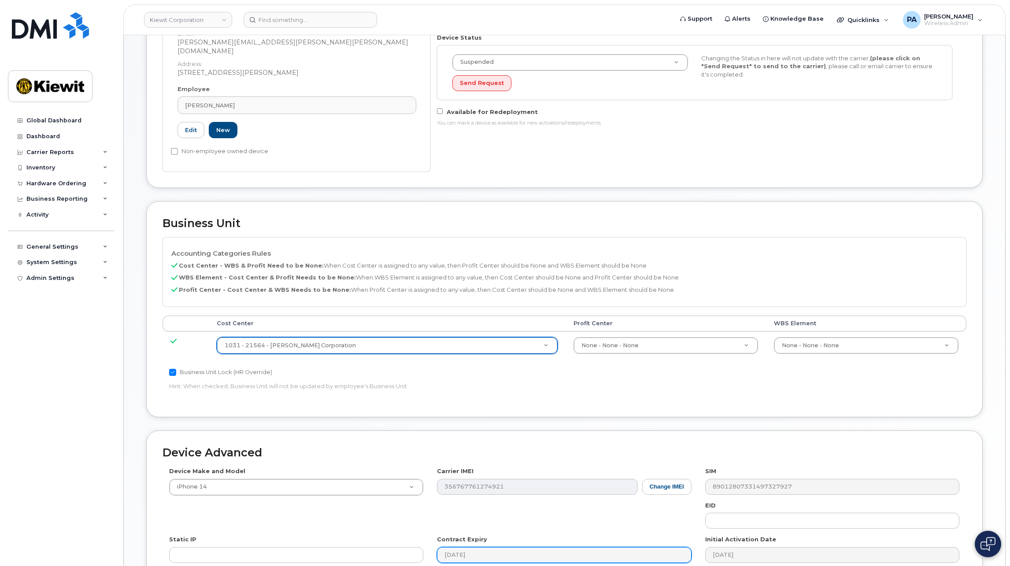
scroll to position [339, 0]
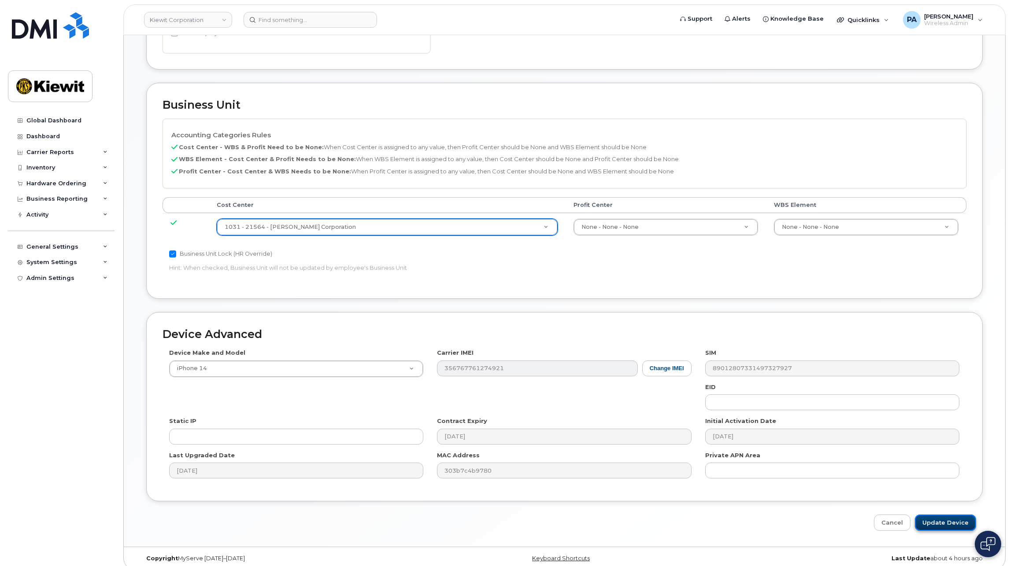
click at [960, 515] on input "Update Device" at bounding box center [945, 523] width 61 height 16
type input "Saving..."
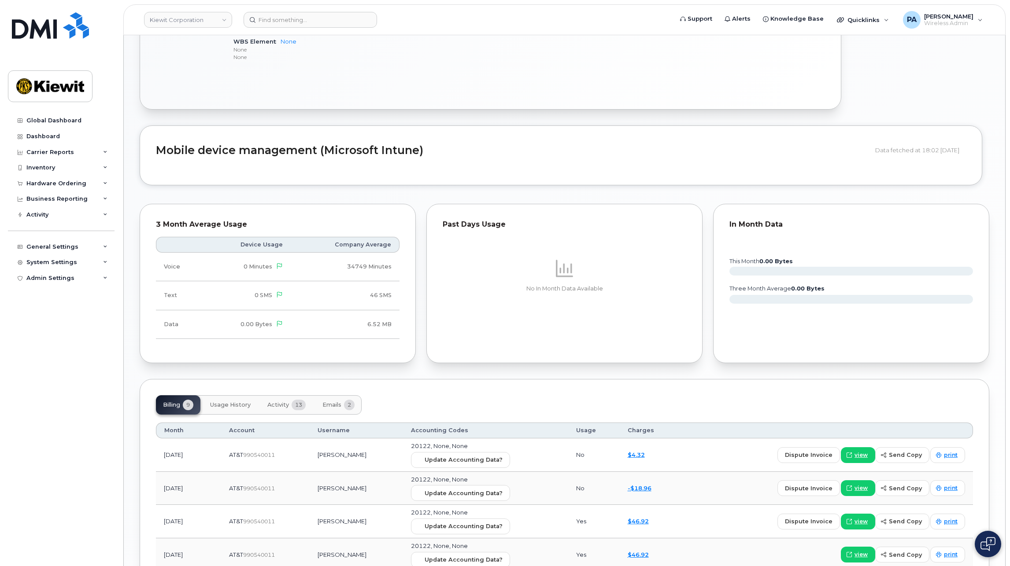
scroll to position [769, 0]
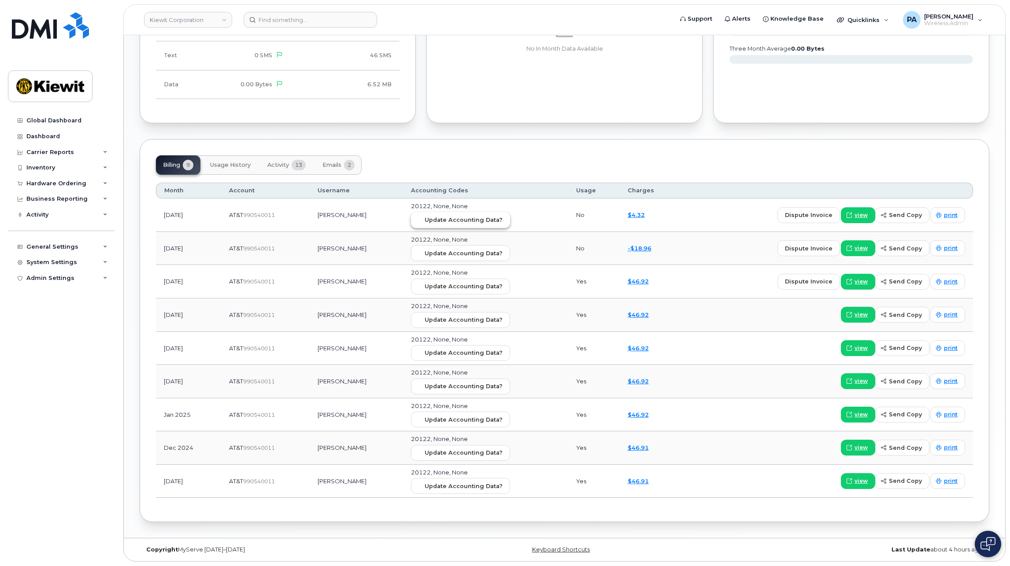
click at [457, 222] on span "Update Accounting Data?" at bounding box center [464, 220] width 78 height 8
click at [69, 247] on div "General Settings" at bounding box center [52, 247] width 52 height 7
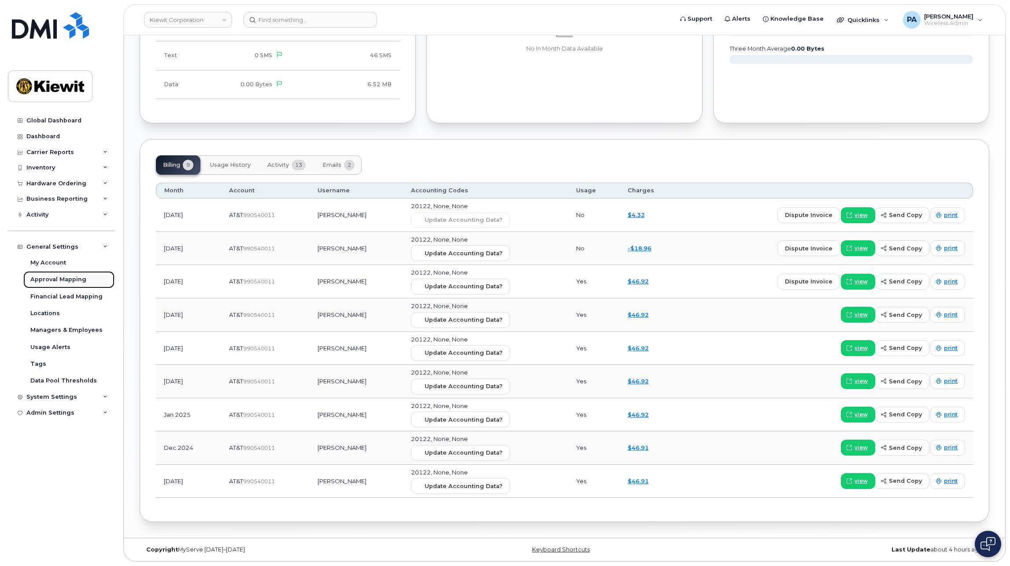
click at [55, 281] on div "Approval Mapping" at bounding box center [58, 280] width 56 height 8
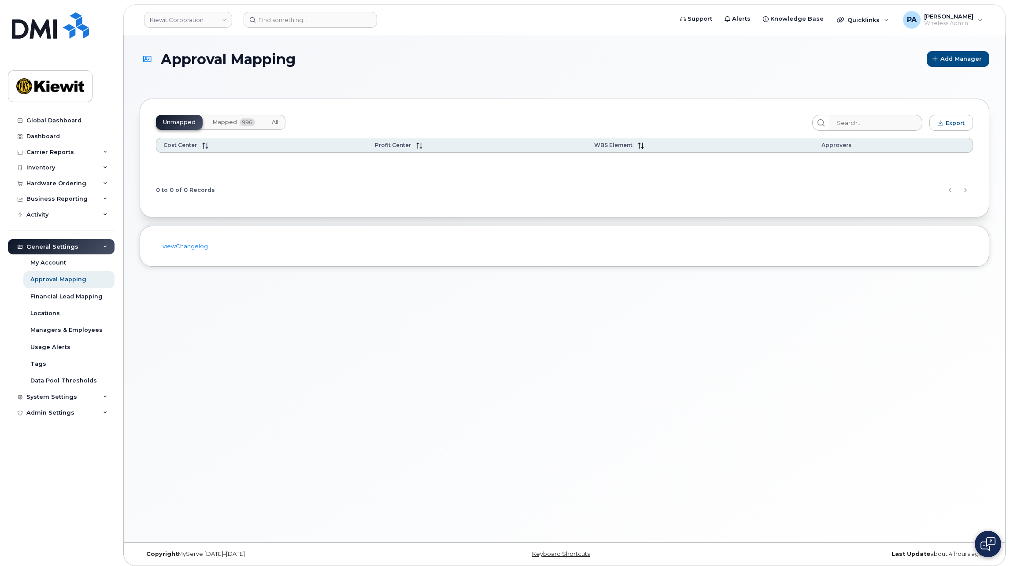
click at [281, 124] on button "All" at bounding box center [275, 122] width 21 height 15
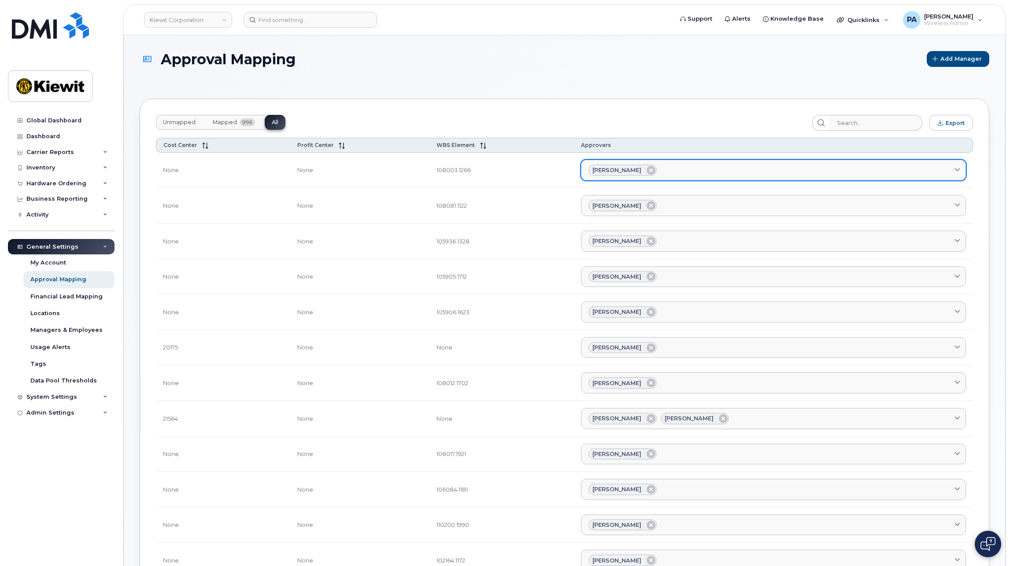
click at [711, 174] on div "Jack Doody" at bounding box center [773, 170] width 370 height 11
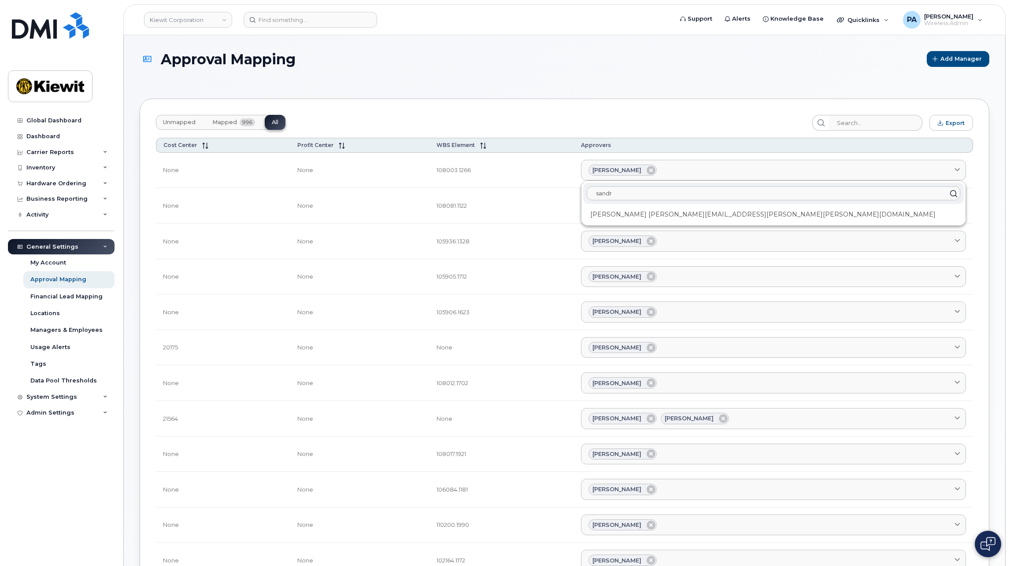
drag, startPoint x: 637, startPoint y: 190, endPoint x: 515, endPoint y: 190, distance: 122.0
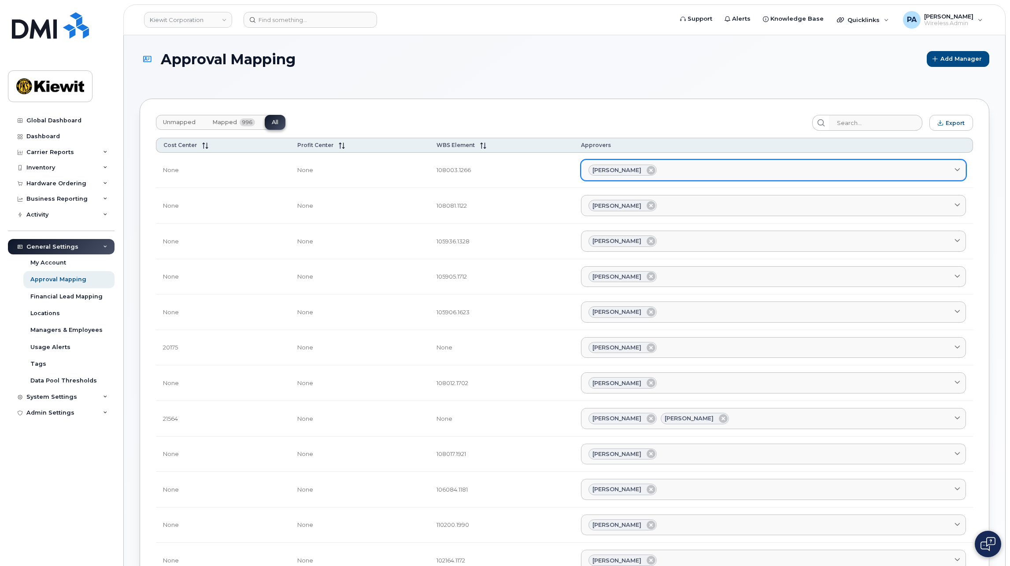
click at [654, 169] on div "Jack Doody" at bounding box center [773, 170] width 370 height 11
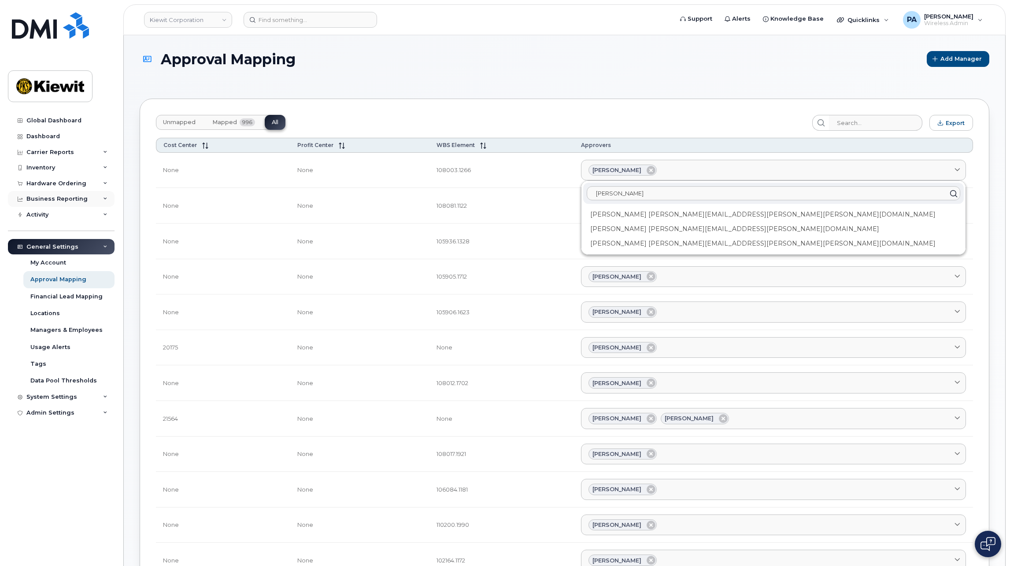
type input "scott"
click at [74, 194] on div "Business Reporting" at bounding box center [61, 199] width 107 height 16
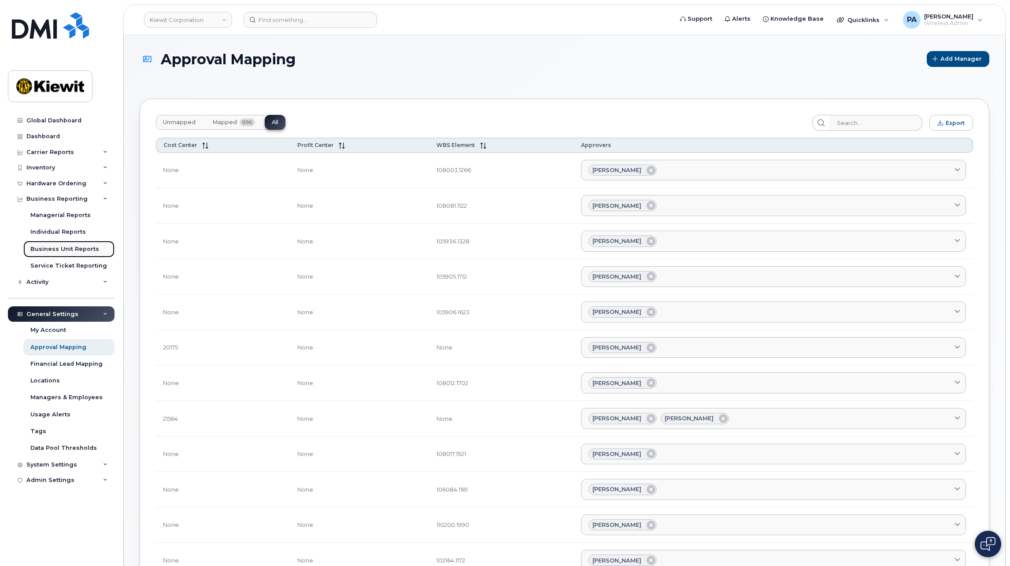
click at [50, 246] on div "Business Unit Reports" at bounding box center [64, 249] width 69 height 8
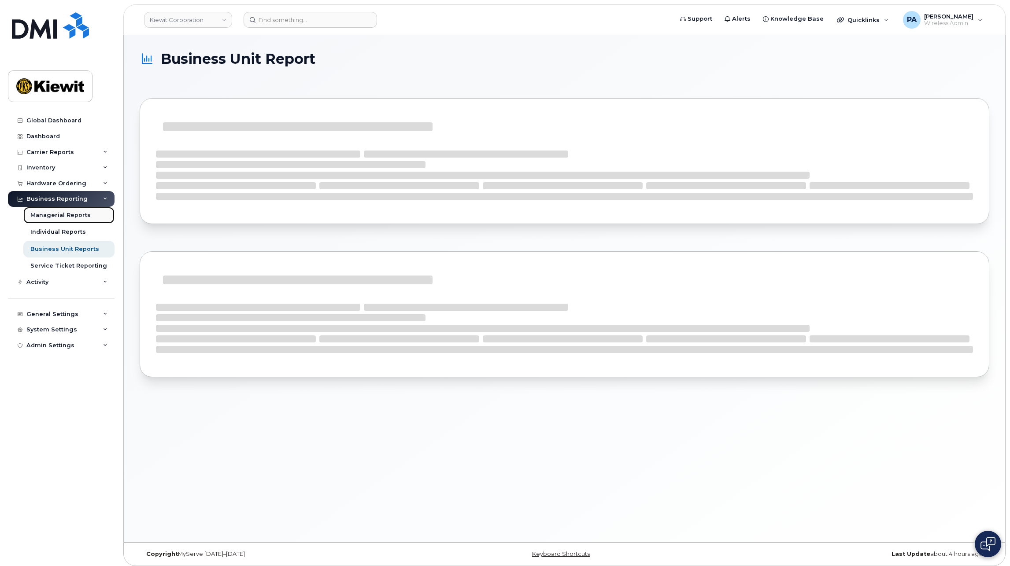
click at [49, 220] on link "Managerial Reports" at bounding box center [68, 215] width 91 height 17
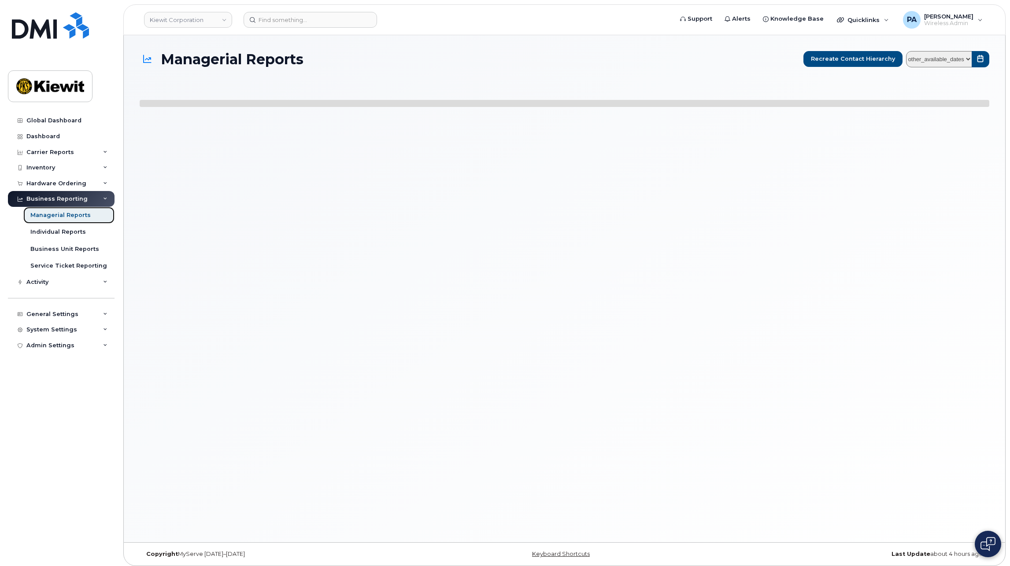
select select
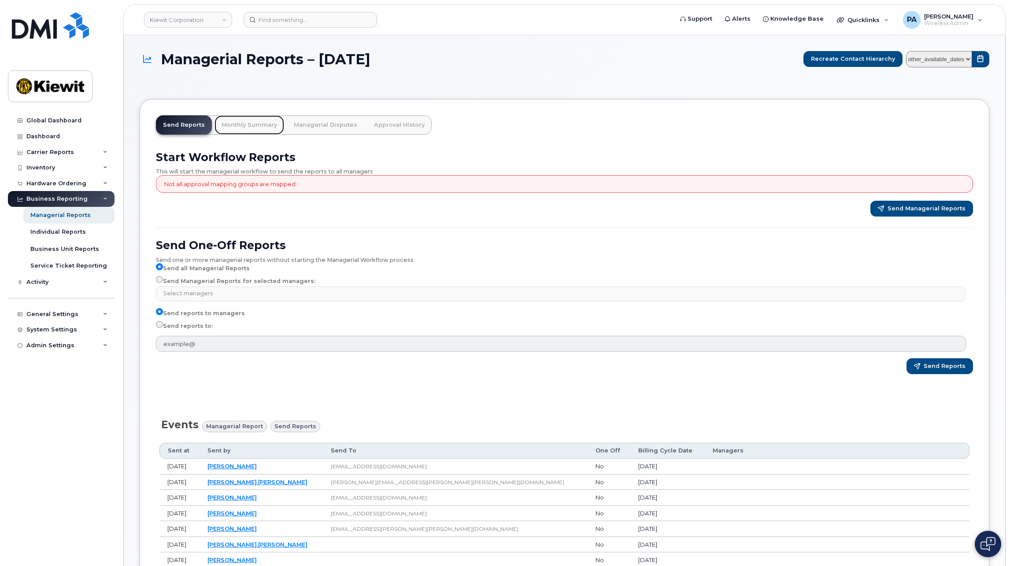
click at [244, 126] on link "Monthly Summary" at bounding box center [250, 124] width 70 height 19
click at [300, 126] on link "Managerial Disputes" at bounding box center [326, 124] width 78 height 19
click at [239, 121] on link "Monthly Summary" at bounding box center [250, 124] width 70 height 19
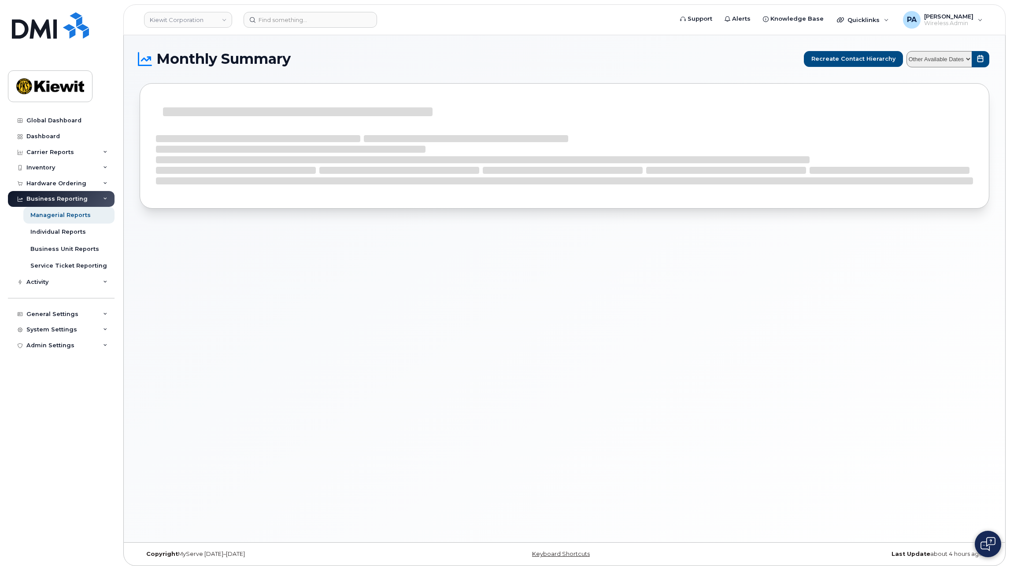
select select
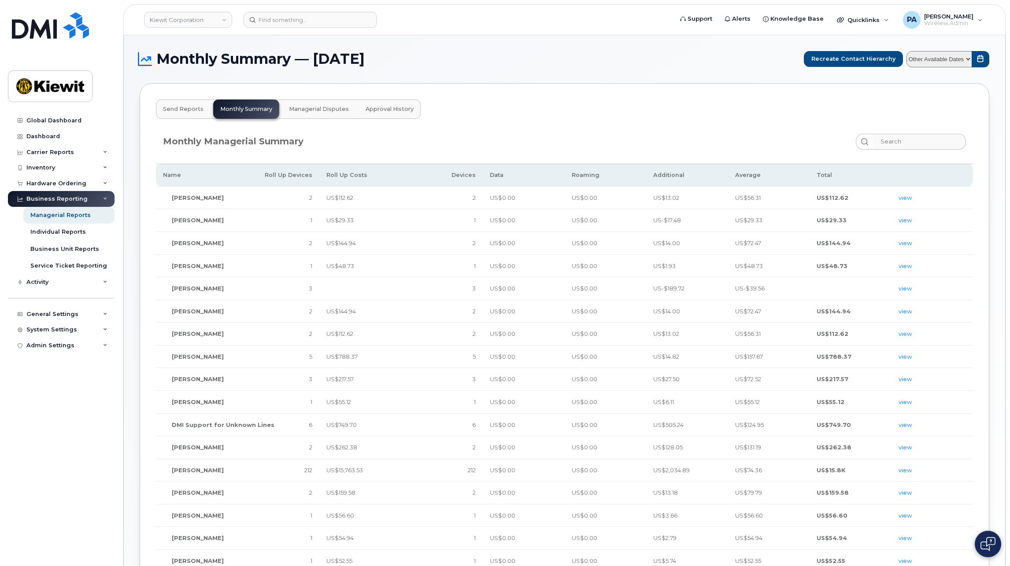
click at [176, 108] on span "Send Reports" at bounding box center [183, 109] width 41 height 7
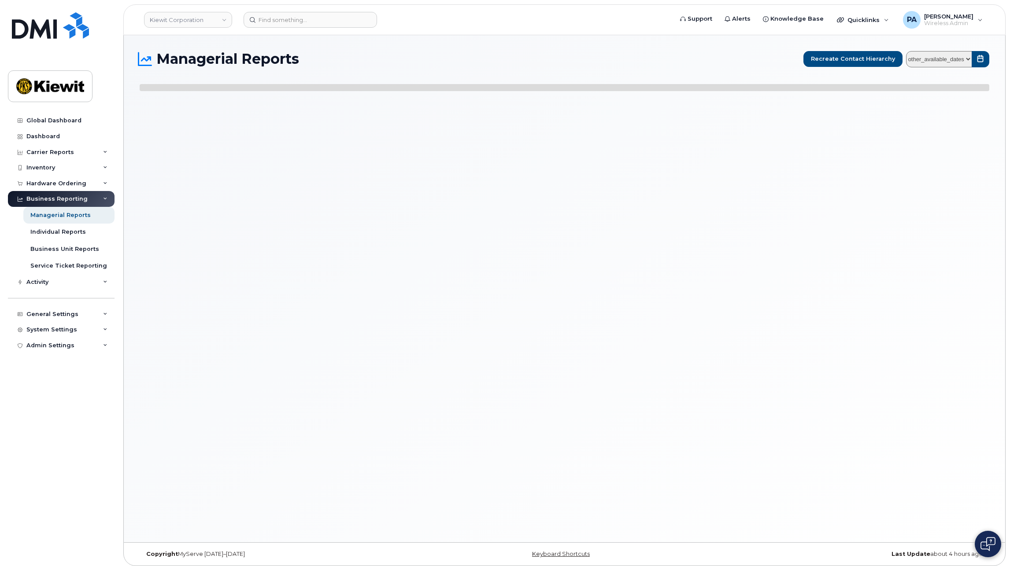
select select
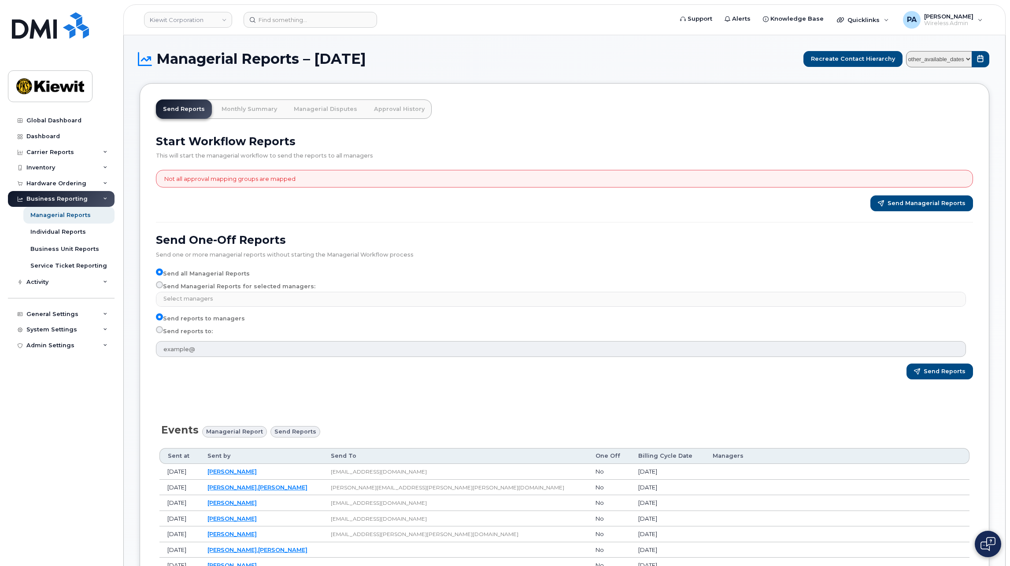
click at [966, 57] on select "other_available_dates August July June May April March February January Decembe…" at bounding box center [939, 59] width 66 height 16
select select "/customer/0ac1e801-0962-49fa-816d-73c442061bd2/reports/361cdac6-6190-11f0-9a84-…"
click at [908, 51] on select "other_available_dates August July June May April March February January Decembe…" at bounding box center [939, 59] width 66 height 16
click at [968, 57] on select "other_available_dates August July June May April March February January Decembe…" at bounding box center [939, 59] width 66 height 16
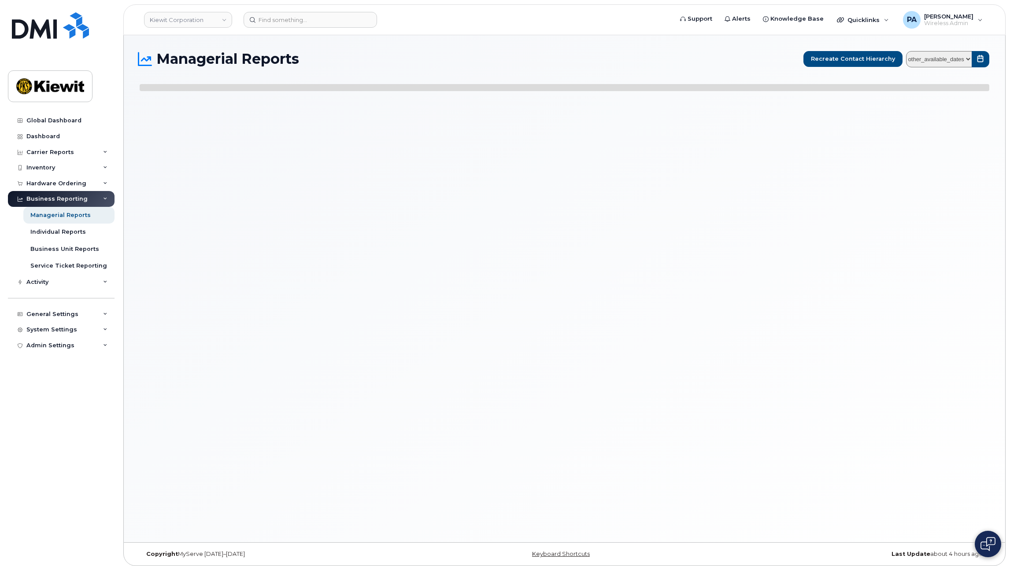
click at [970, 57] on select "other_available_dates" at bounding box center [939, 59] width 66 height 16
select select
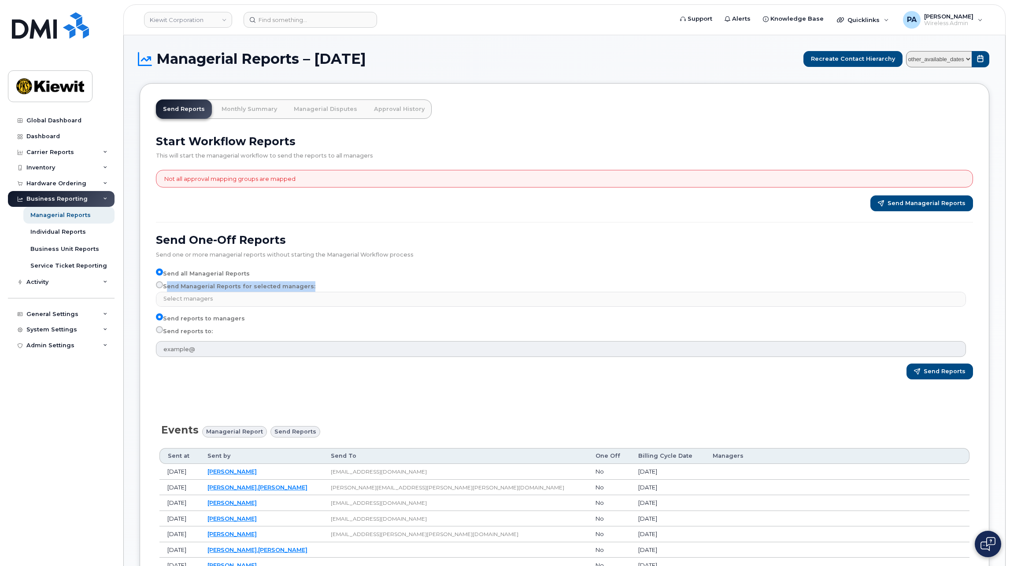
drag, startPoint x: 303, startPoint y: 288, endPoint x: 166, endPoint y: 289, distance: 137.9
click at [166, 289] on label "Send Managerial Reports for selected managers:" at bounding box center [235, 286] width 159 height 11
copy label "Send Managerial Reports for selected managers"
click at [230, 107] on link "Monthly Summary" at bounding box center [250, 109] width 70 height 19
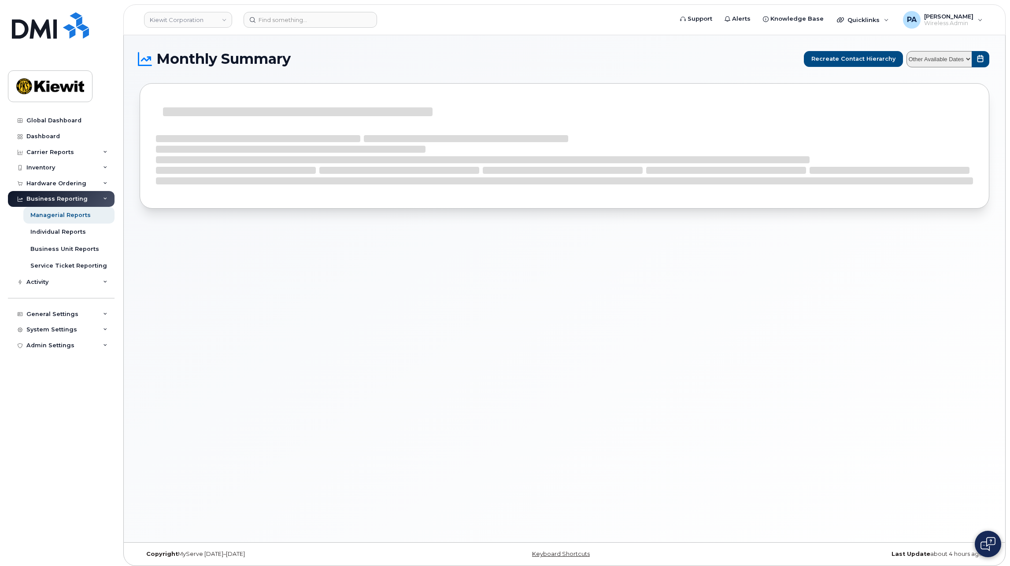
select select
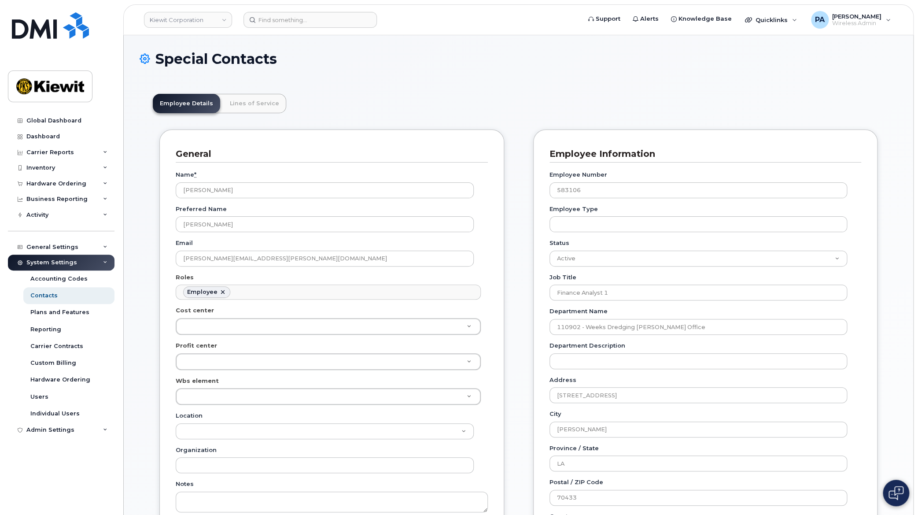
scroll to position [27, 0]
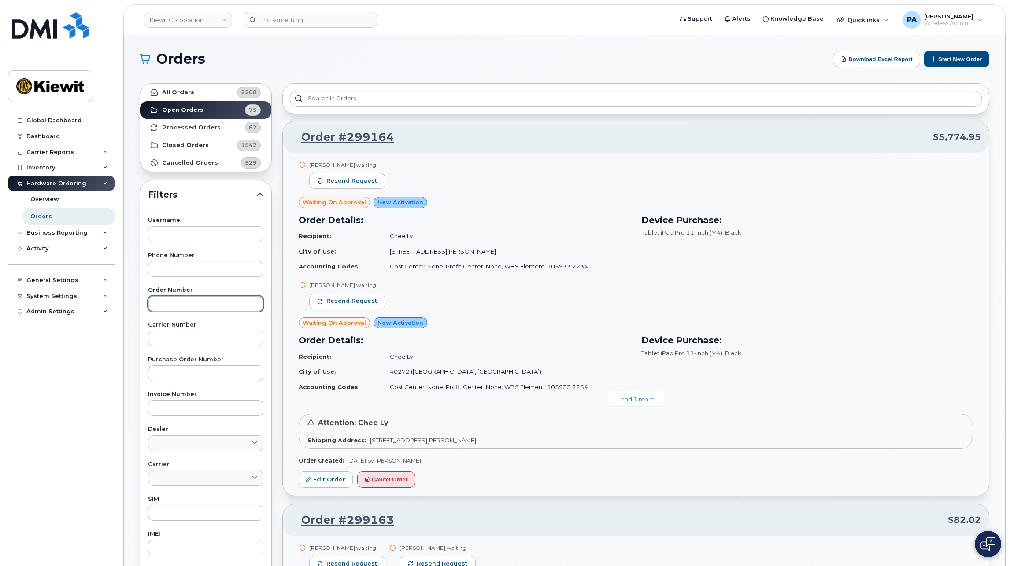
click at [190, 302] on input "text" at bounding box center [205, 304] width 115 height 16
type input "299159"
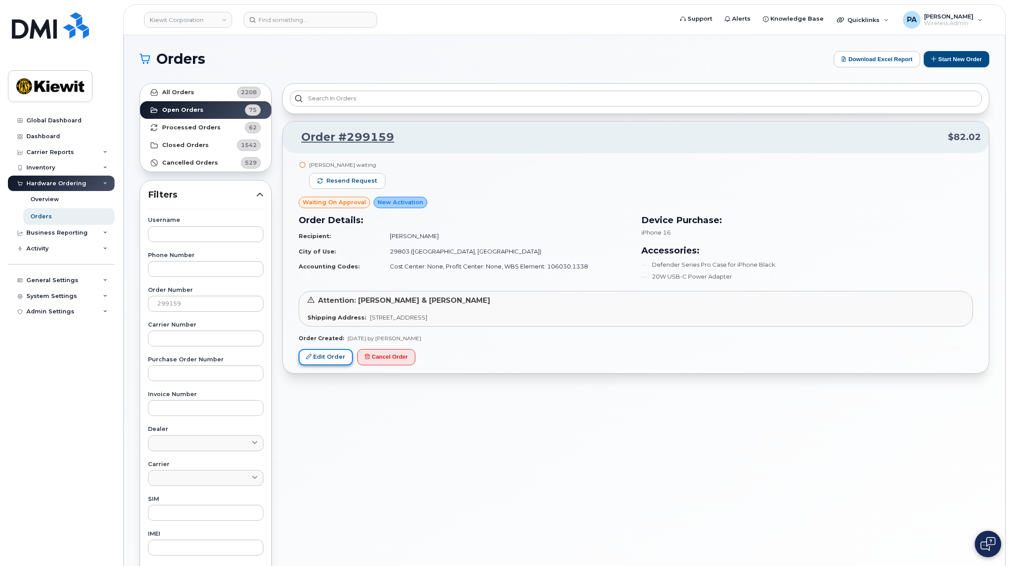
click at [331, 358] on link "Edit Order" at bounding box center [326, 357] width 54 height 16
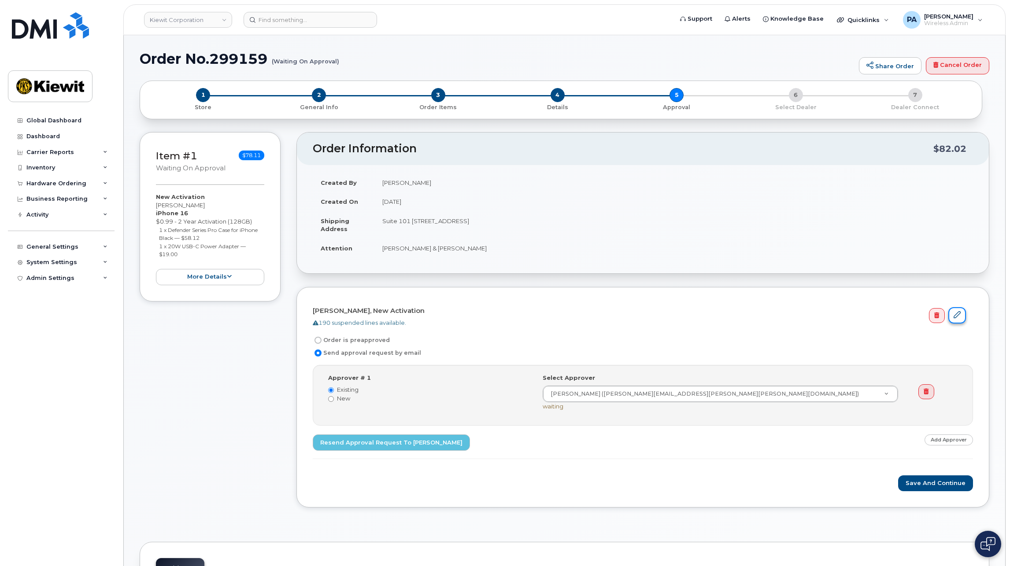
click at [958, 318] on icon at bounding box center [957, 314] width 7 height 7
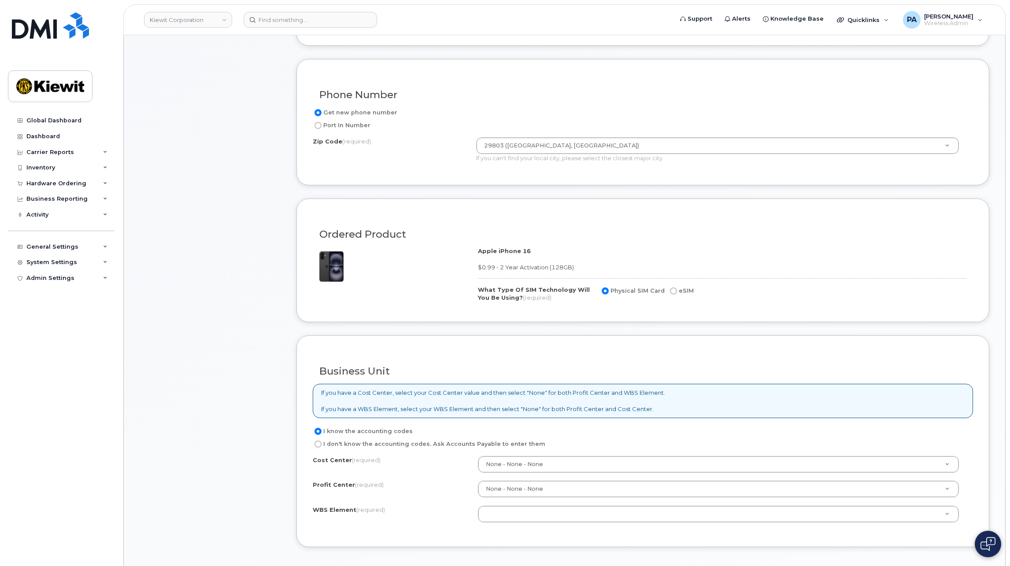
scroll to position [484, 0]
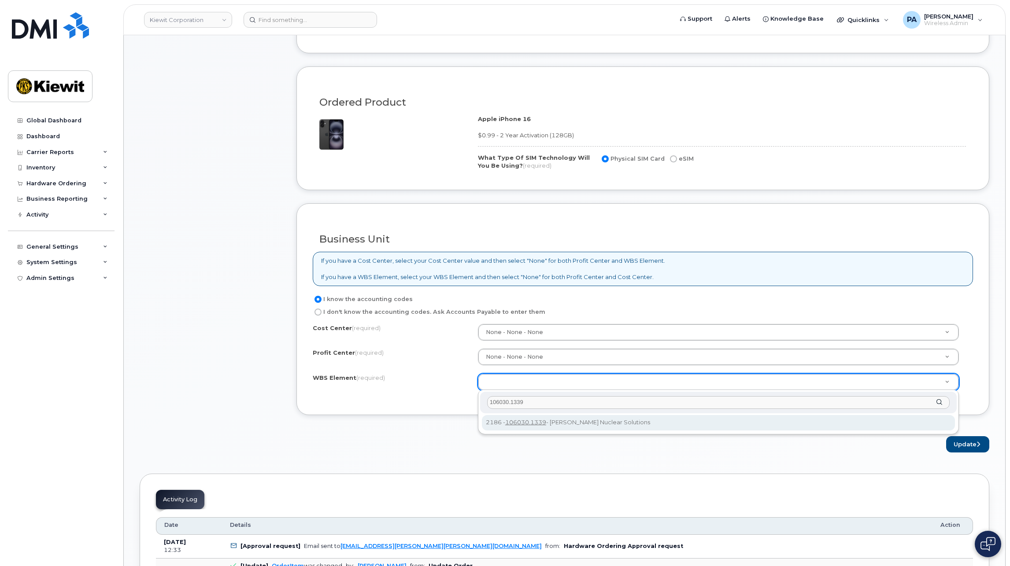
type input "106030.1339"
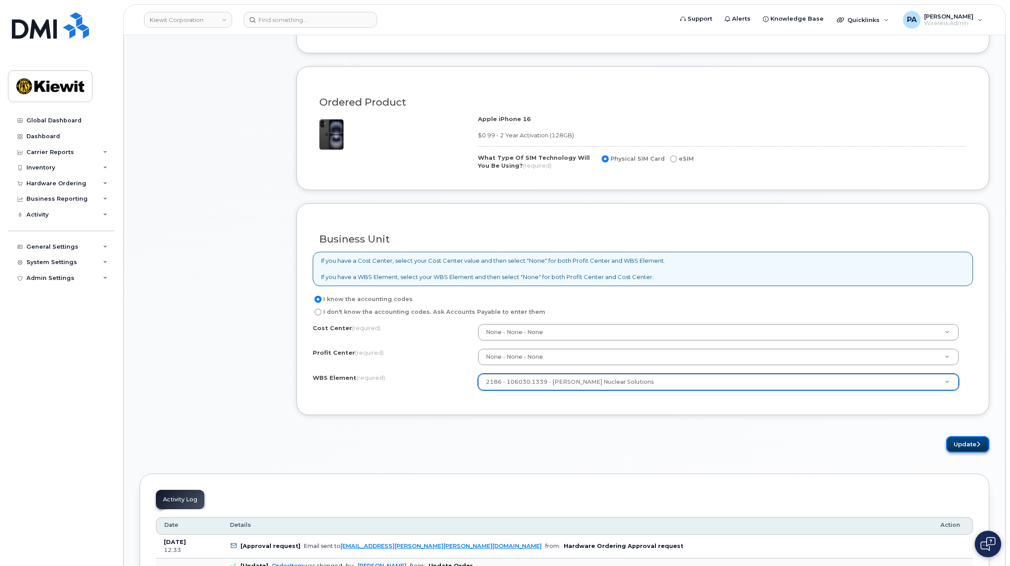
click at [958, 447] on button "Update" at bounding box center [967, 444] width 43 height 16
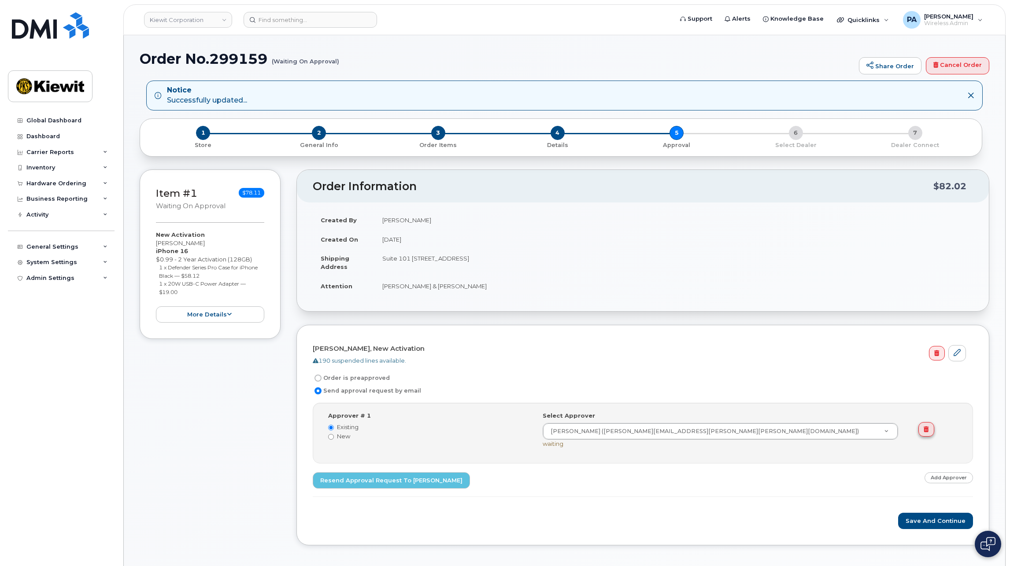
click at [922, 430] on link at bounding box center [925, 429] width 15 height 15
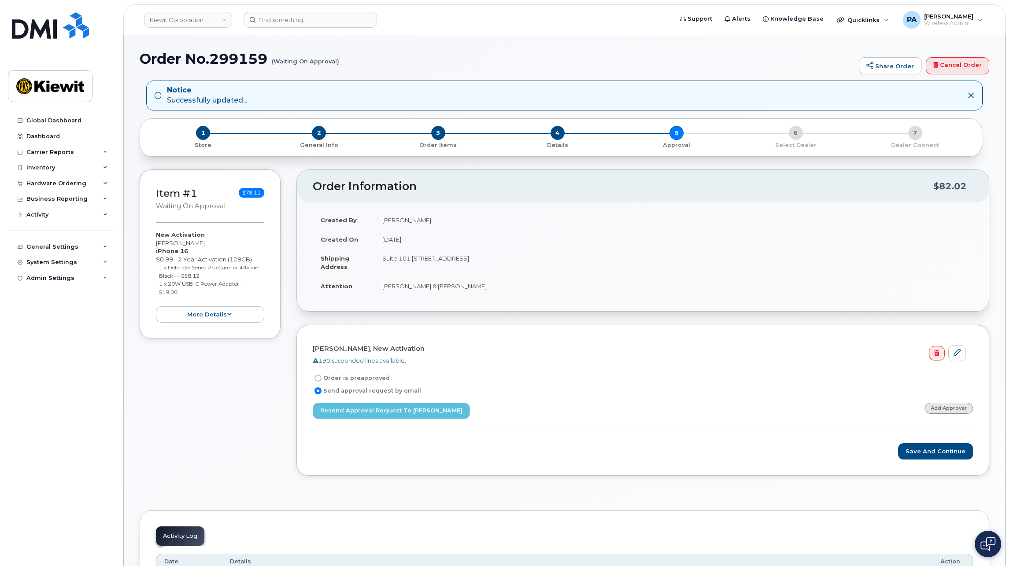
click at [946, 409] on link "Add Approver" at bounding box center [949, 408] width 48 height 11
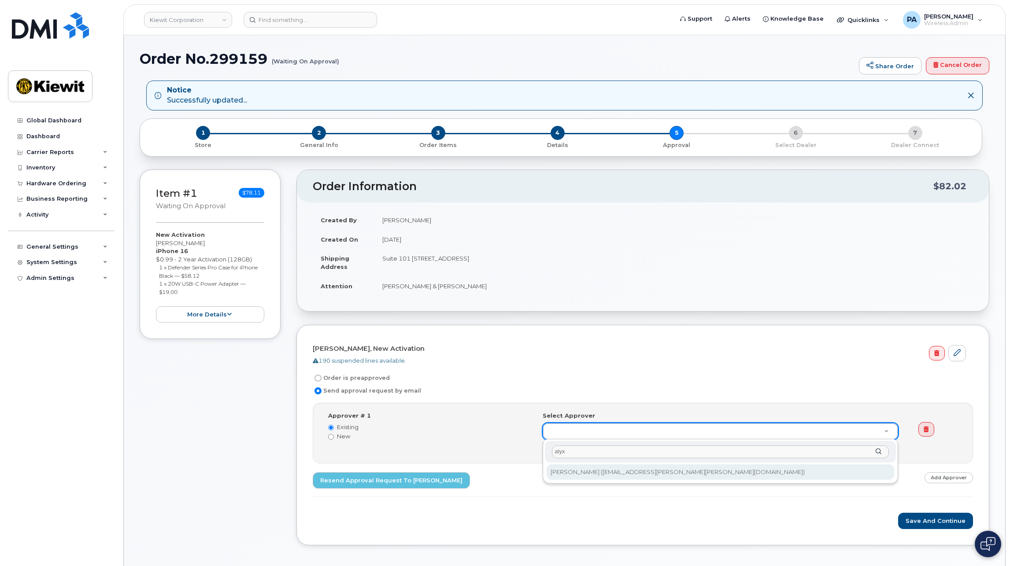
type input "alyx"
type input "2160586"
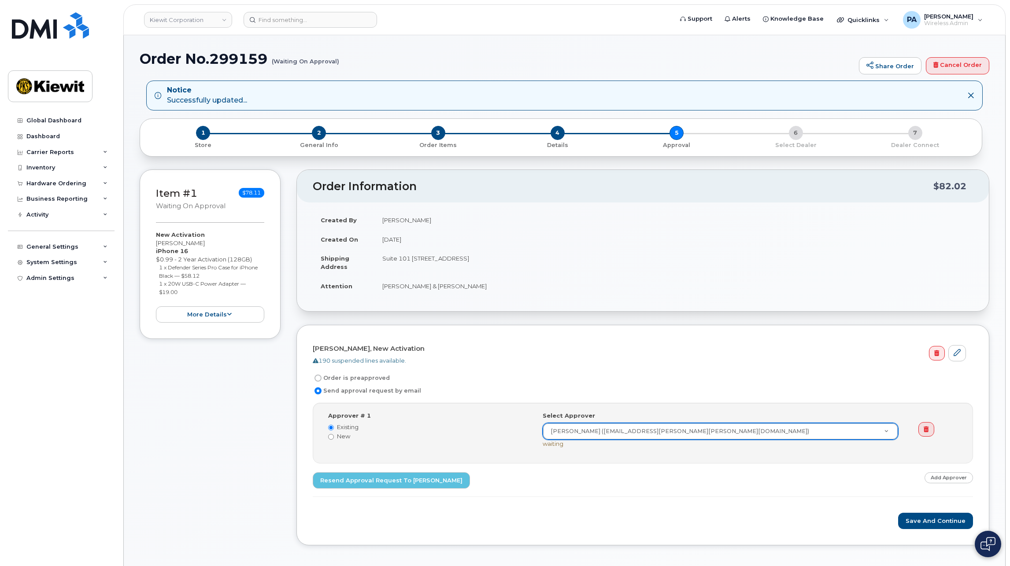
drag, startPoint x: 949, startPoint y: 476, endPoint x: 931, endPoint y: 477, distance: 18.5
click at [949, 476] on link "Add Approver" at bounding box center [949, 478] width 48 height 11
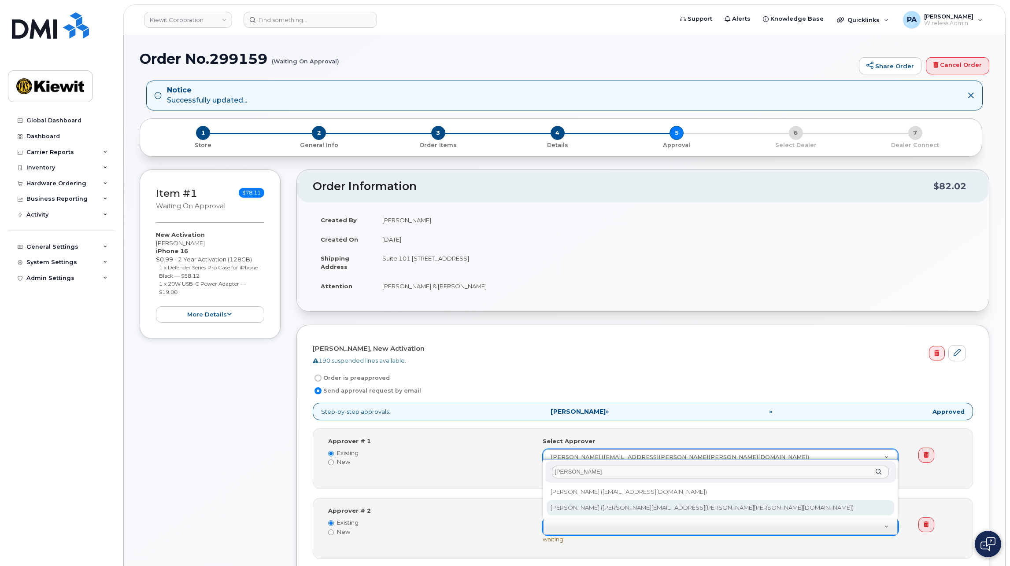
type input "lara"
type input "2351632"
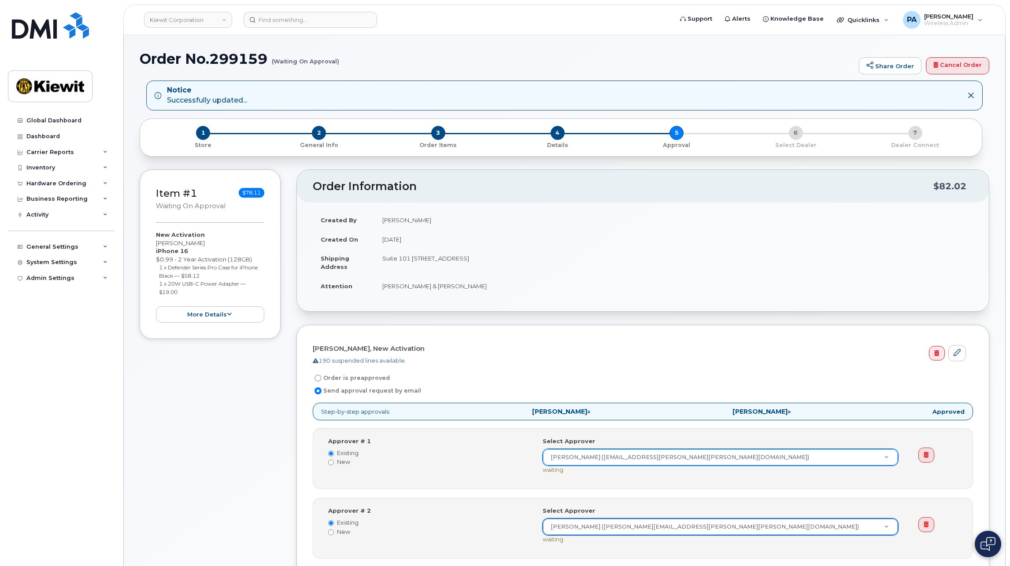
scroll to position [308, 0]
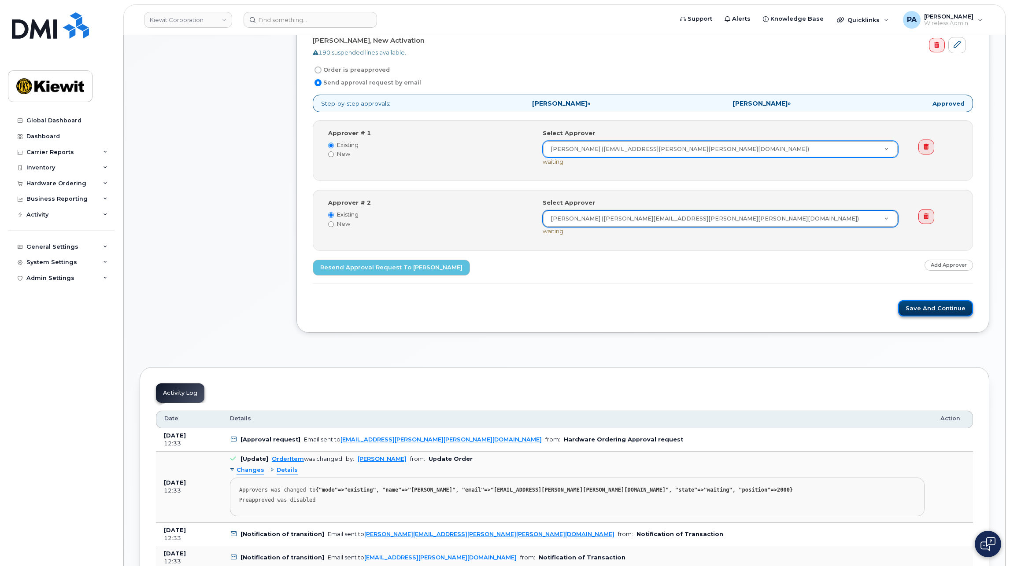
click at [951, 313] on button "Save and Continue" at bounding box center [935, 308] width 75 height 16
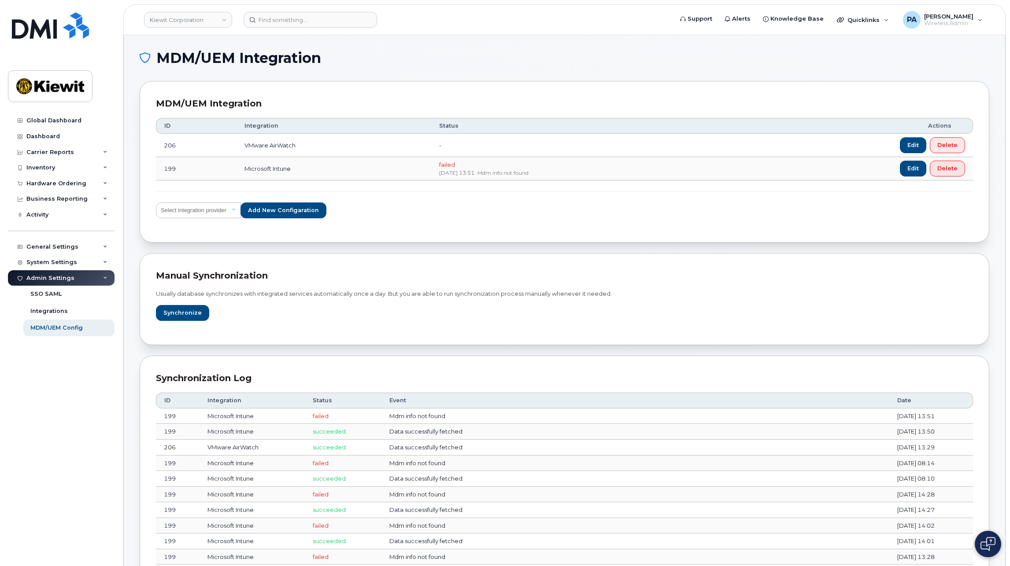
click at [328, 84] on div "MDM/UEM Integration ID Integration Status Actions 206 VMware AirWatch - Edit De…" at bounding box center [565, 162] width 850 height 162
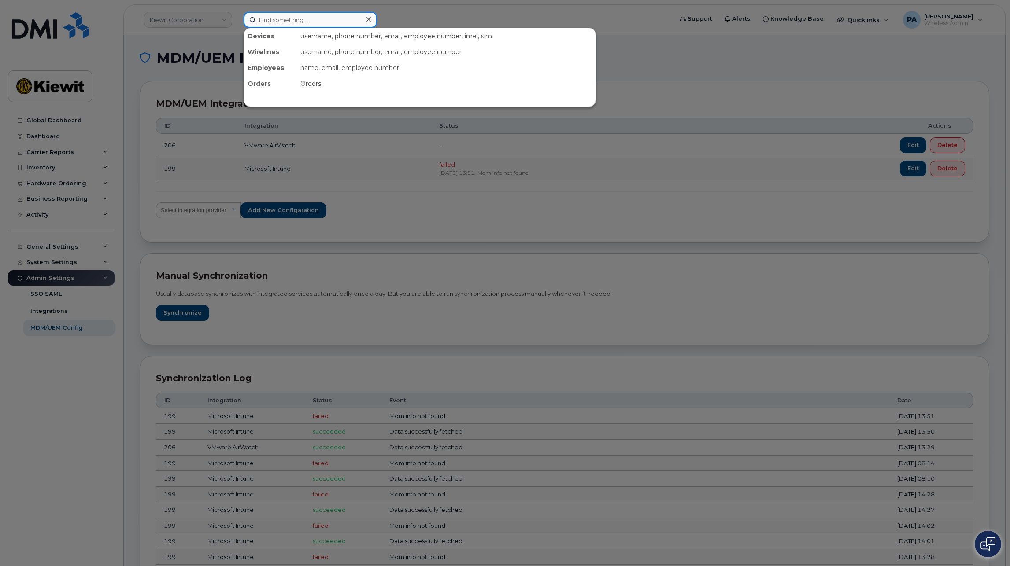
click at [318, 18] on input at bounding box center [310, 20] width 133 height 16
paste input "[PHONE_NUMBER]"
type input "[PHONE_NUMBER]"
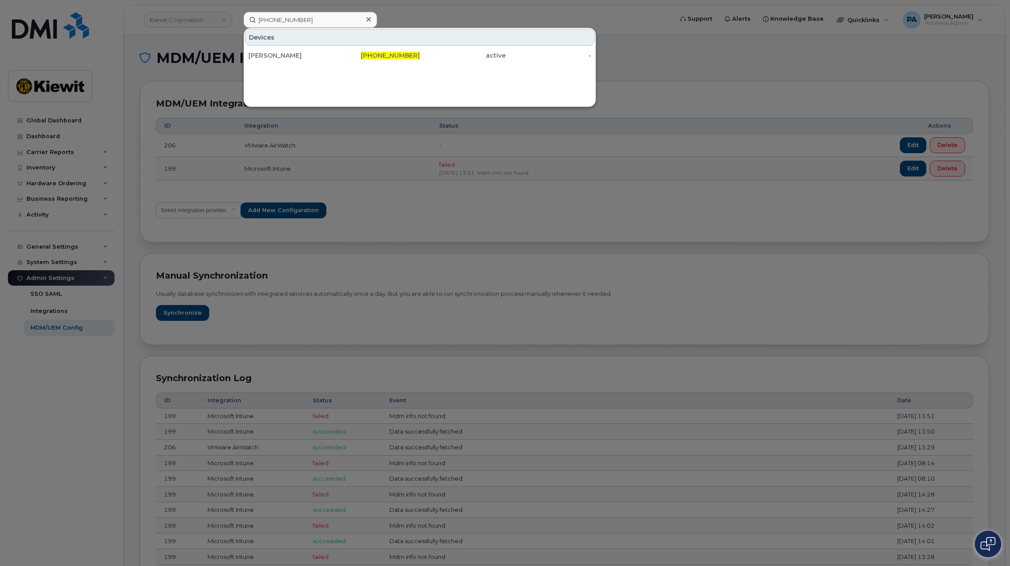
click at [228, 53] on div at bounding box center [505, 283] width 1010 height 566
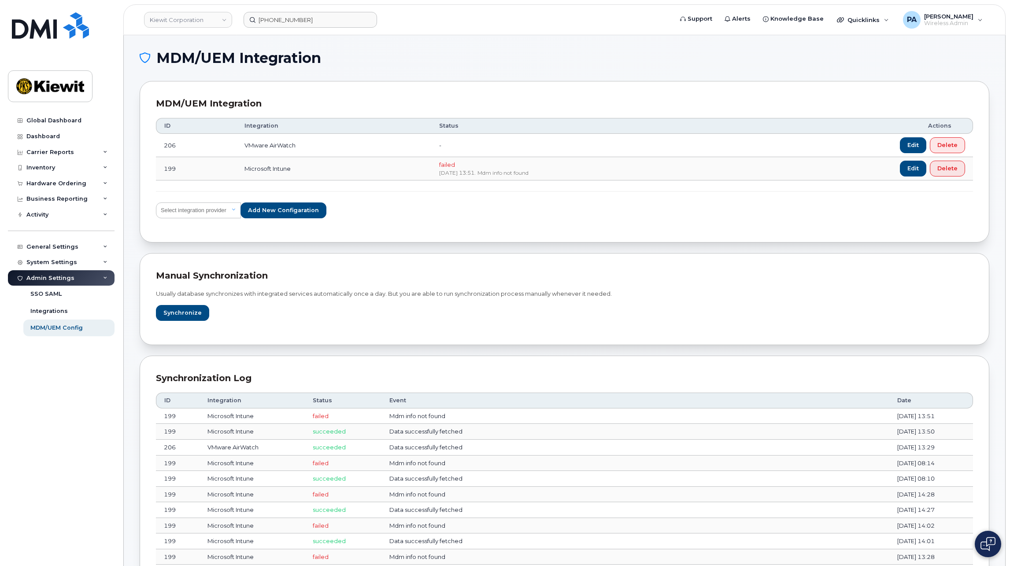
click at [254, 52] on span "MDM/UEM Integration" at bounding box center [238, 58] width 165 height 13
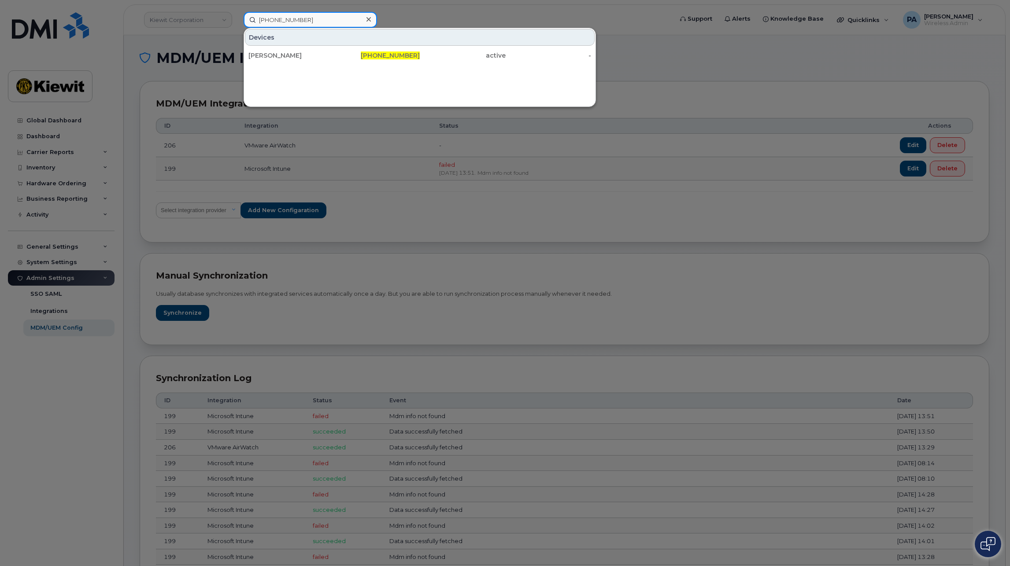
click at [317, 20] on input "[PHONE_NUMBER]" at bounding box center [310, 20] width 133 height 16
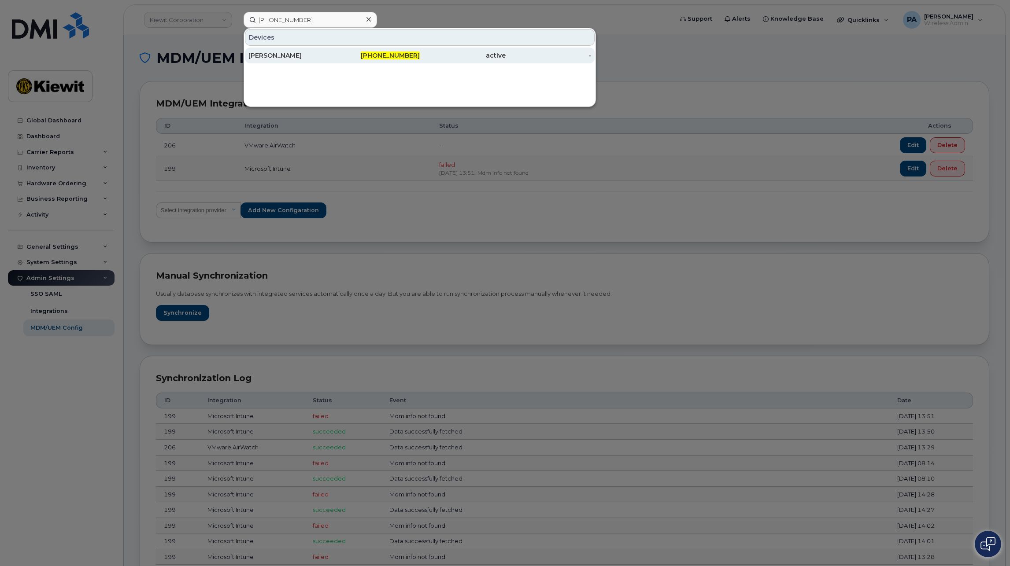
click at [293, 59] on div "WILL COLEMAN" at bounding box center [291, 55] width 86 height 9
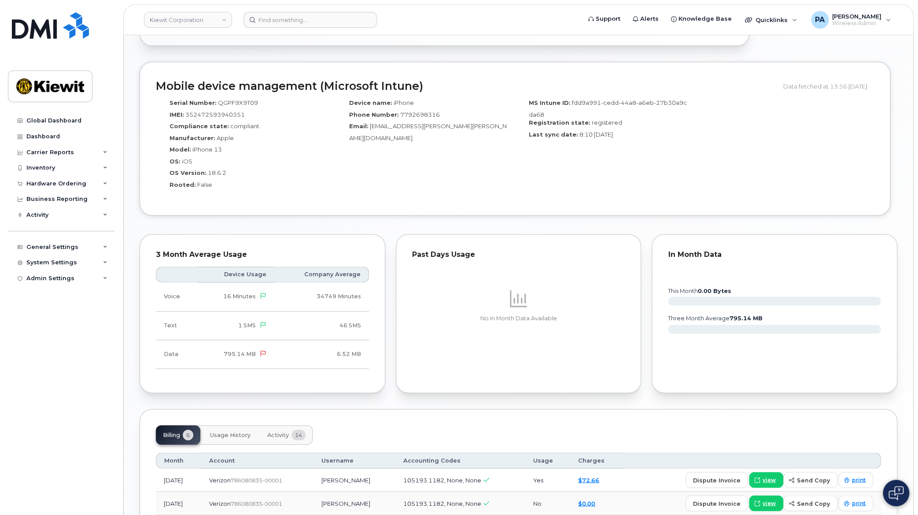
scroll to position [741, 0]
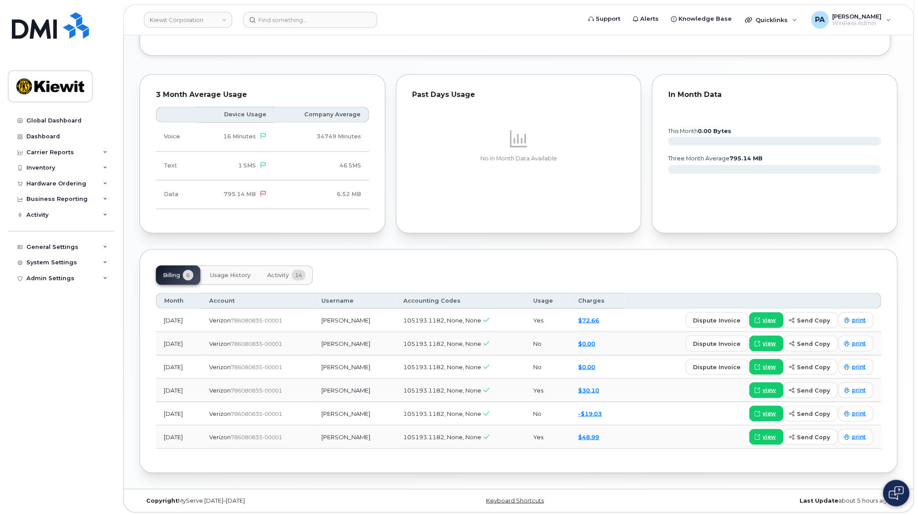
click at [645, 219] on div "Past Days Usage No In Month Data Available" at bounding box center [519, 154] width 256 height 170
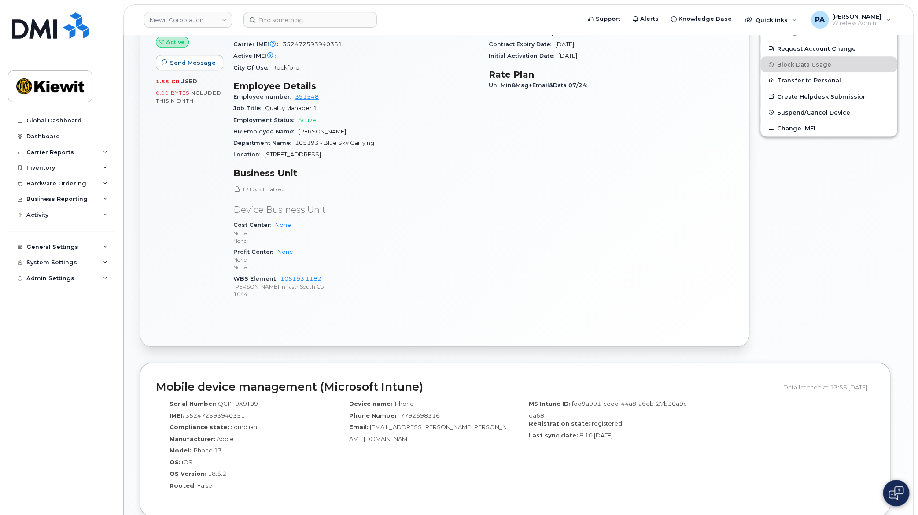
scroll to position [80, 0]
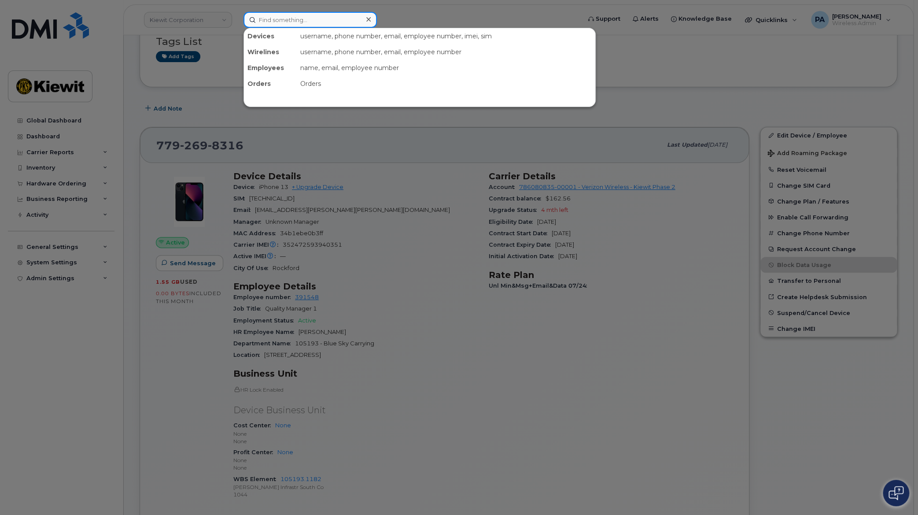
click at [304, 16] on input at bounding box center [310, 20] width 133 height 16
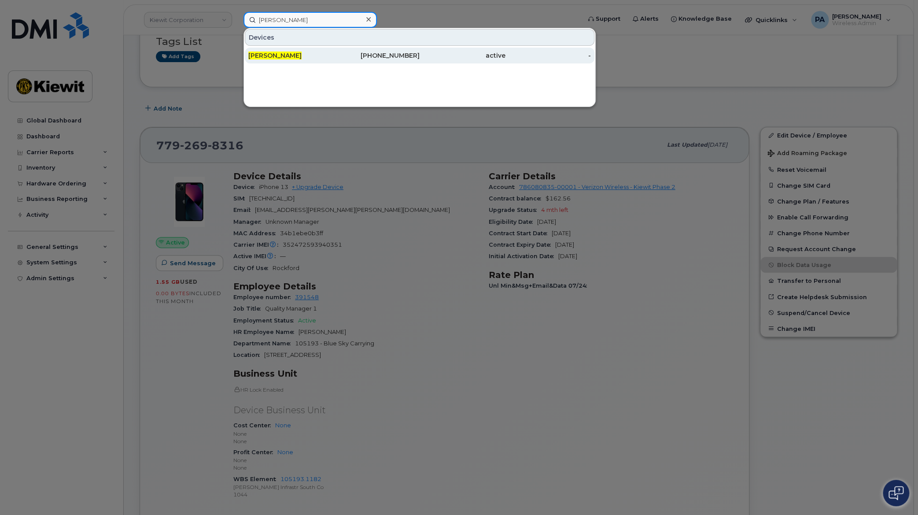
type input "[PERSON_NAME]"
click at [280, 56] on span "[PERSON_NAME]" at bounding box center [274, 56] width 53 height 8
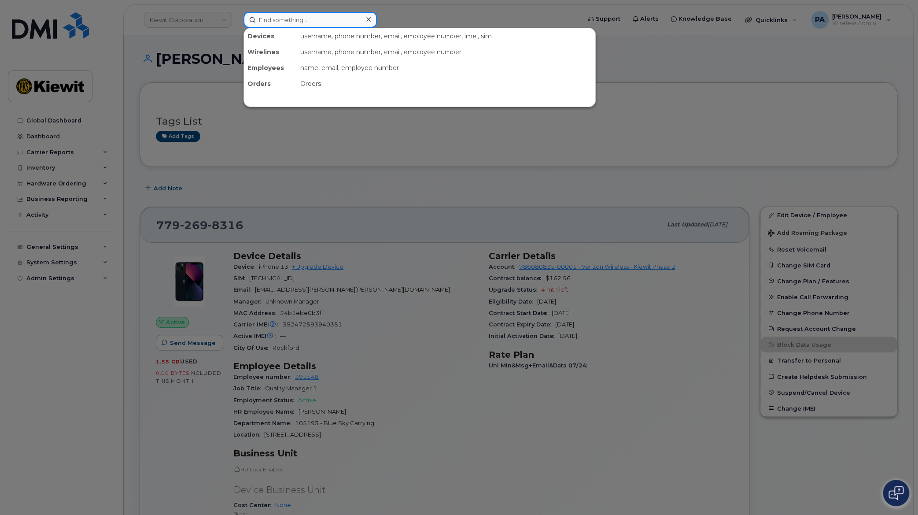
click at [286, 25] on input at bounding box center [310, 20] width 133 height 16
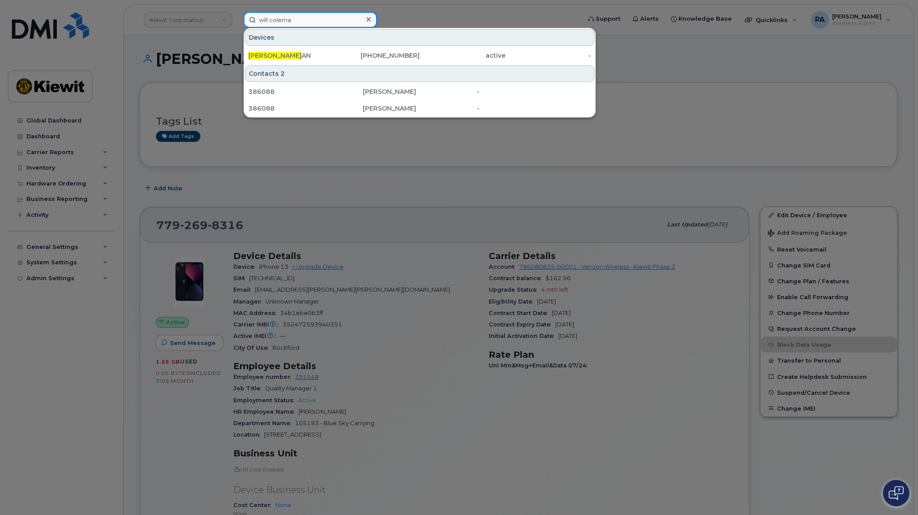
type input "will coleman"
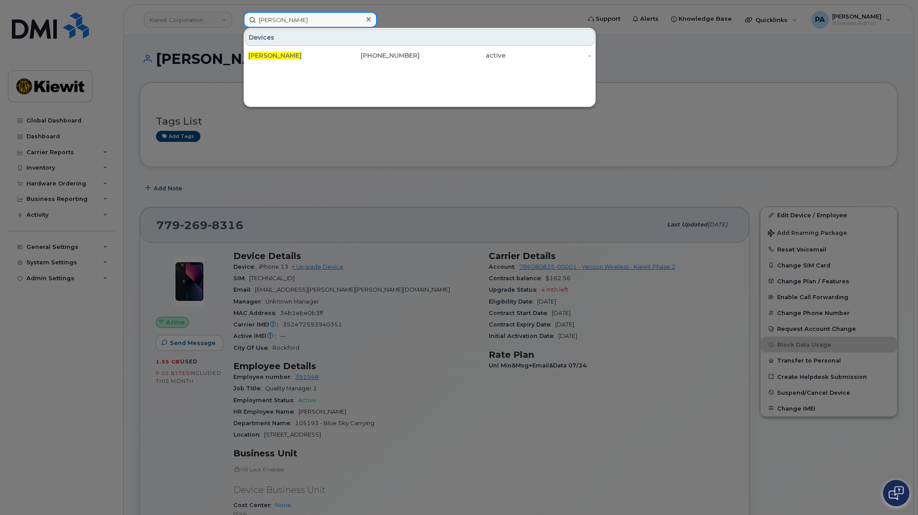
drag, startPoint x: 303, startPoint y: 19, endPoint x: 132, endPoint y: 8, distance: 171.7
click at [237, 12] on div "will coleman Devices WILL COLEMAN 779-269-8316 active -" at bounding box center [410, 20] width 346 height 16
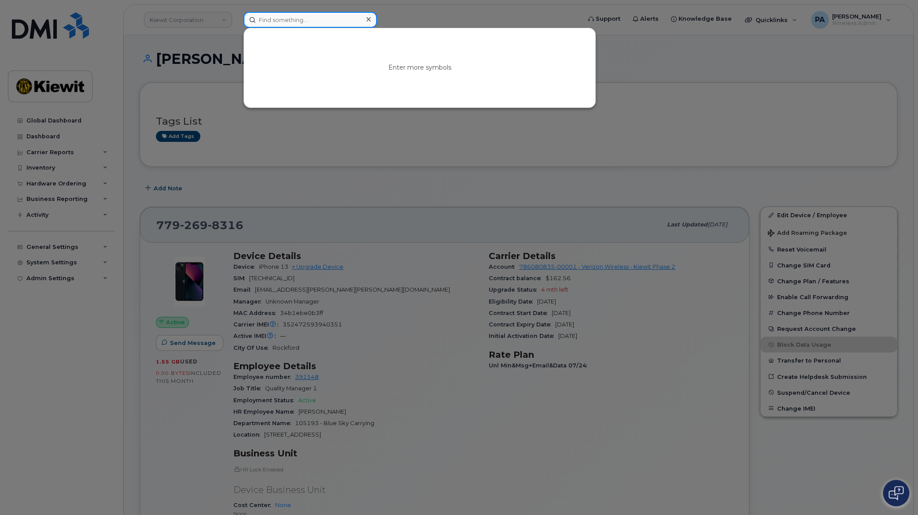
click at [283, 21] on input at bounding box center [310, 20] width 133 height 16
paste input "737-397-7441"
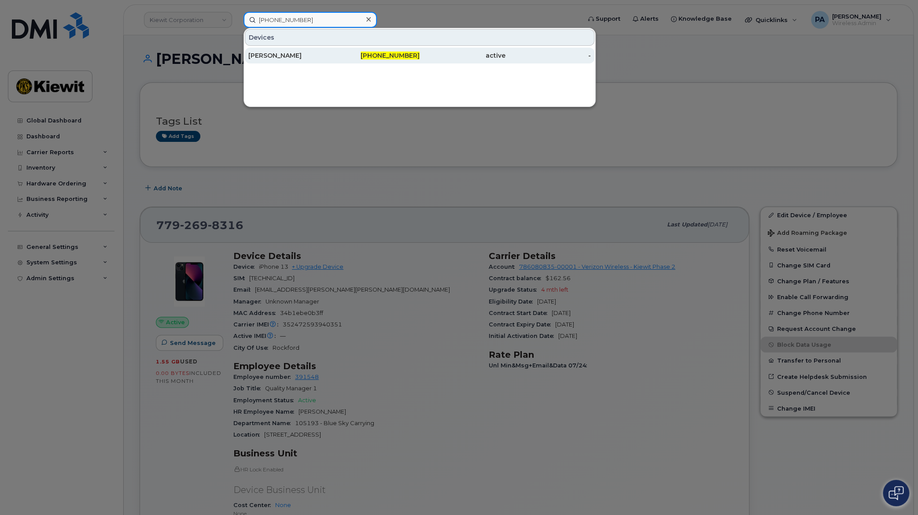
type input "737-397-7441"
click at [292, 56] on div "[PERSON_NAME]" at bounding box center [291, 55] width 86 height 9
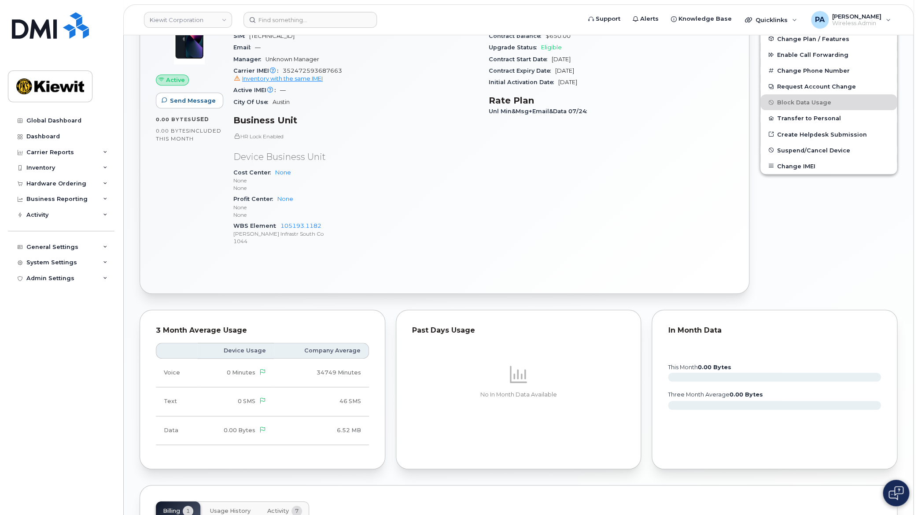
scroll to position [42, 0]
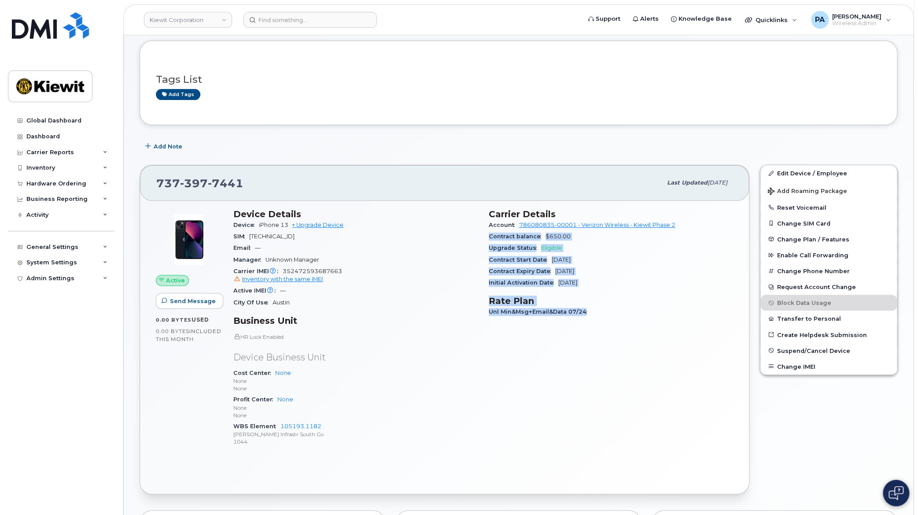
drag, startPoint x: 484, startPoint y: 236, endPoint x: 641, endPoint y: 310, distance: 173.4
click at [641, 310] on div "Carrier Details Account 786080835-00001 - Verizon Wireless - [PERSON_NAME] Phas…" at bounding box center [611, 331] width 255 height 256
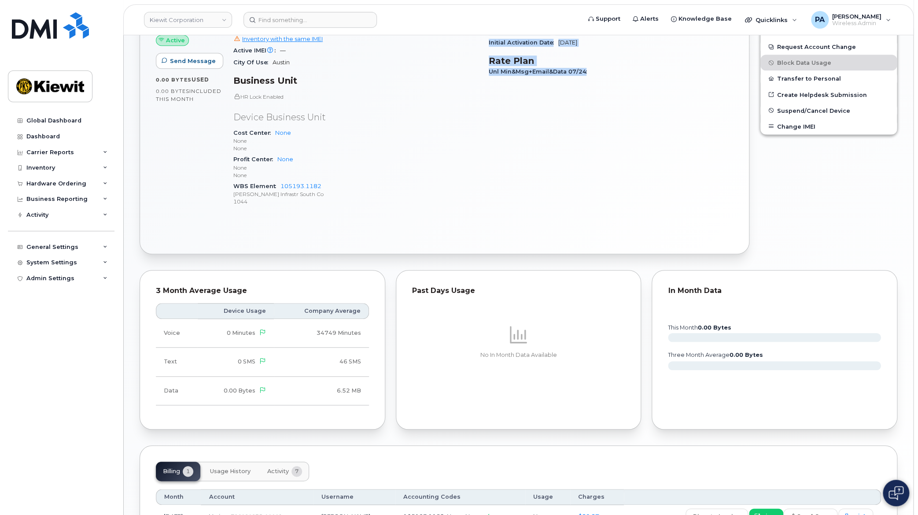
scroll to position [362, 0]
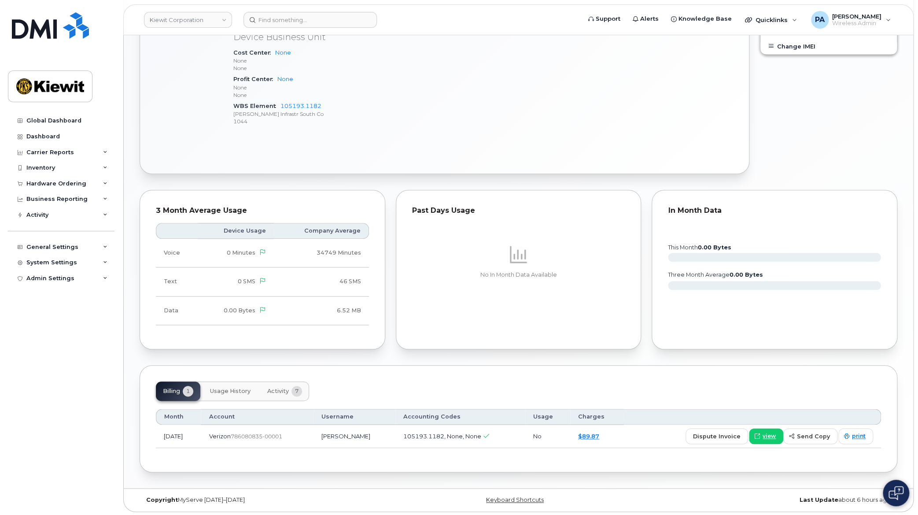
click at [266, 387] on button "Activity 7" at bounding box center [284, 390] width 49 height 19
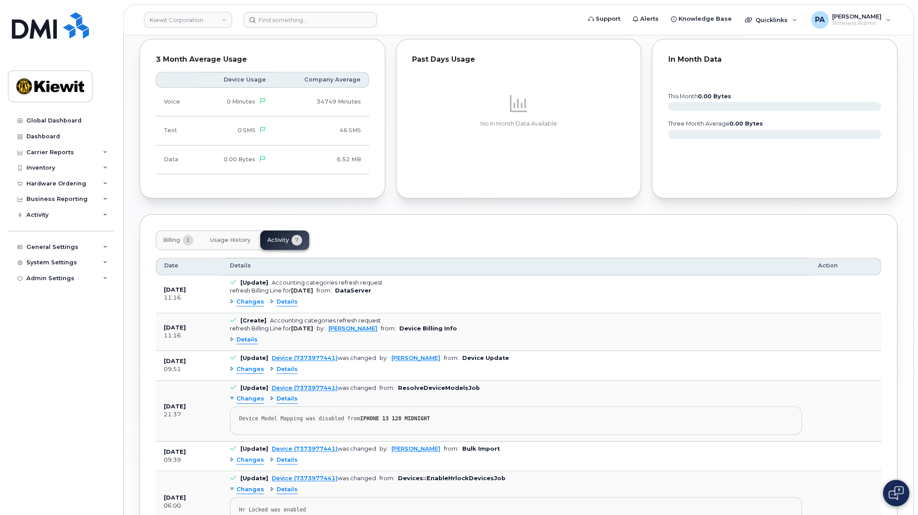
scroll to position [633, 0]
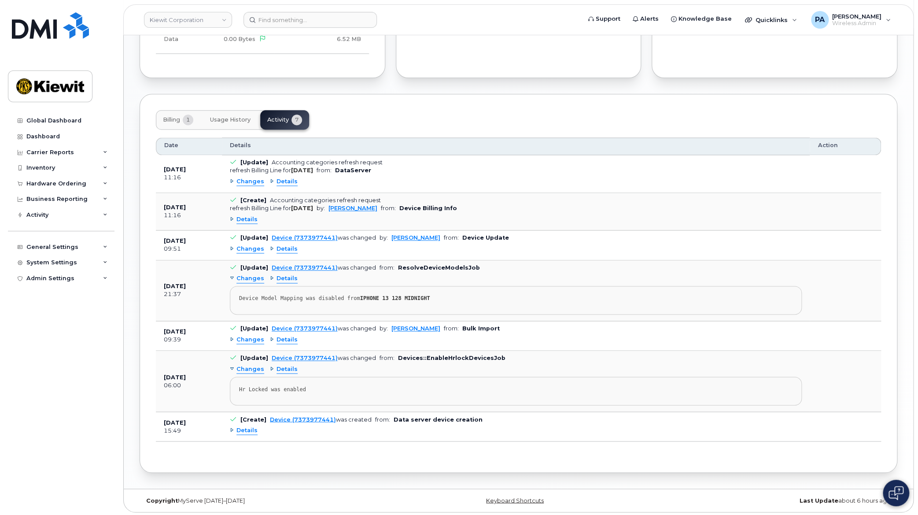
click at [256, 340] on span "Changes" at bounding box center [251, 340] width 28 height 8
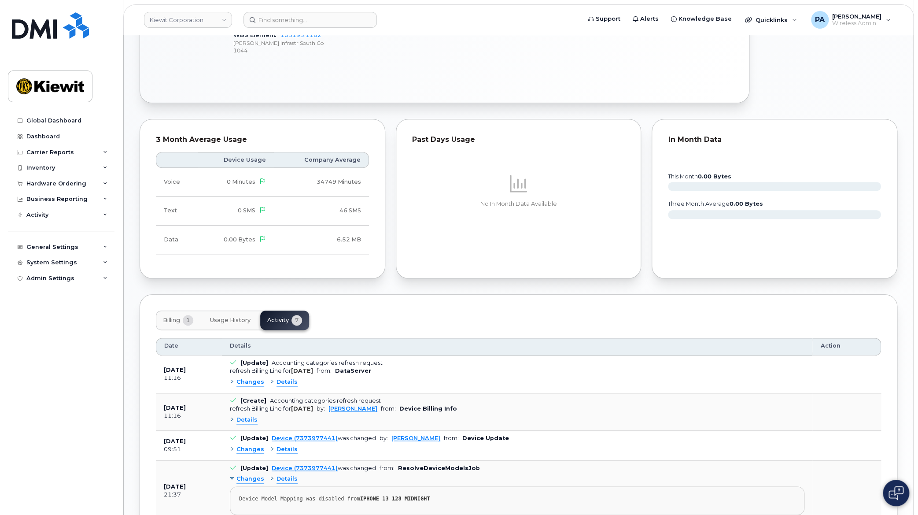
scroll to position [513, 0]
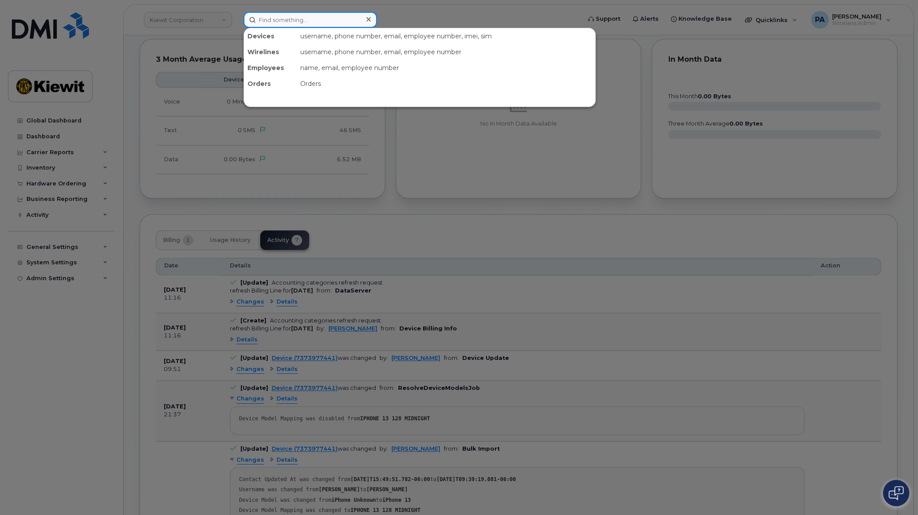
click at [318, 18] on input at bounding box center [310, 20] width 133 height 16
type input "5"
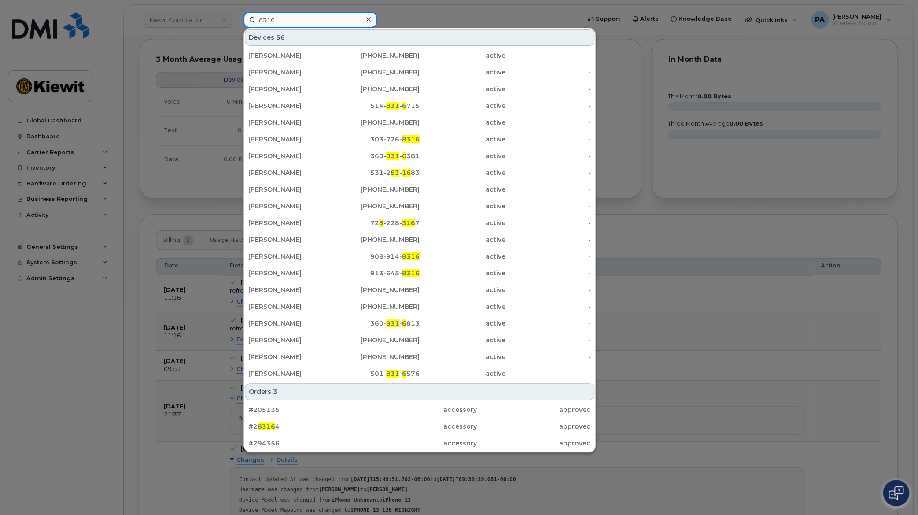
drag, startPoint x: 308, startPoint y: 22, endPoint x: 158, endPoint y: 15, distance: 150.0
click at [237, 15] on div "8316 Devices 56 [PERSON_NAME] [PHONE_NUMBER] active - [PERSON_NAME] [PHONE_NUMB…" at bounding box center [410, 20] width 346 height 16
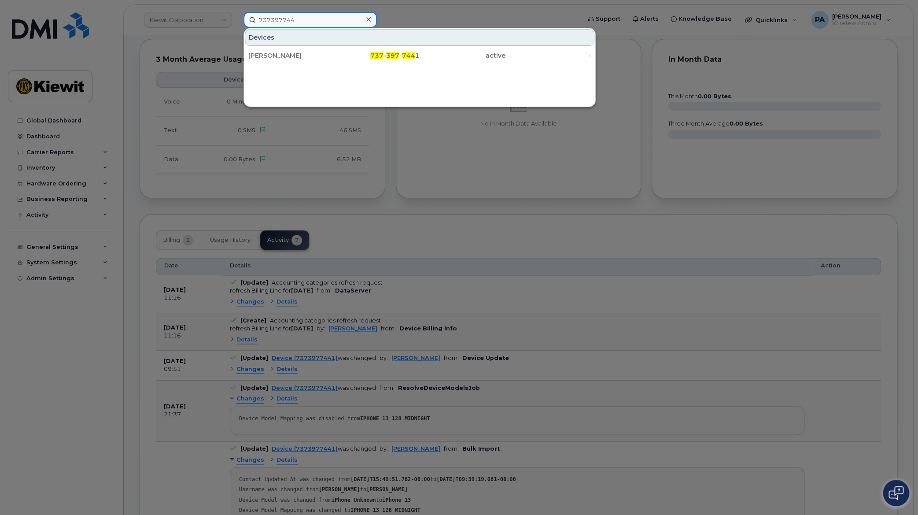
drag, startPoint x: 313, startPoint y: 24, endPoint x: 63, endPoint y: -8, distance: 252.2
click at [63, 0] on html "[PERSON_NAME] Corporation 737397744 Devices [PERSON_NAME] 737 - 397 - 744 1 act…" at bounding box center [459, 133] width 918 height 1293
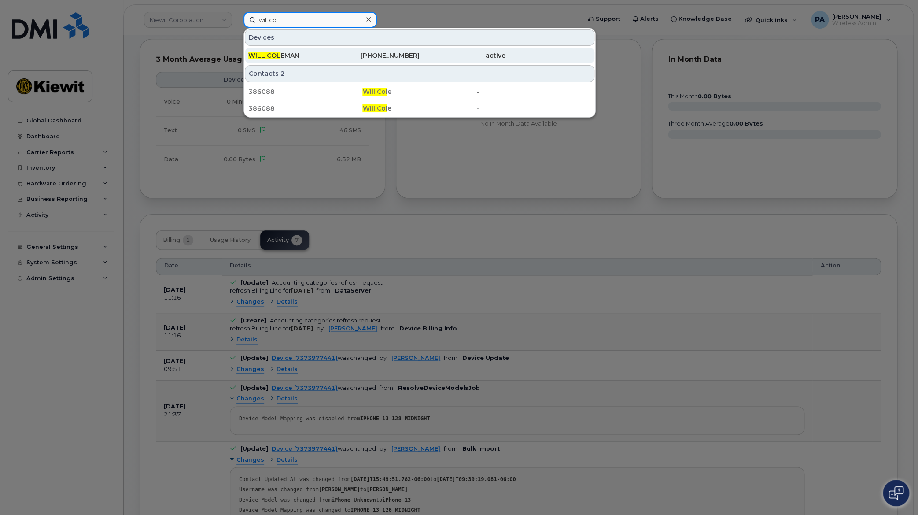
type input "will col"
click at [283, 55] on div "WILL COL EMAN" at bounding box center [291, 55] width 86 height 9
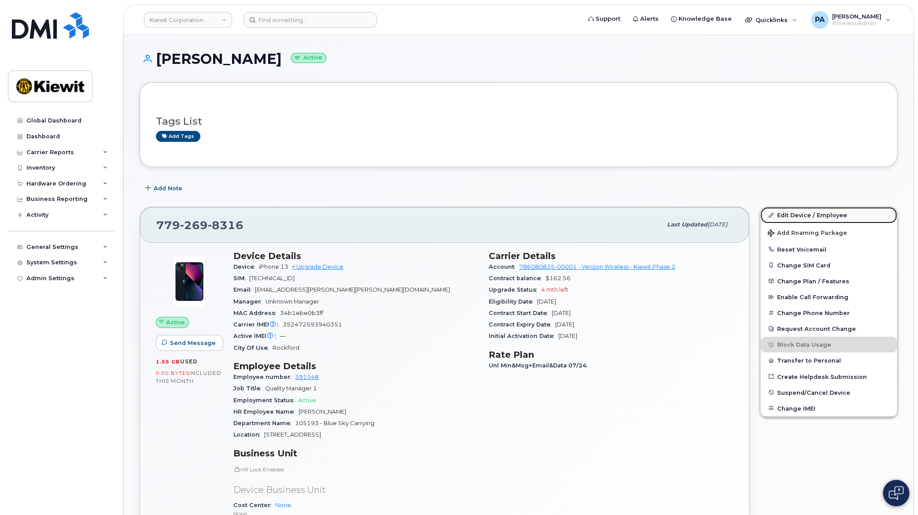
click at [822, 216] on link "Edit Device / Employee" at bounding box center [829, 215] width 137 height 16
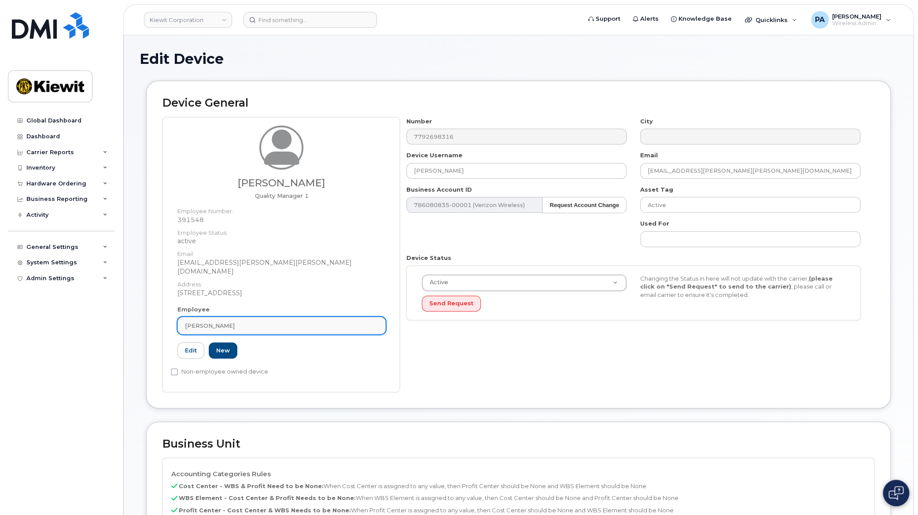
click at [257, 322] on div "[PERSON_NAME]" at bounding box center [281, 326] width 193 height 8
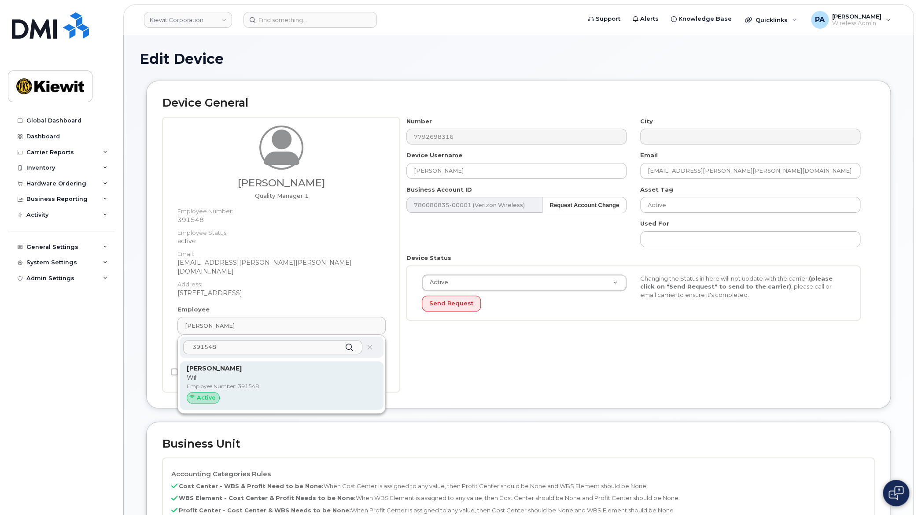
type input "391548"
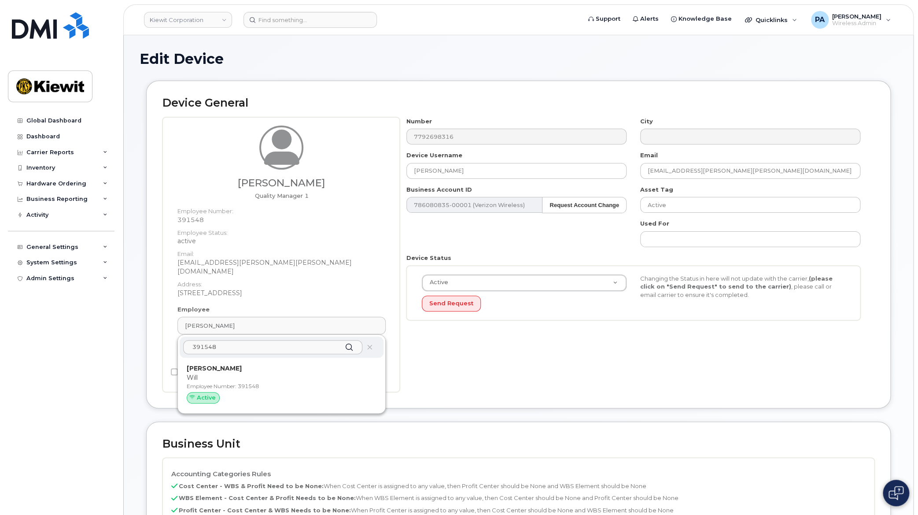
drag, startPoint x: 215, startPoint y: 363, endPoint x: 496, endPoint y: 37, distance: 430.7
click at [215, 364] on strong "William Coleman" at bounding box center [214, 368] width 55 height 8
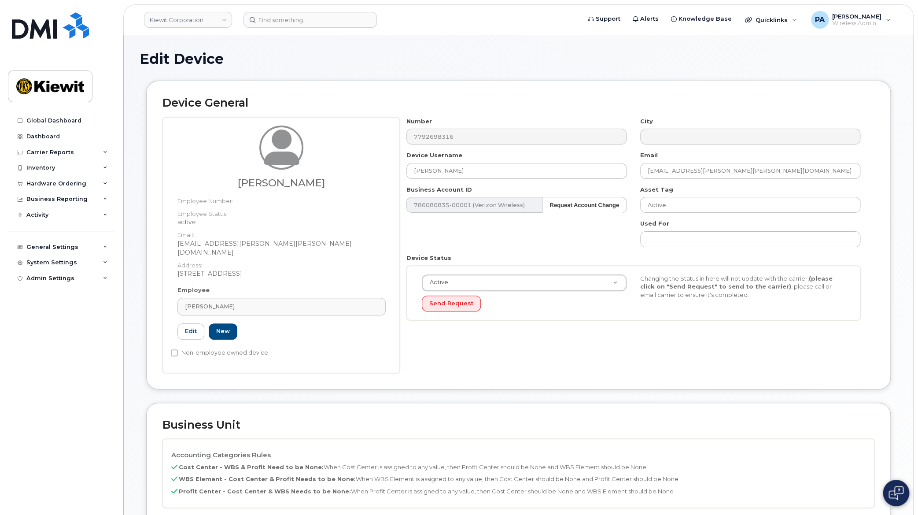
type input "William Coleman"
type input "will.coleman@kiewit.com"
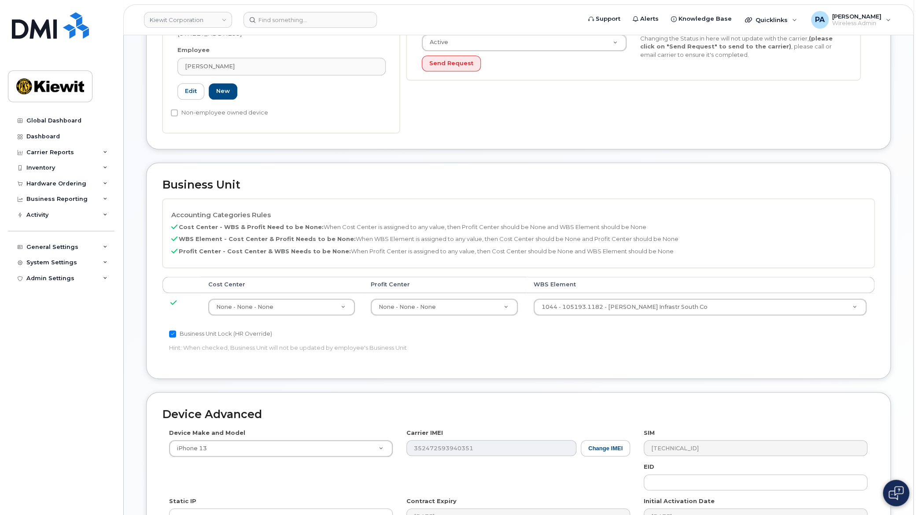
scroll to position [370, 0]
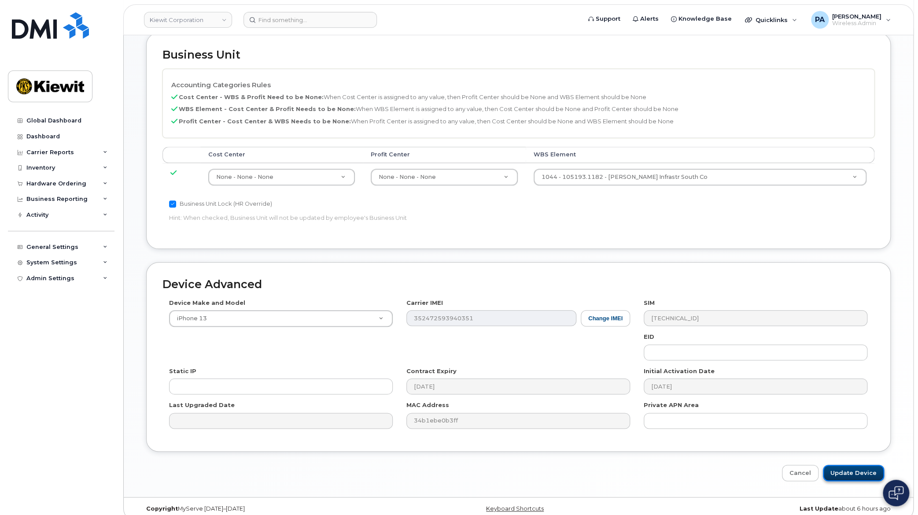
click at [863, 465] on input "Update Device" at bounding box center [853, 473] width 61 height 16
type input "Saving..."
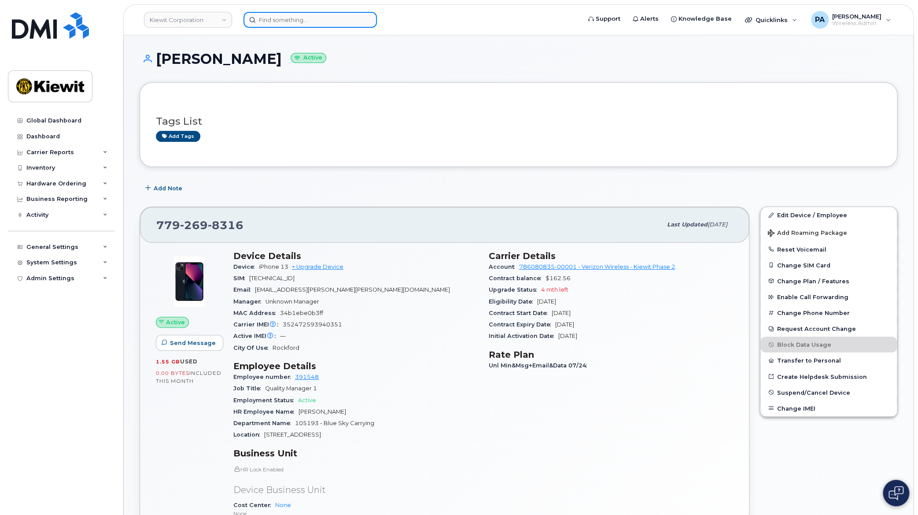
click at [357, 17] on input at bounding box center [310, 20] width 133 height 16
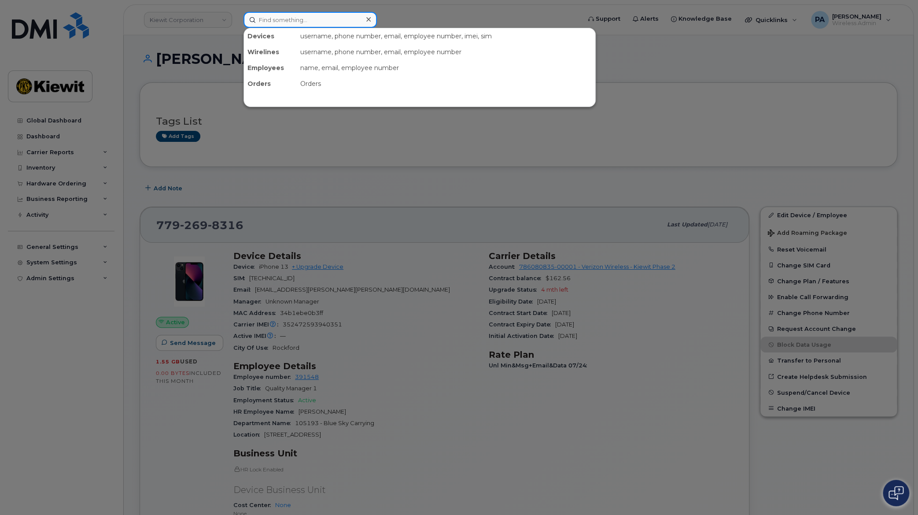
click at [284, 18] on input at bounding box center [310, 20] width 133 height 16
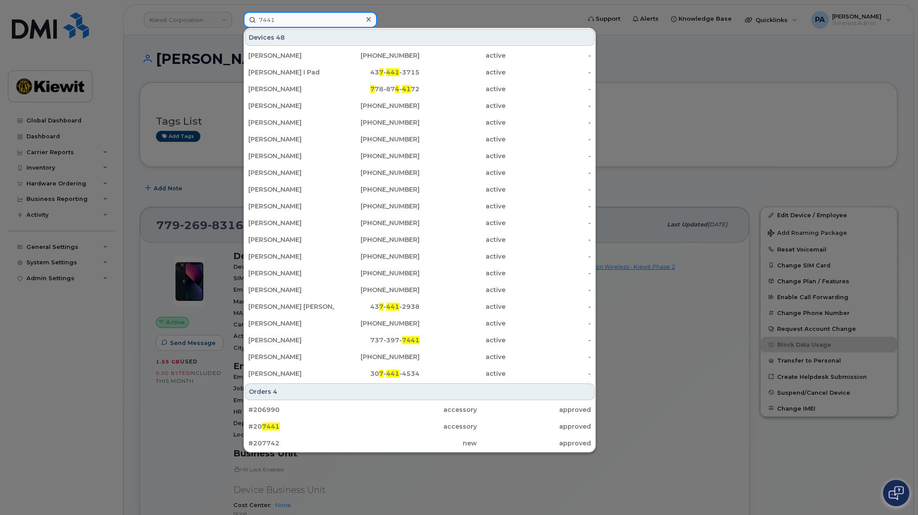
type input "7441"
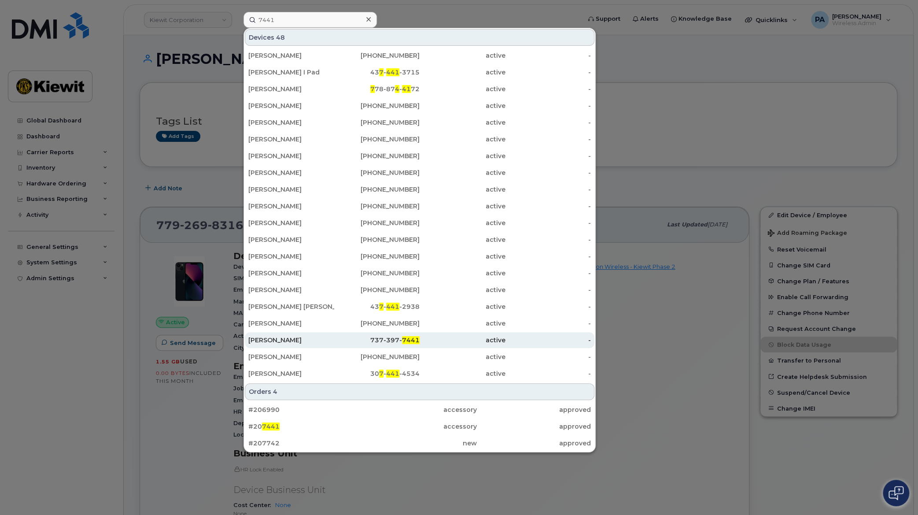
drag, startPoint x: 258, startPoint y: 331, endPoint x: 261, endPoint y: 337, distance: 7.1
click at [261, 337] on div "WILLIAM COLEMAN" at bounding box center [291, 340] width 86 height 9
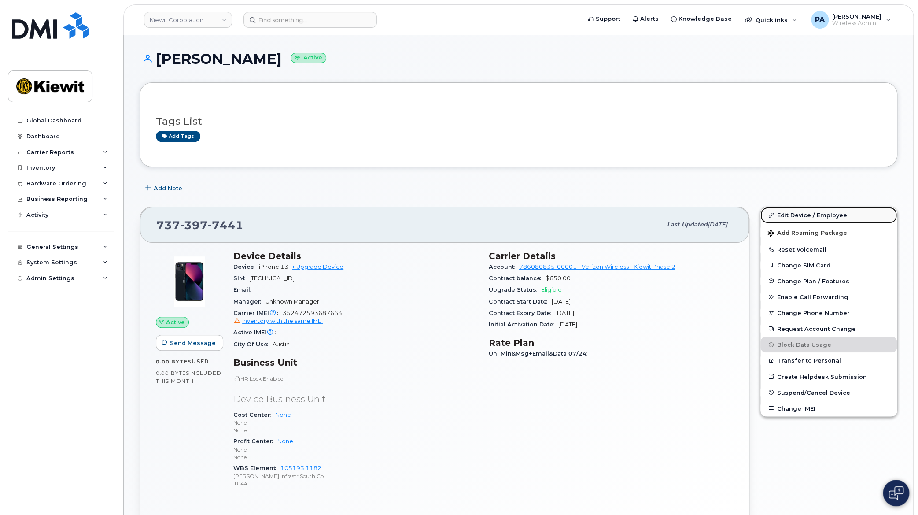
click at [807, 219] on link "Edit Device / Employee" at bounding box center [829, 215] width 137 height 16
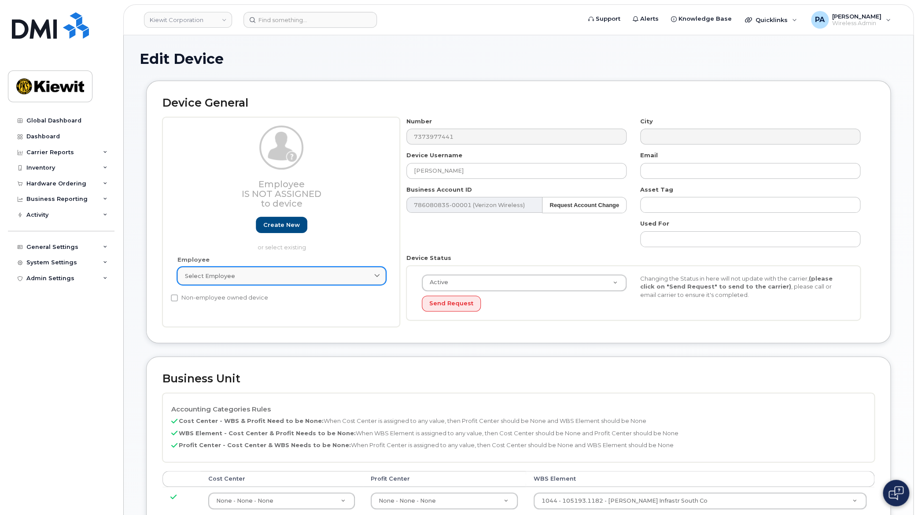
click at [255, 279] on div "Select employee" at bounding box center [281, 276] width 193 height 8
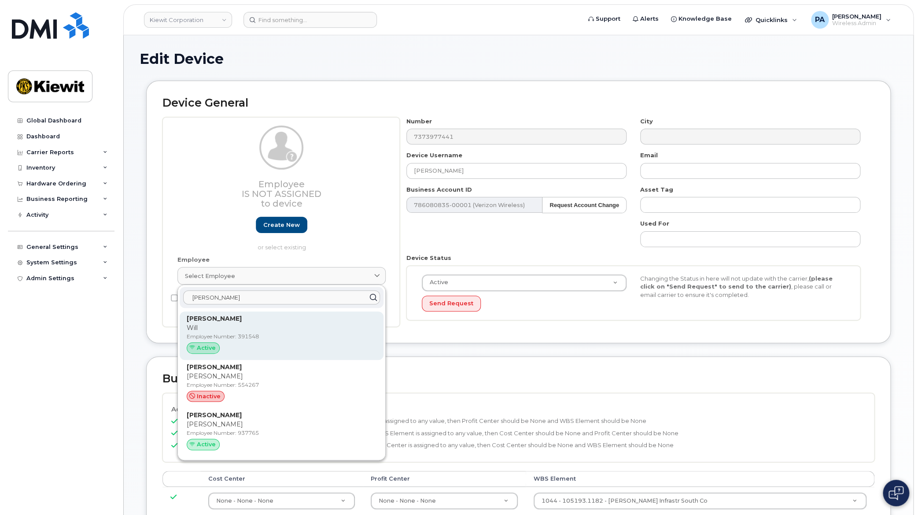
type input "[PERSON_NAME]"
click at [207, 323] on div "[PERSON_NAME] Will Employee Number: 391548 Active" at bounding box center [282, 335] width 190 height 43
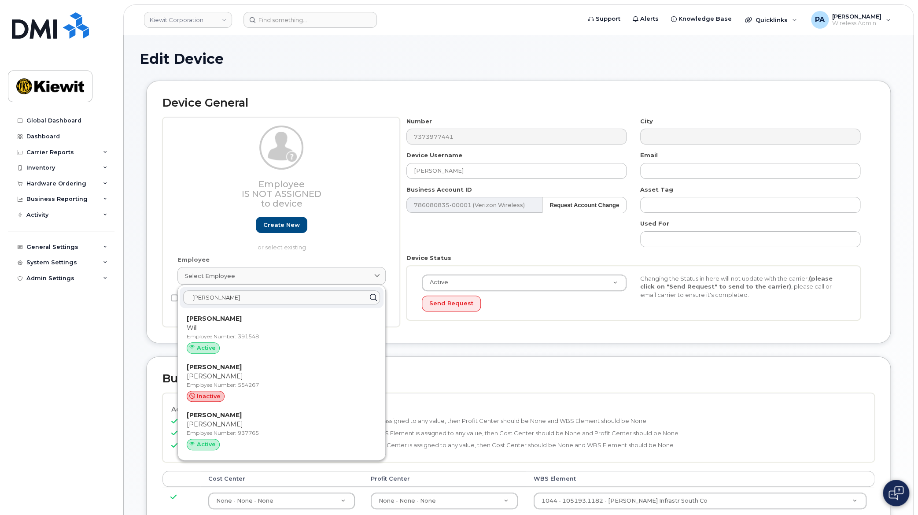
type input "391548"
type input "[PERSON_NAME]"
type input "[EMAIL_ADDRESS][PERSON_NAME][PERSON_NAME][DOMAIN_NAME]"
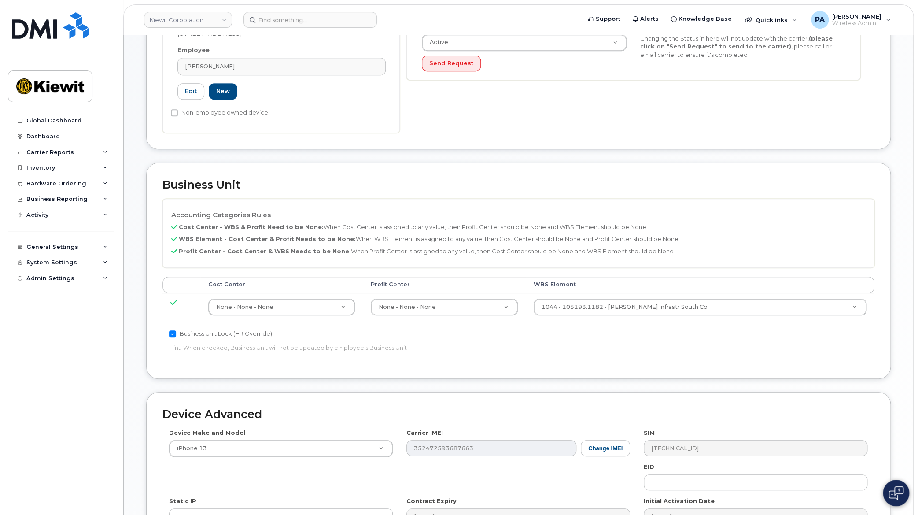
scroll to position [370, 0]
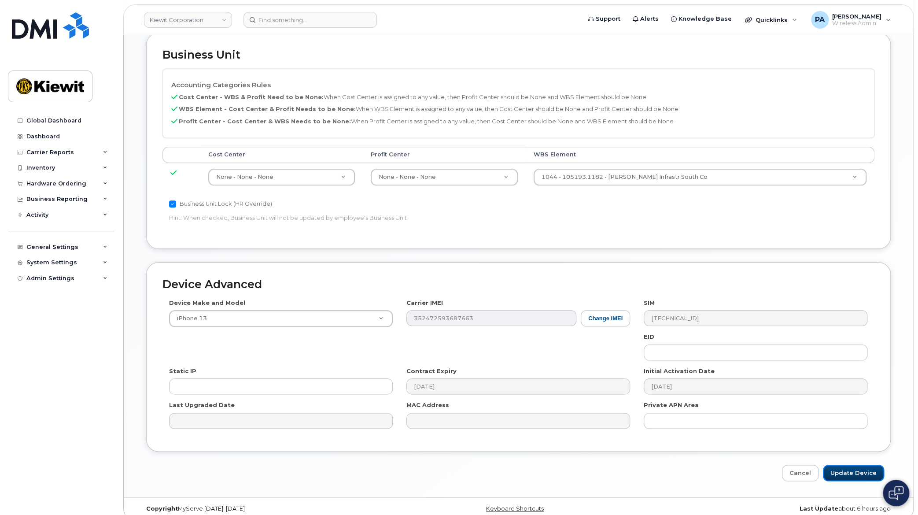
drag, startPoint x: 867, startPoint y: 464, endPoint x: 820, endPoint y: 454, distance: 48.6
click at [867, 465] on input "Update Device" at bounding box center [853, 473] width 61 height 16
type input "Saving..."
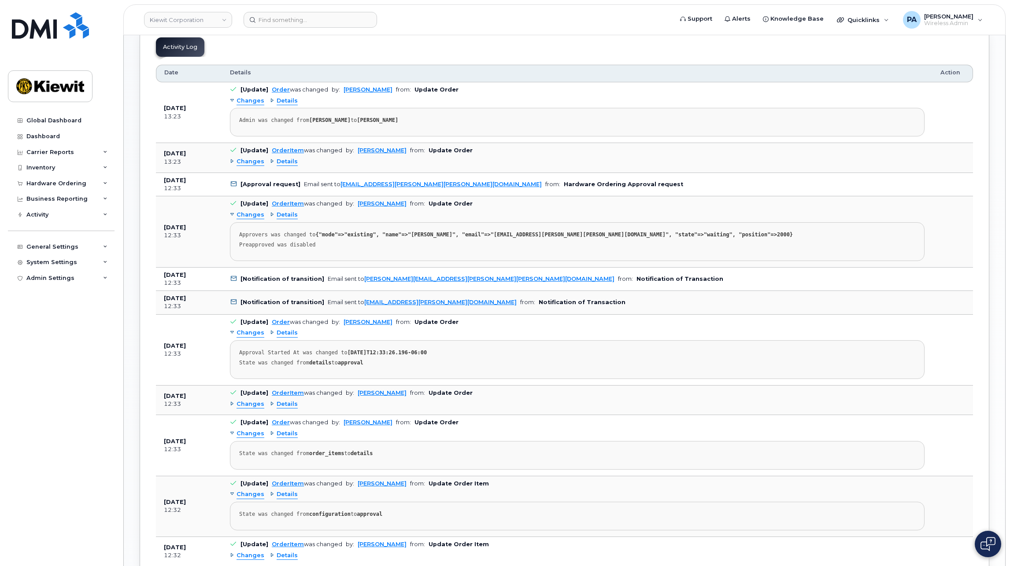
scroll to position [352, 0]
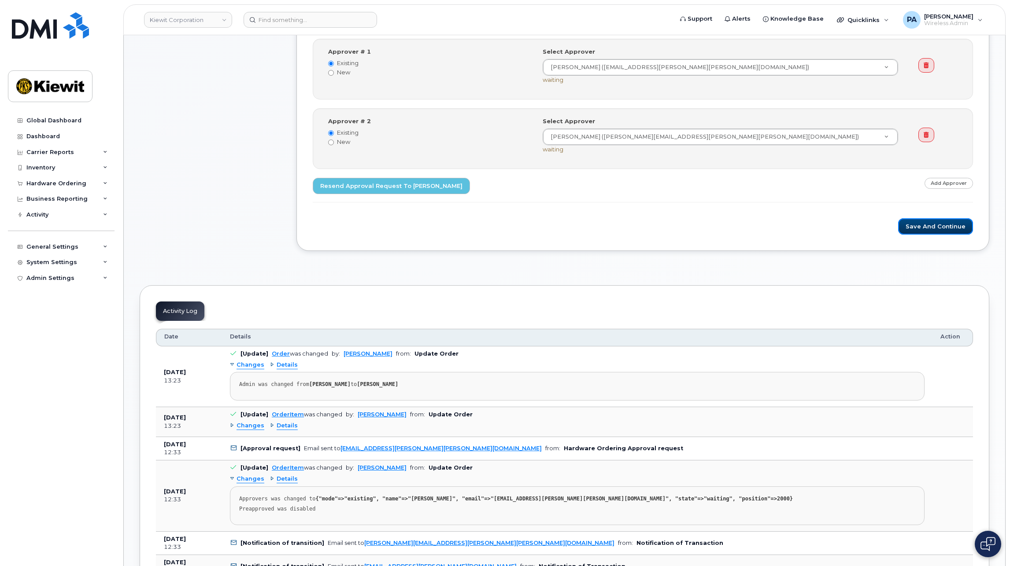
drag, startPoint x: 932, startPoint y: 224, endPoint x: 530, endPoint y: 224, distance: 401.7
click at [932, 224] on button "Save and Continue" at bounding box center [935, 226] width 75 height 16
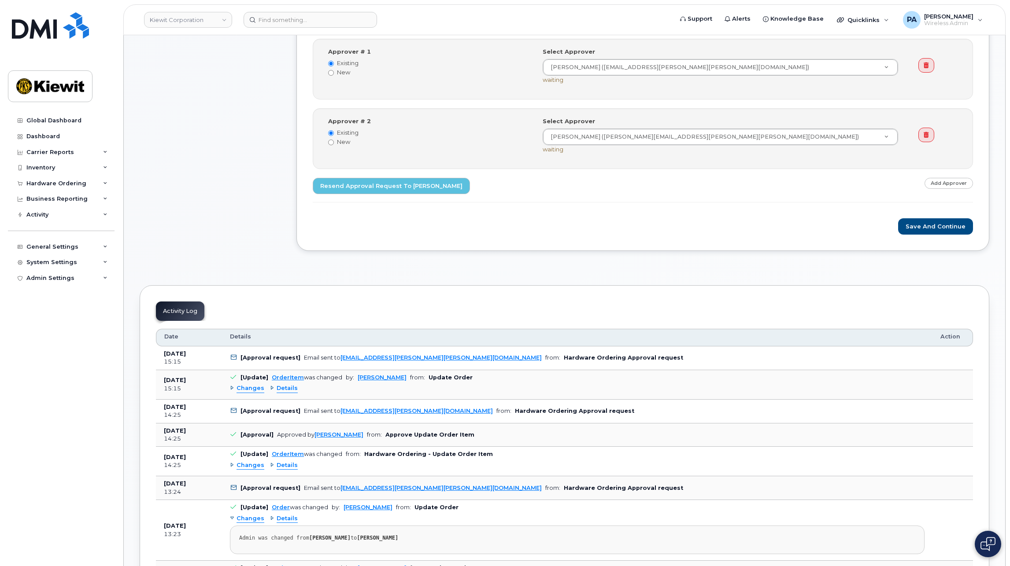
scroll to position [573, 0]
